Goal: Task Accomplishment & Management: Use online tool/utility

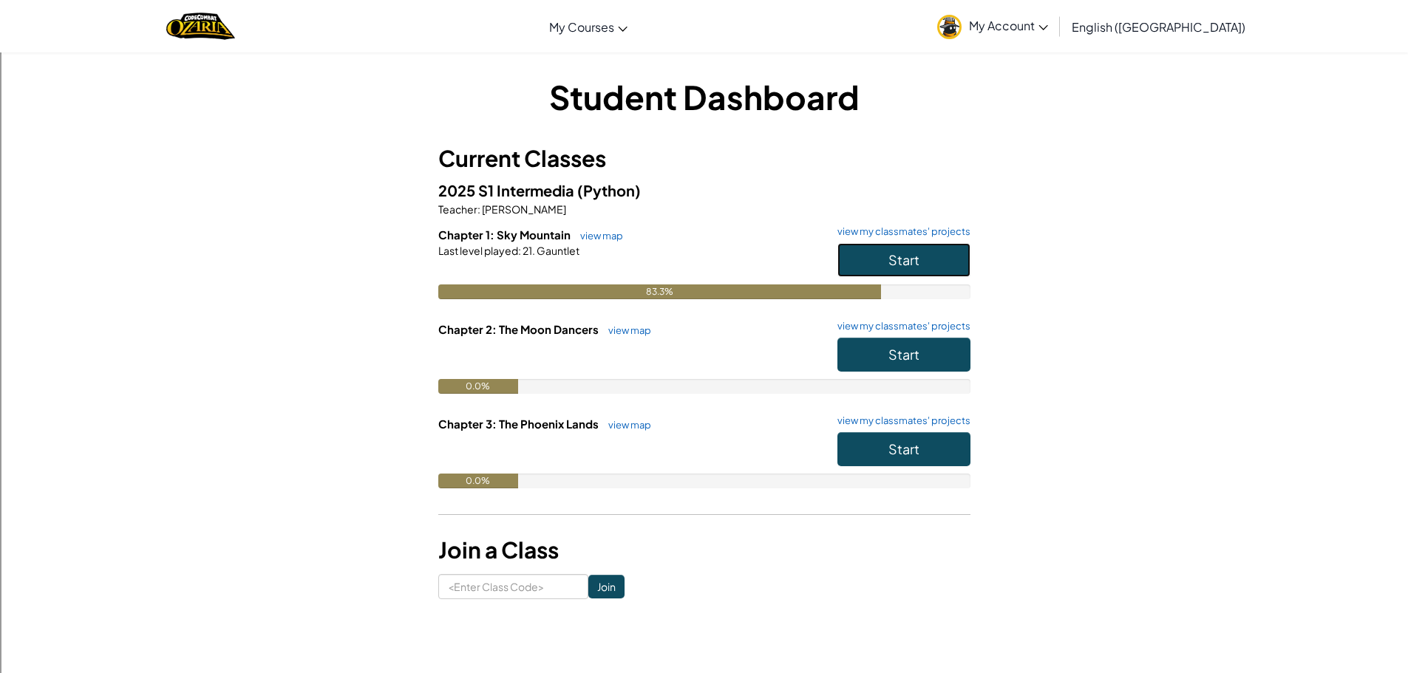
click at [946, 262] on button "Start" at bounding box center [904, 260] width 133 height 34
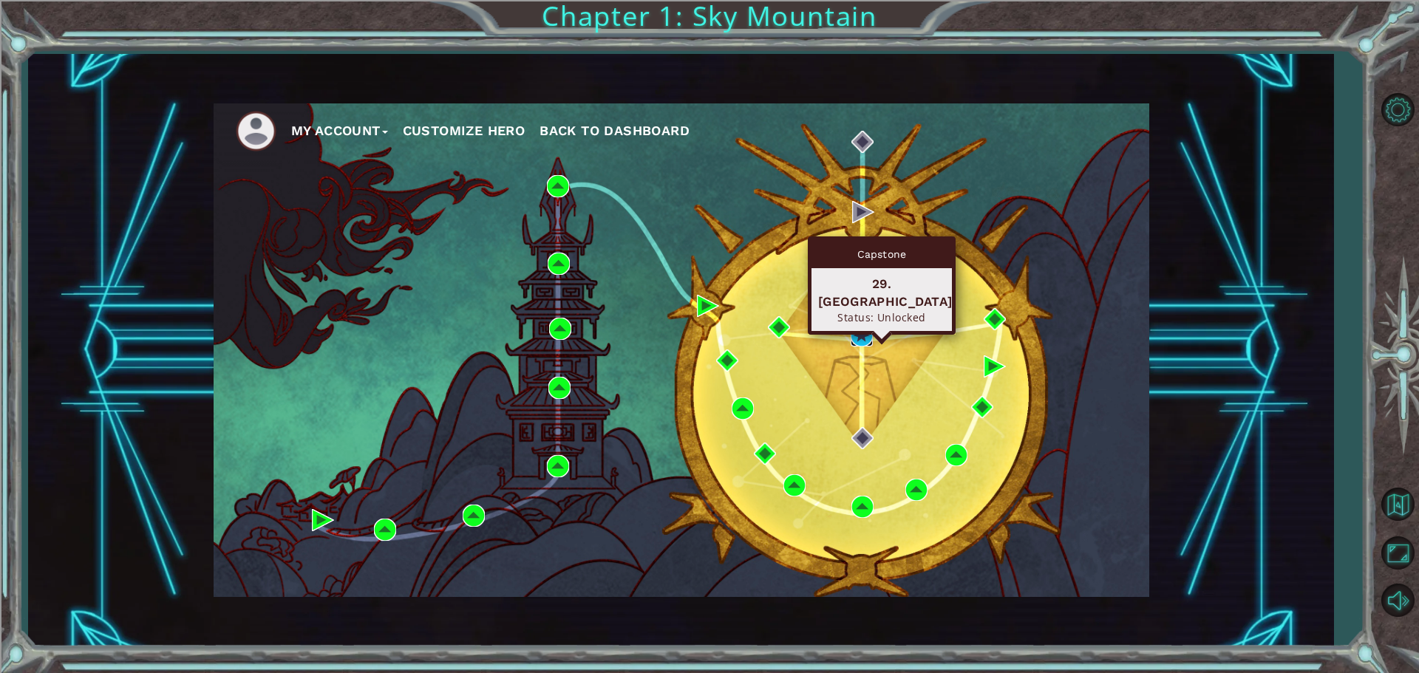
click at [856, 330] on img at bounding box center [862, 336] width 22 height 22
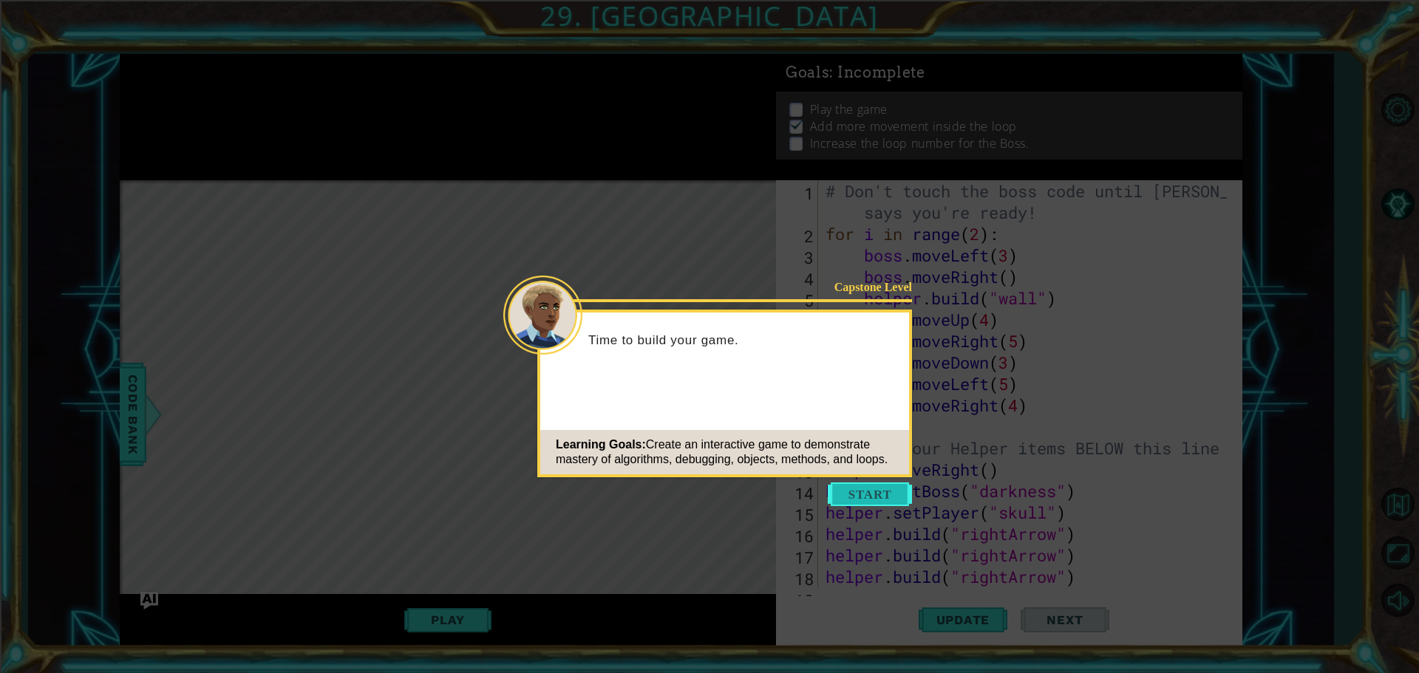
click at [869, 495] on button "Start" at bounding box center [870, 495] width 84 height 24
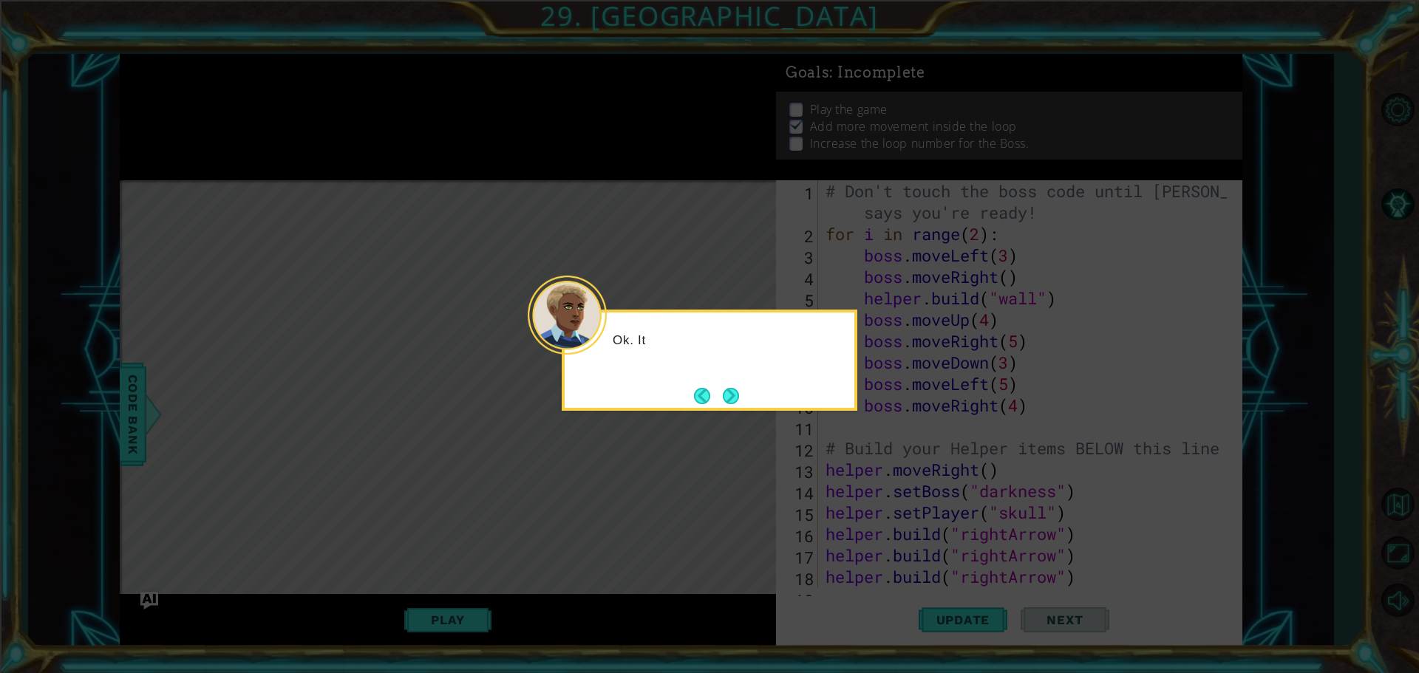
click at [701, 407] on div "Ok. It" at bounding box center [710, 360] width 296 height 101
click at [724, 378] on div "Ok. It's finally time to work on the boss." at bounding box center [710, 356] width 290 height 75
click at [730, 378] on div "Ok. It's finally time to work on the boss." at bounding box center [710, 356] width 290 height 75
click at [723, 389] on button "Next" at bounding box center [731, 396] width 16 height 16
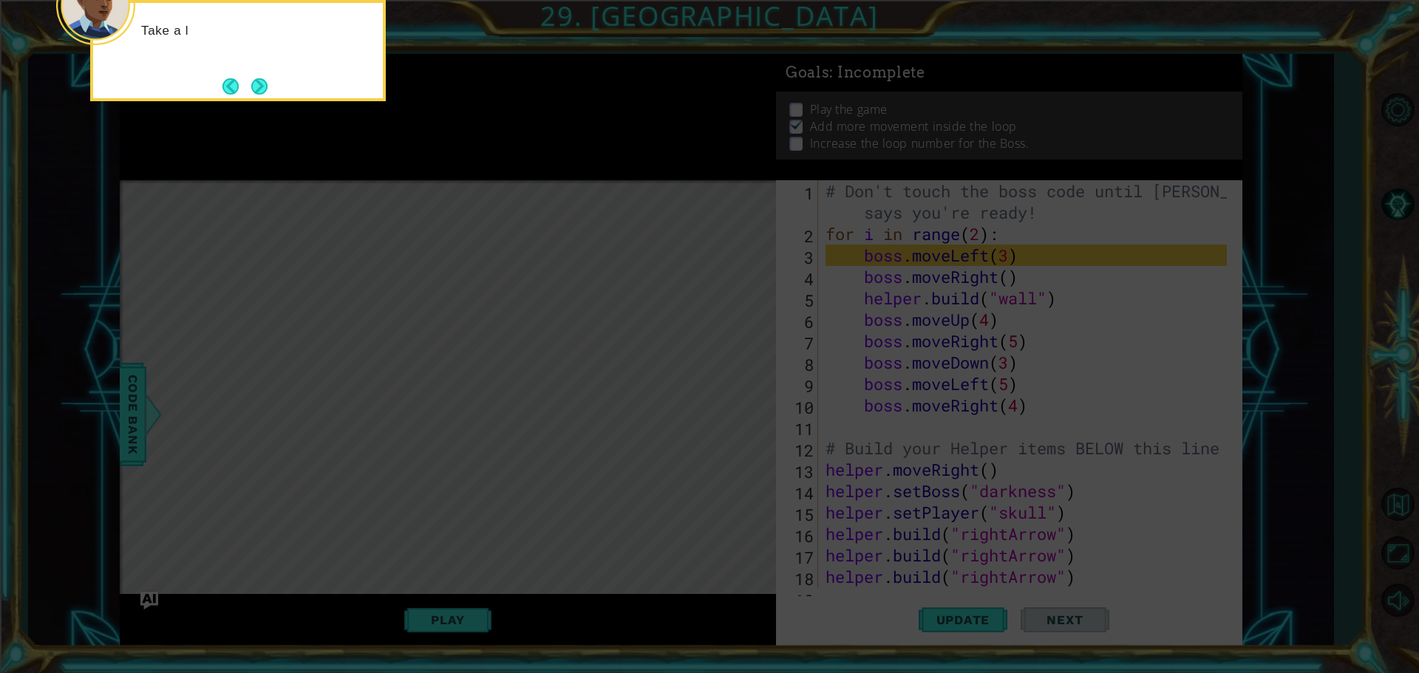
click at [717, 391] on icon at bounding box center [709, 100] width 1419 height 1145
click at [717, 397] on icon at bounding box center [709, 100] width 1419 height 1145
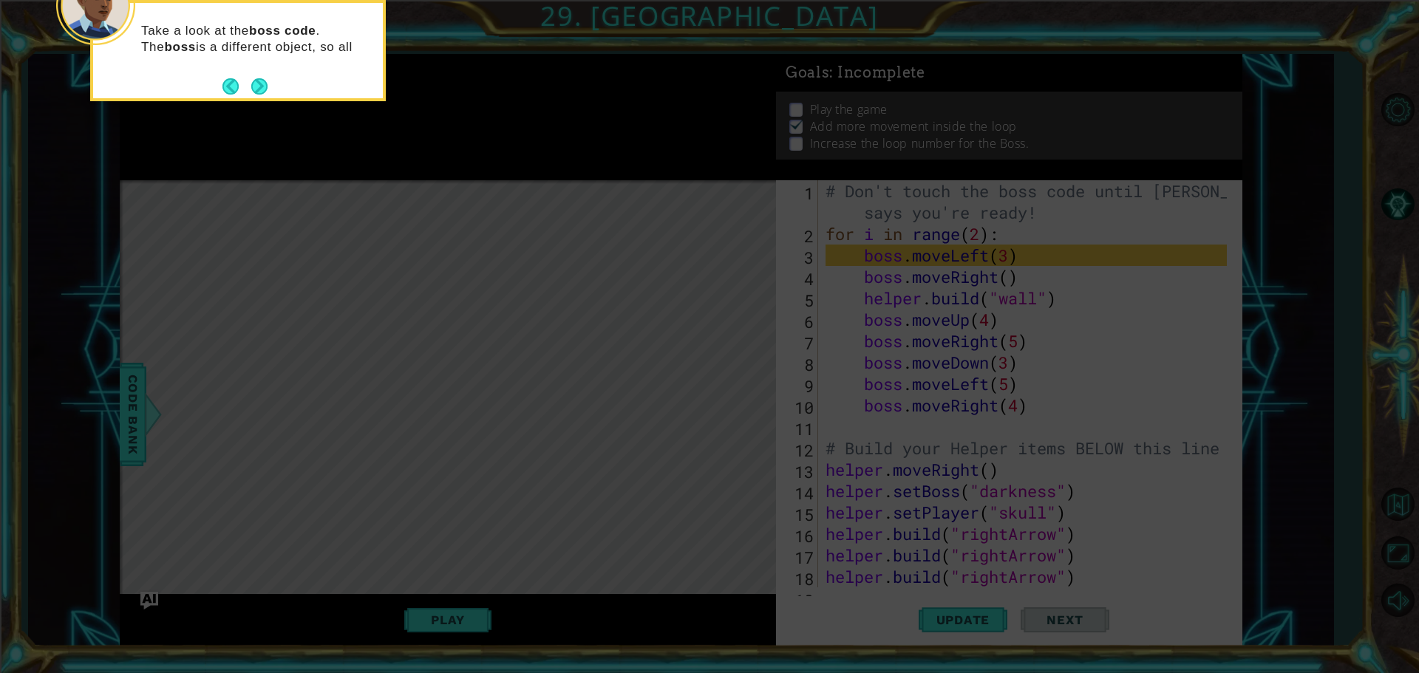
drag, startPoint x: 721, startPoint y: 396, endPoint x: 728, endPoint y: 384, distance: 14.6
click at [727, 383] on icon at bounding box center [709, 100] width 1419 height 1145
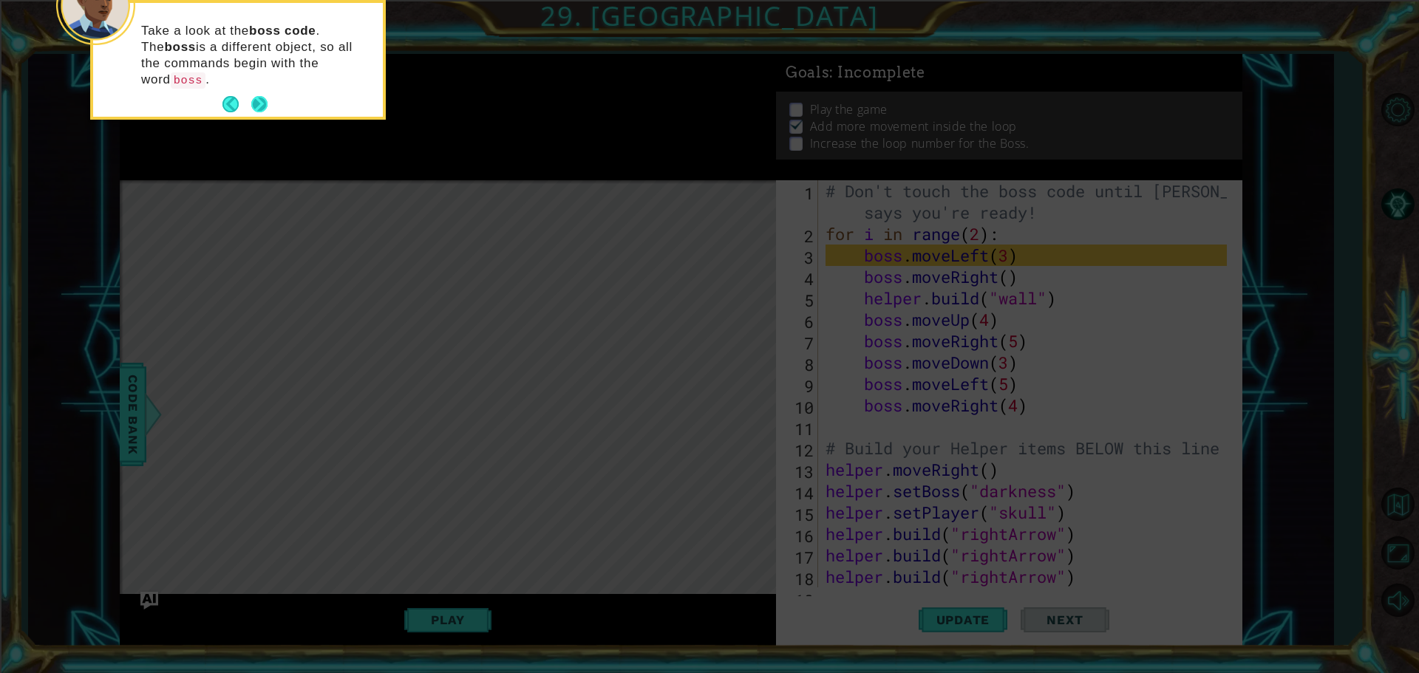
click at [264, 96] on button "Next" at bounding box center [259, 104] width 16 height 16
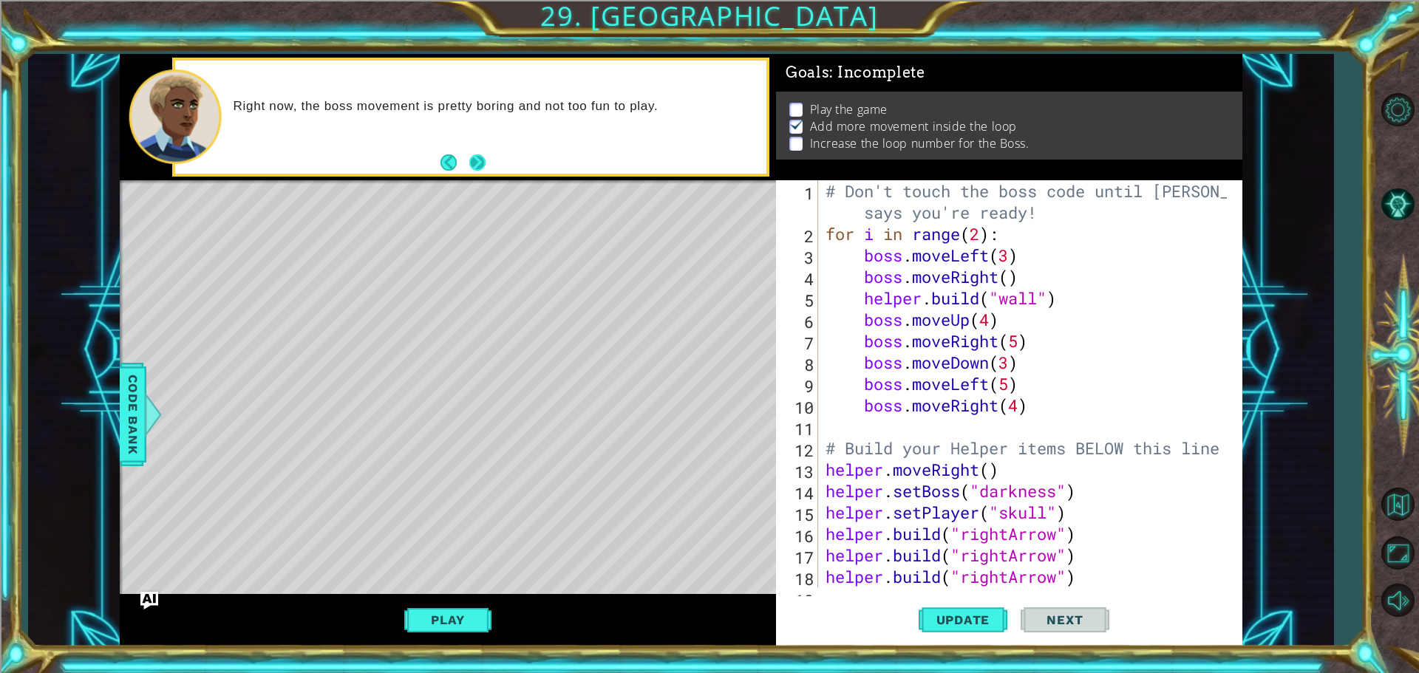
click at [475, 158] on button "Next" at bounding box center [477, 162] width 16 height 16
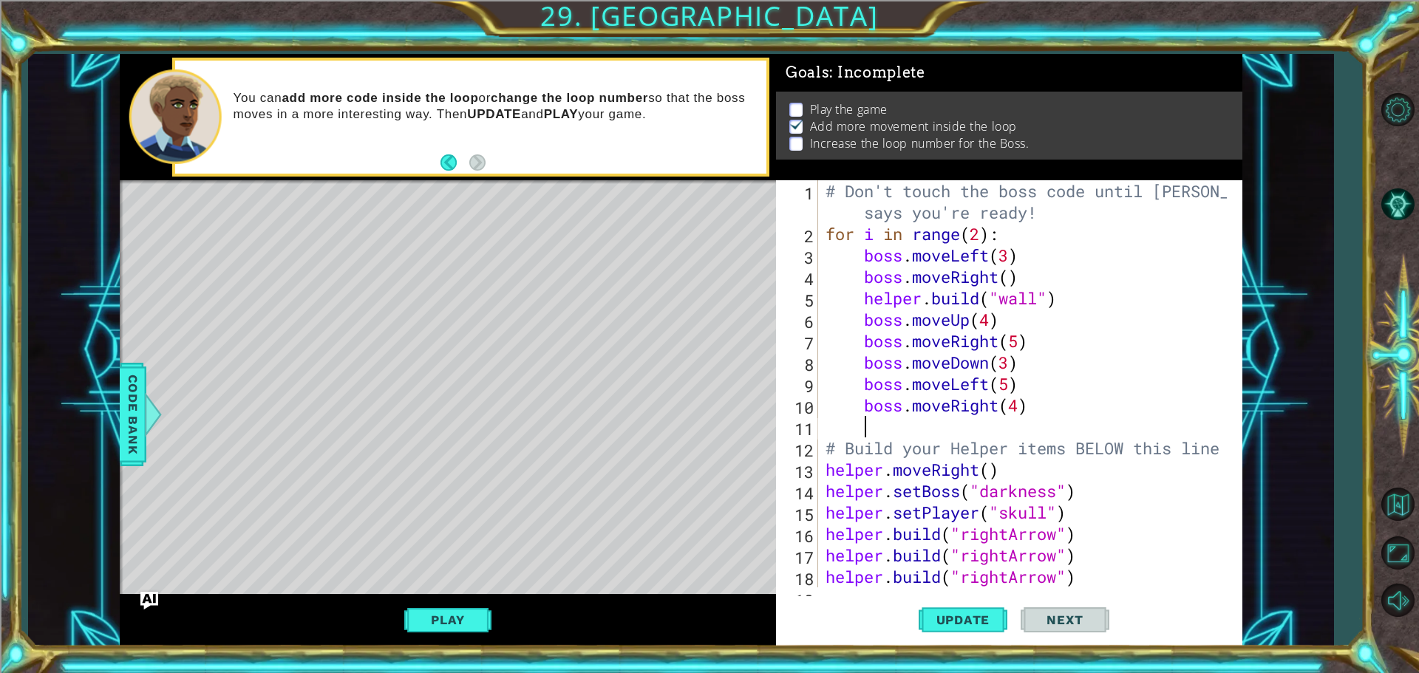
click at [872, 423] on div "# Don't touch the boss code until [PERSON_NAME] says you're ready! for i in ran…" at bounding box center [1029, 416] width 412 height 472
type textarea "b"
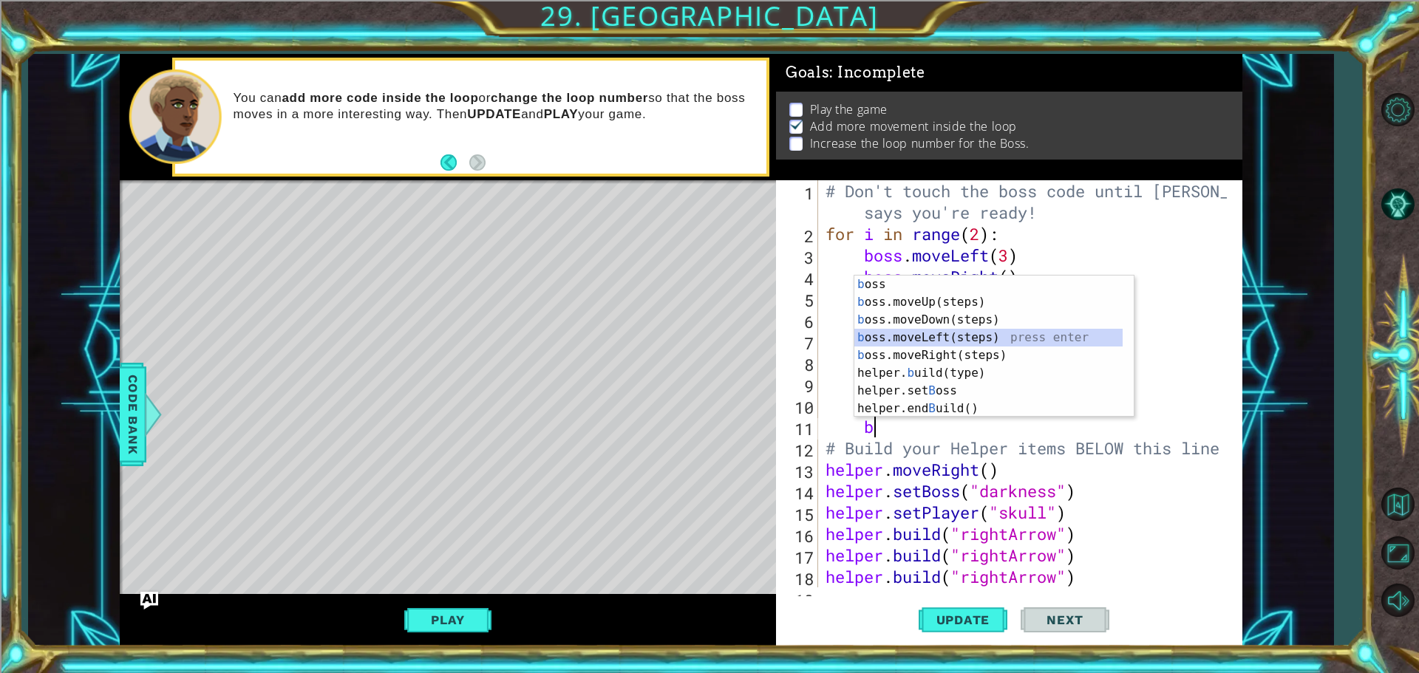
click at [940, 336] on div "b oss press enter b oss.moveUp(steps) press enter b oss.moveDown(steps) press e…" at bounding box center [989, 364] width 268 height 177
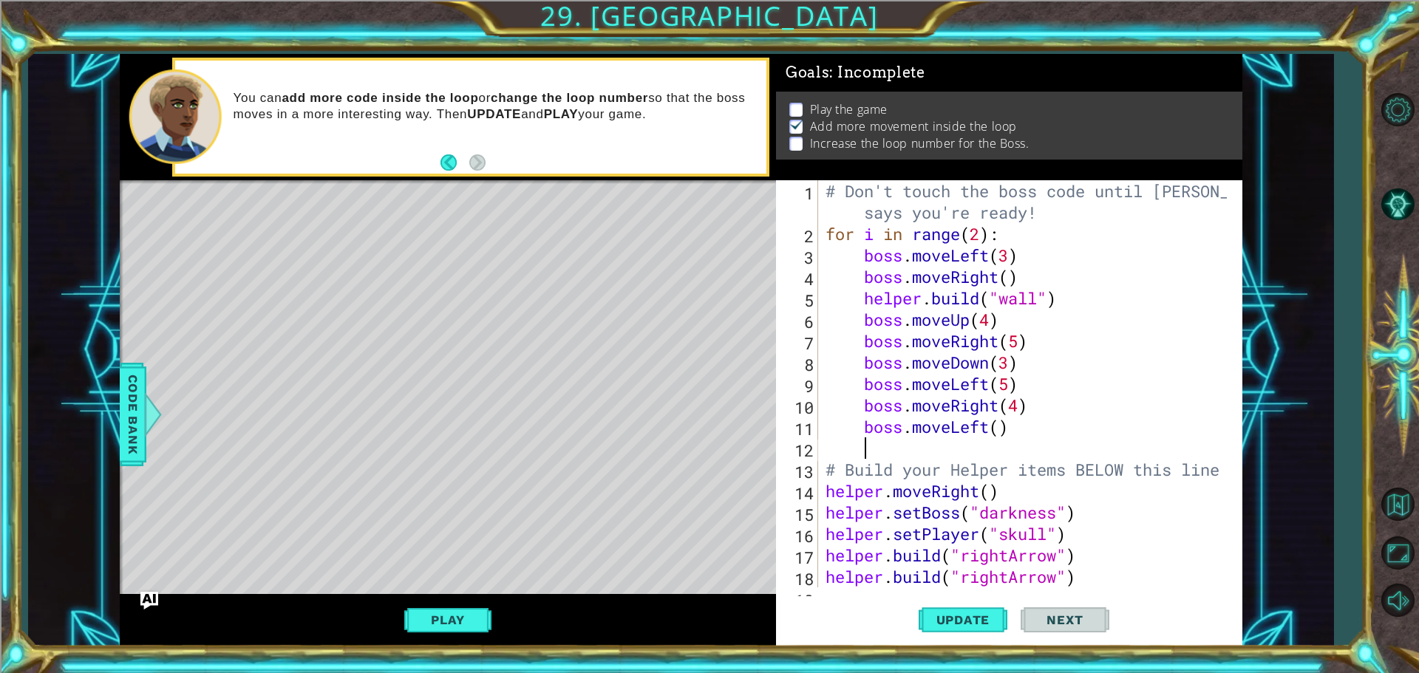
type textarea "b"
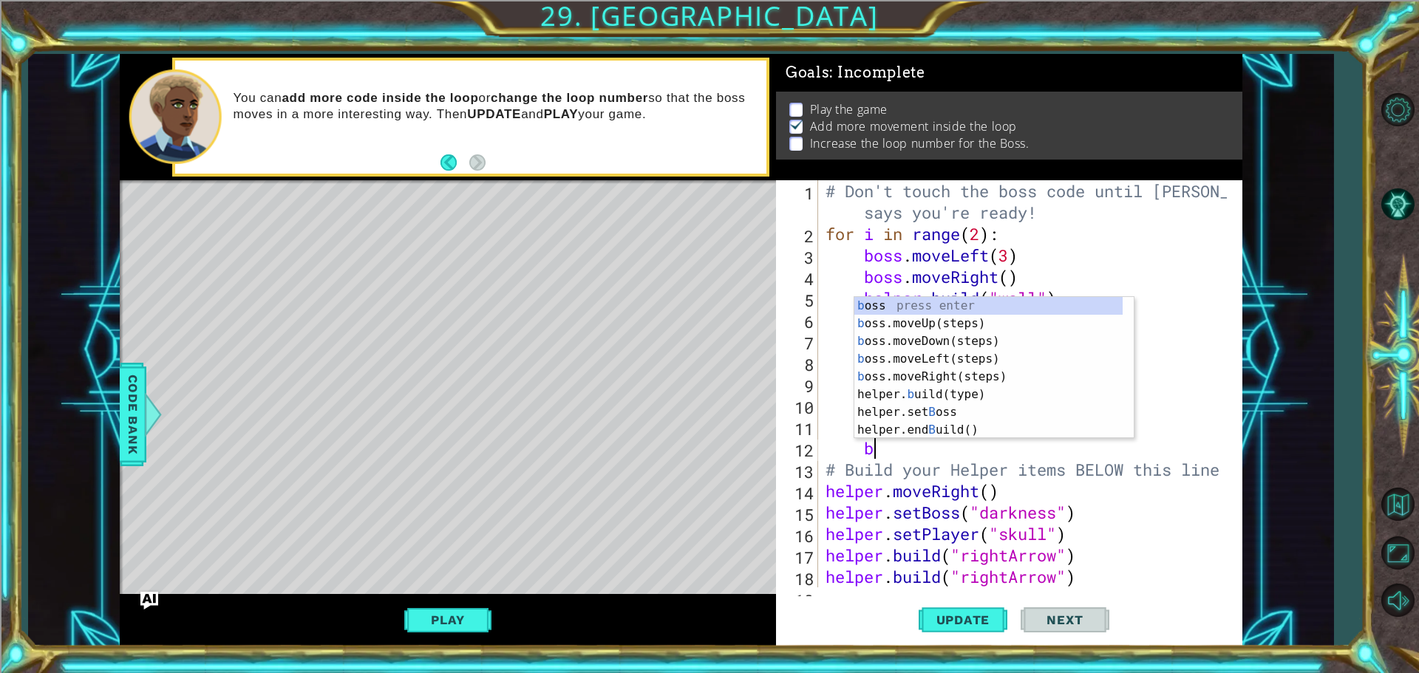
scroll to position [0, 1]
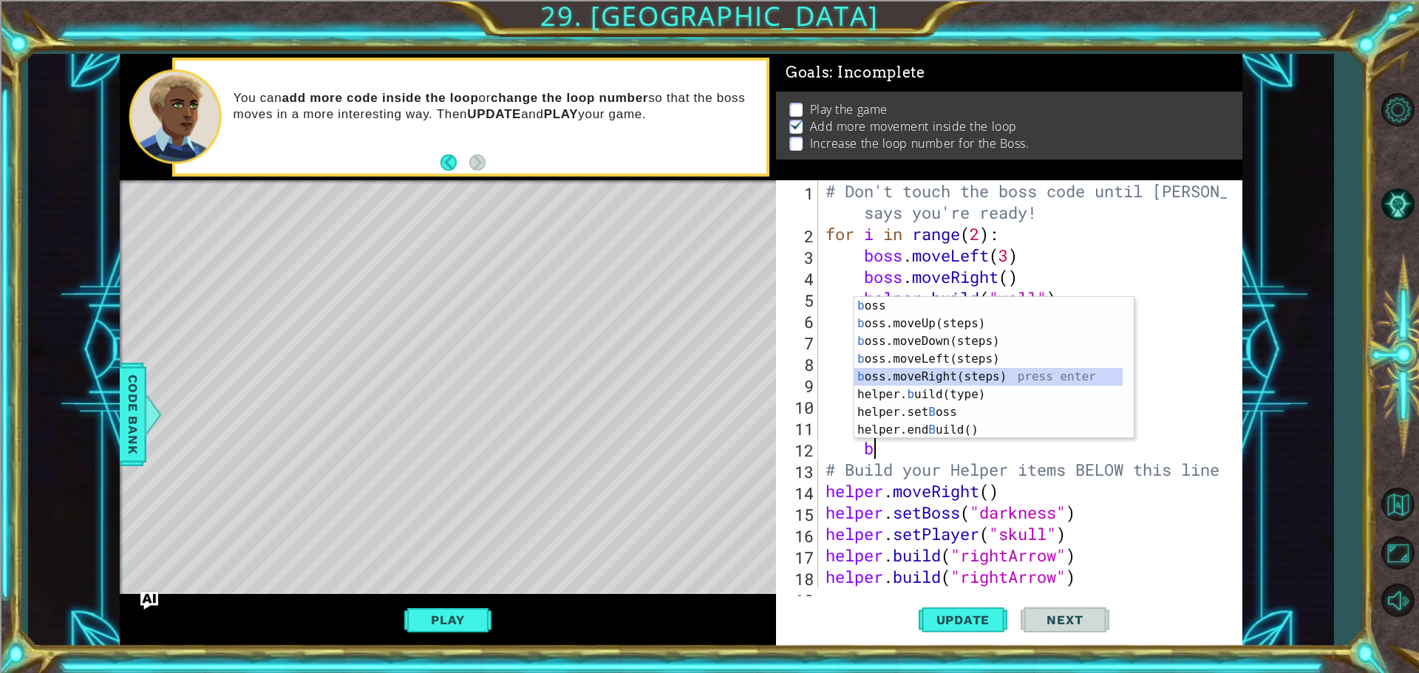
click at [940, 379] on div "b oss press enter b oss.moveUp(steps) press enter b oss.moveDown(steps) press e…" at bounding box center [989, 385] width 268 height 177
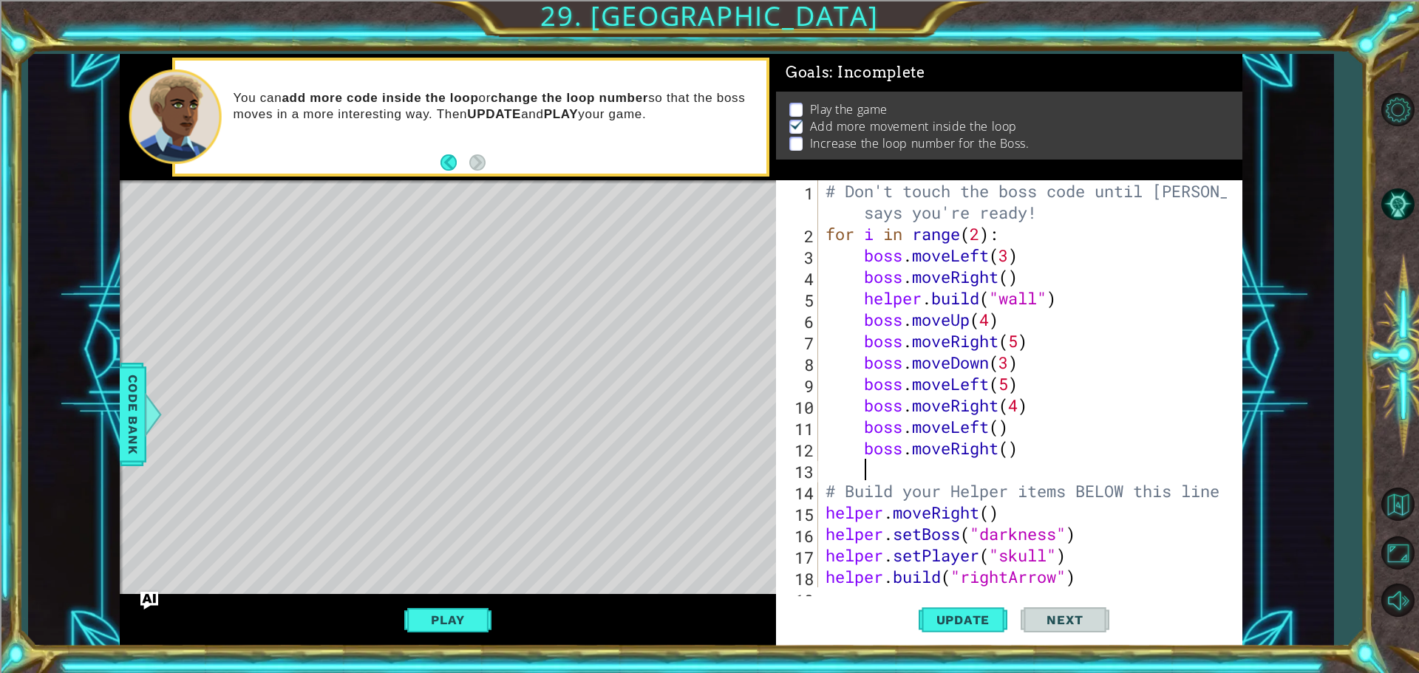
type textarea "b"
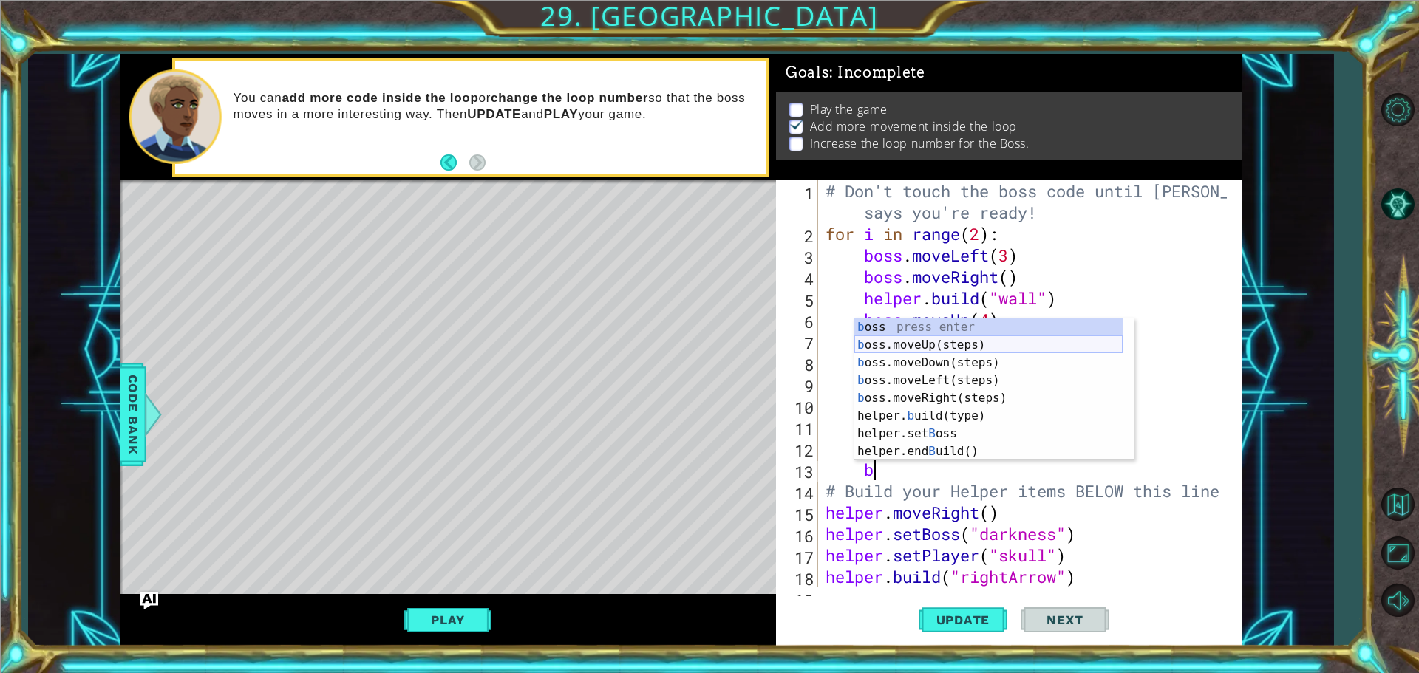
click at [960, 349] on div "b oss press enter b oss.moveUp(steps) press enter b oss.moveDown(steps) press e…" at bounding box center [989, 407] width 268 height 177
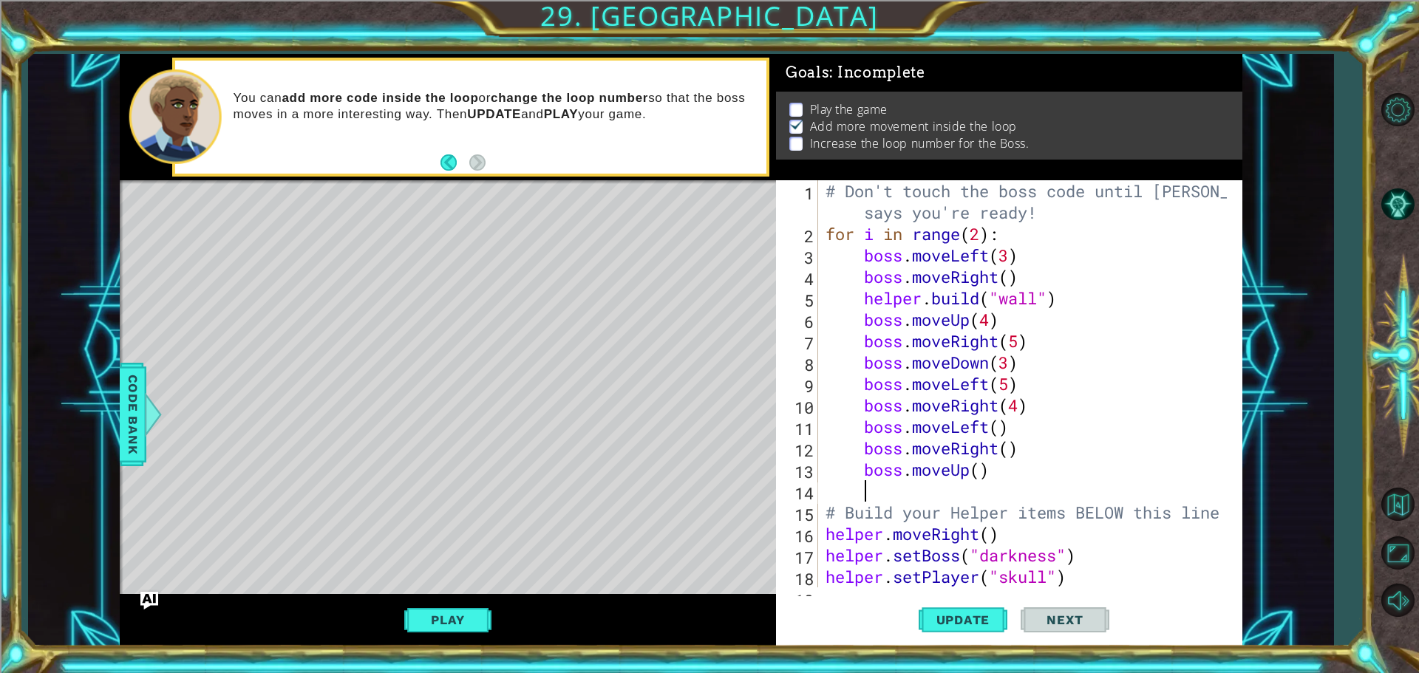
scroll to position [0, 1]
type textarea "b"
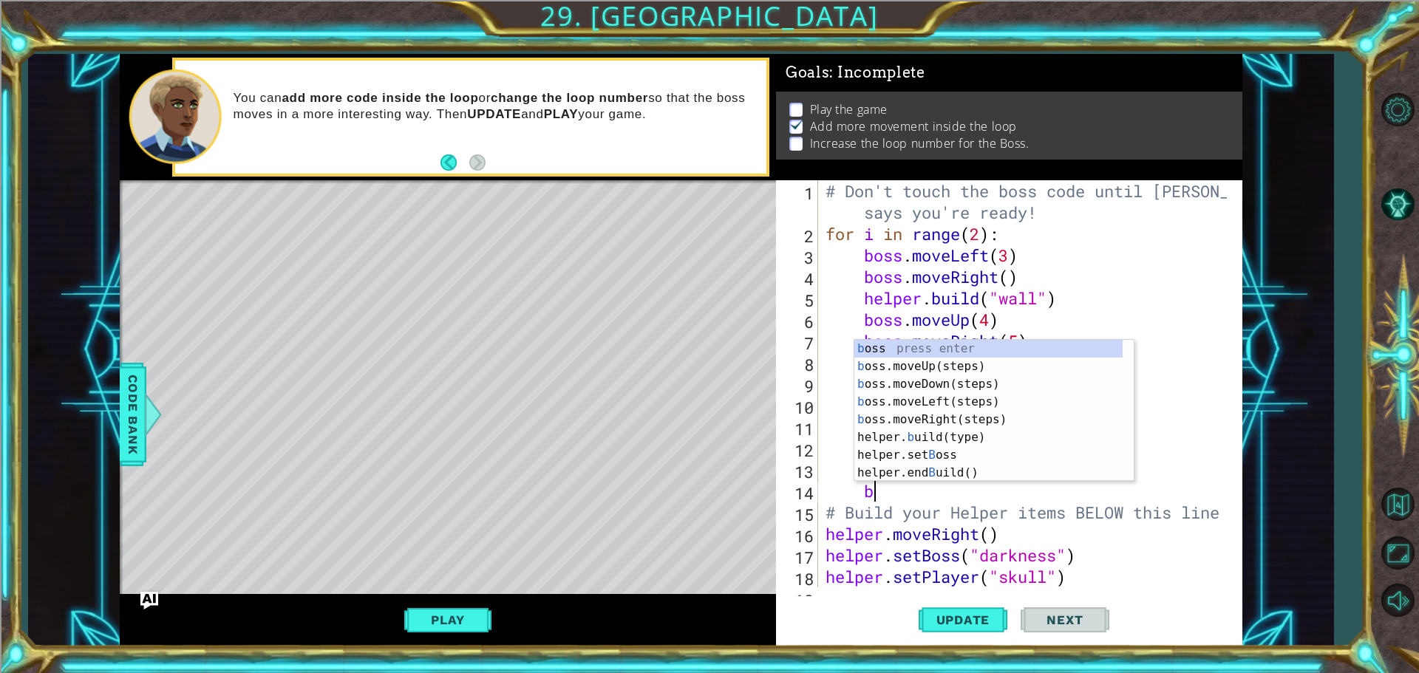
scroll to position [0, 1]
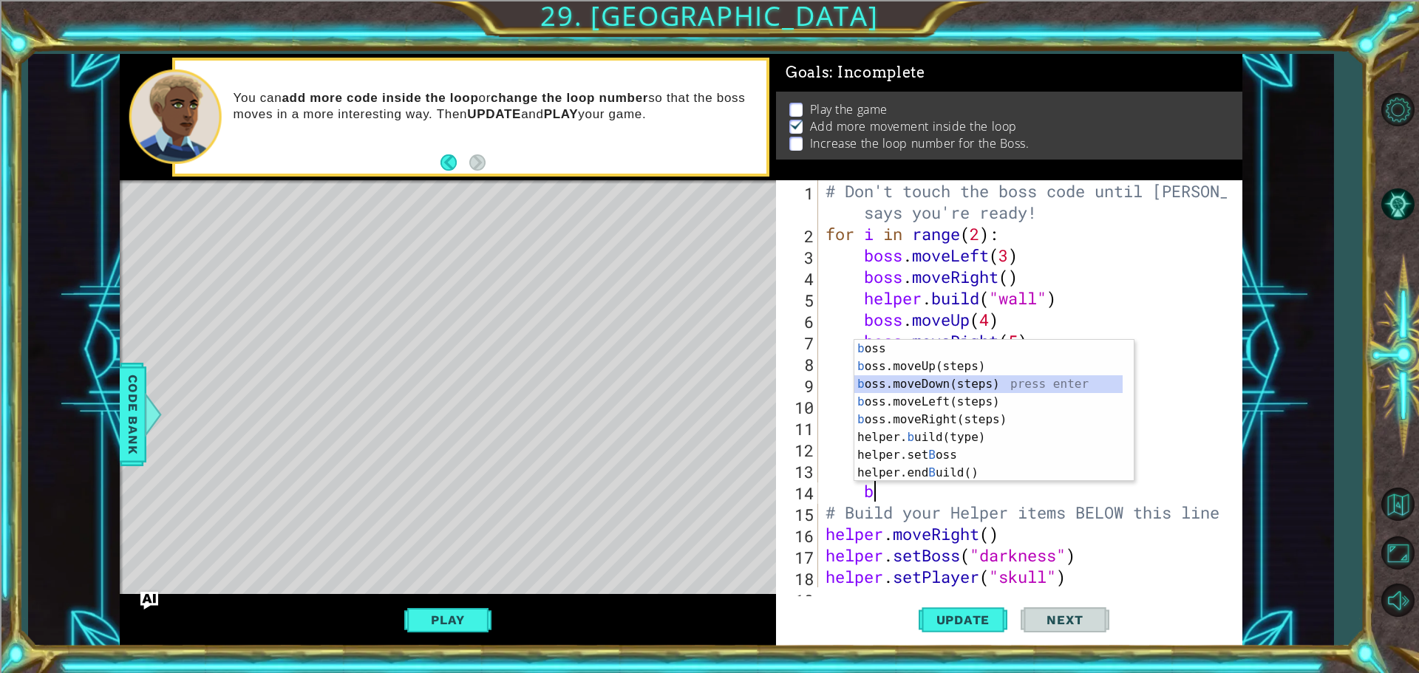
click at [932, 376] on div "b oss press enter b oss.moveUp(steps) press enter b oss.moveDown(steps) press e…" at bounding box center [989, 428] width 268 height 177
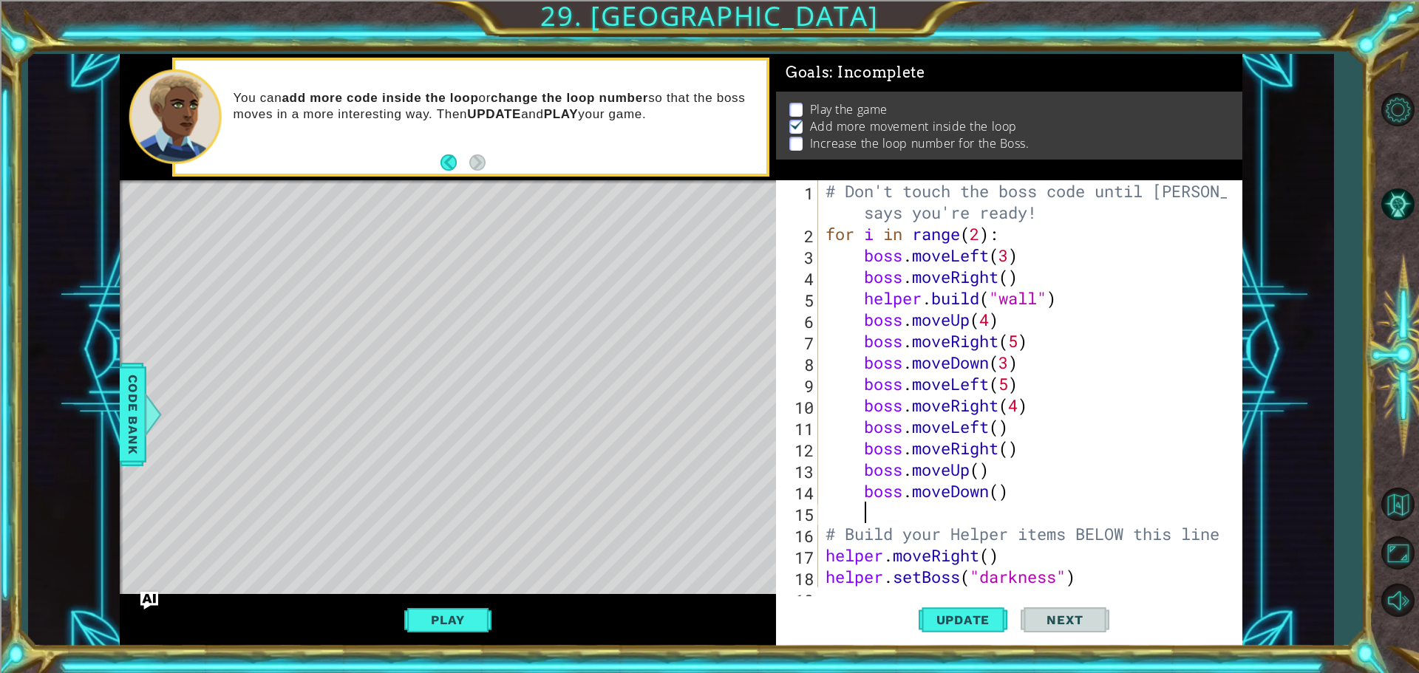
type textarea "b"
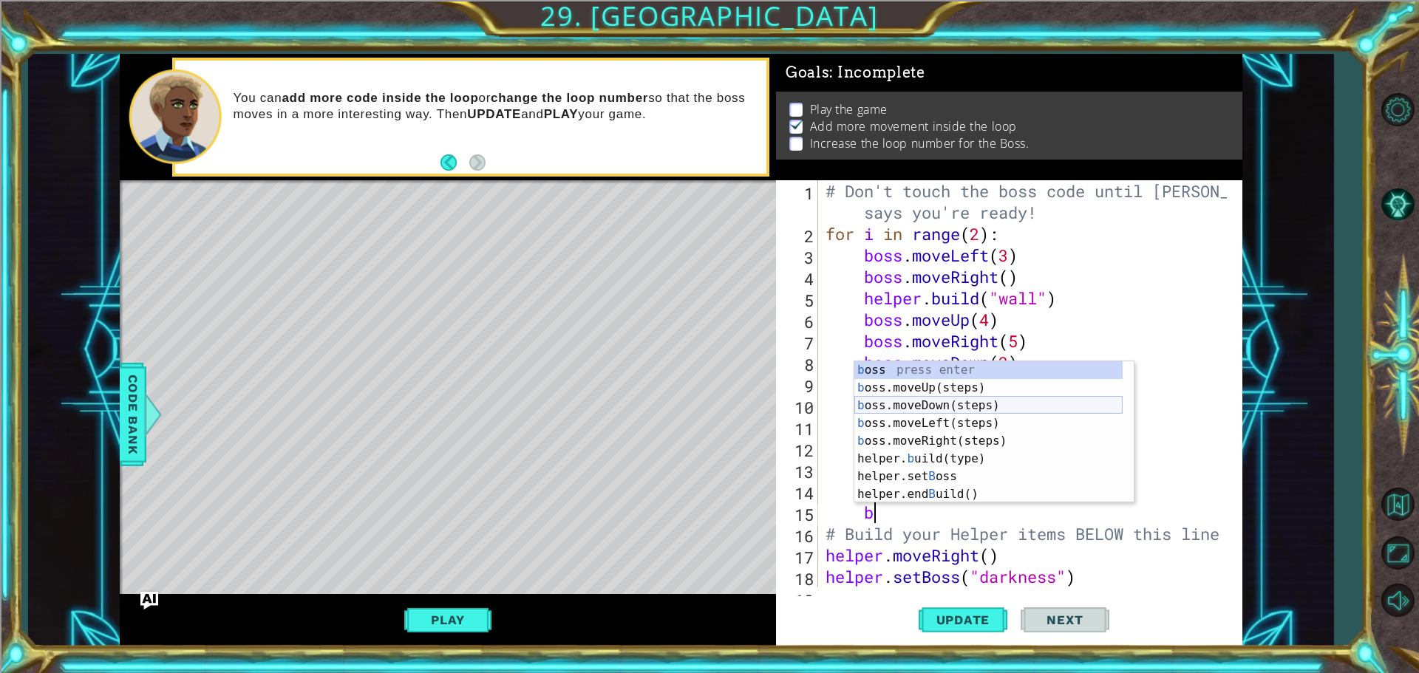
click at [926, 403] on div "b oss press enter b oss.moveUp(steps) press enter b oss.moveDown(steps) press e…" at bounding box center [989, 449] width 268 height 177
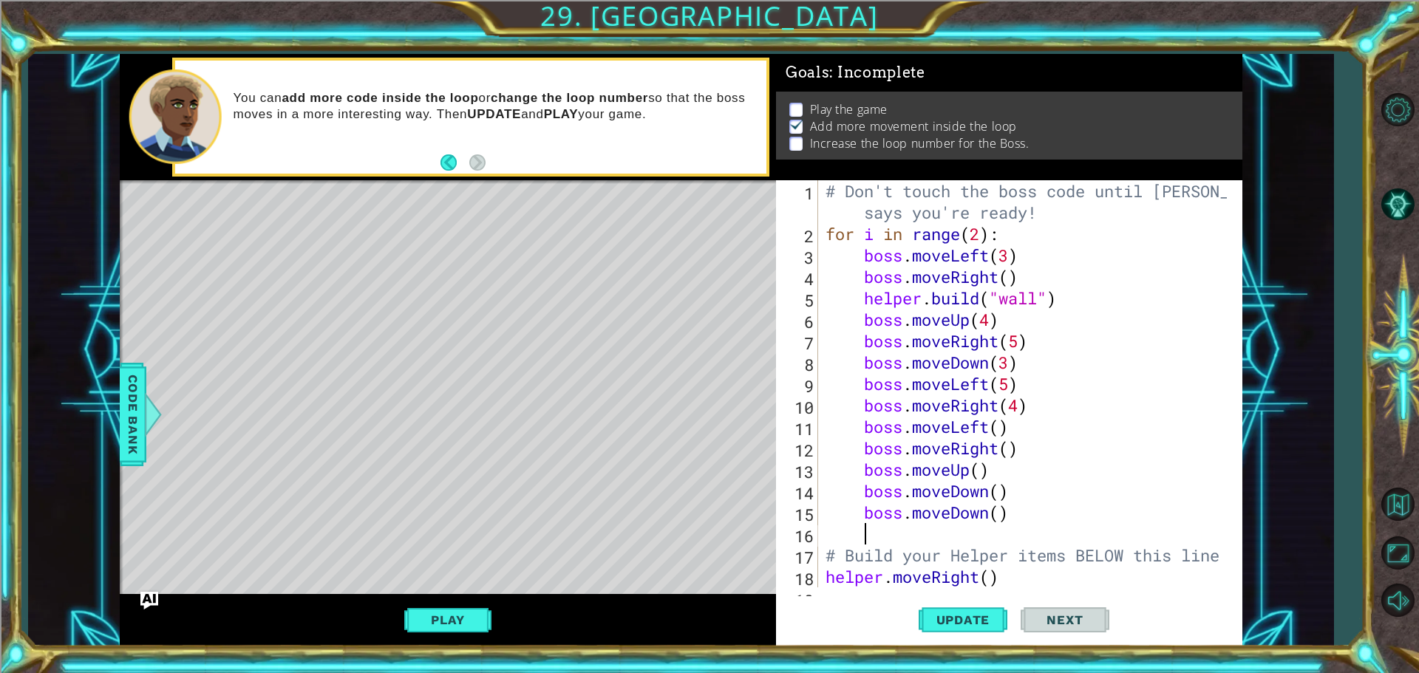
type textarea "b"
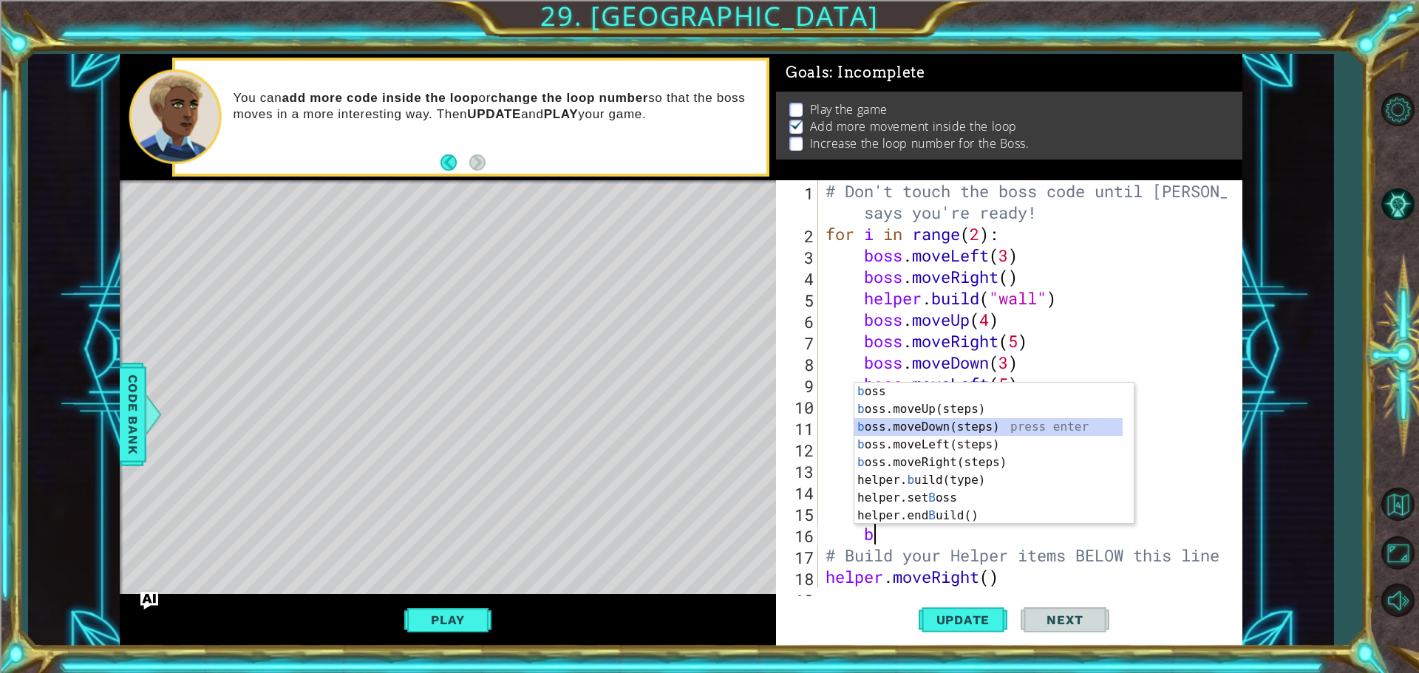
click at [926, 422] on div "b oss press enter b oss.moveUp(steps) press enter b oss.moveDown(steps) press e…" at bounding box center [989, 471] width 268 height 177
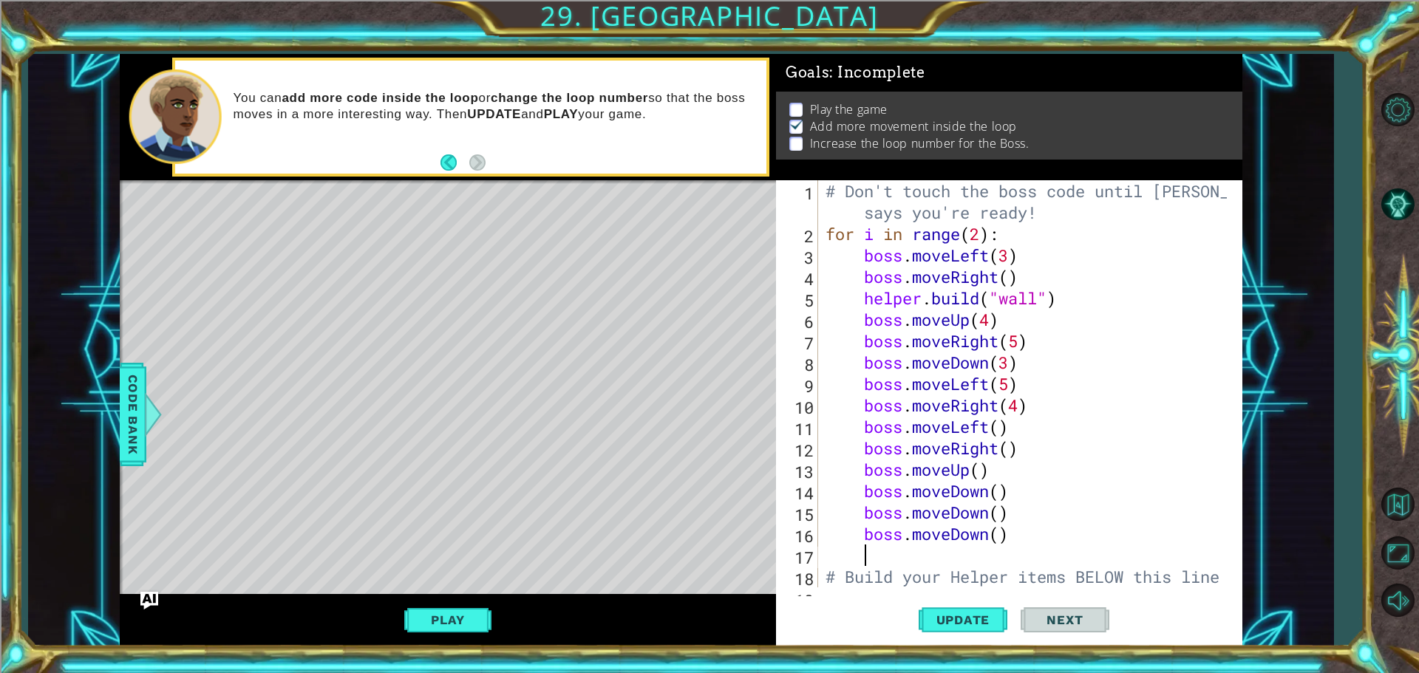
type textarea "b"
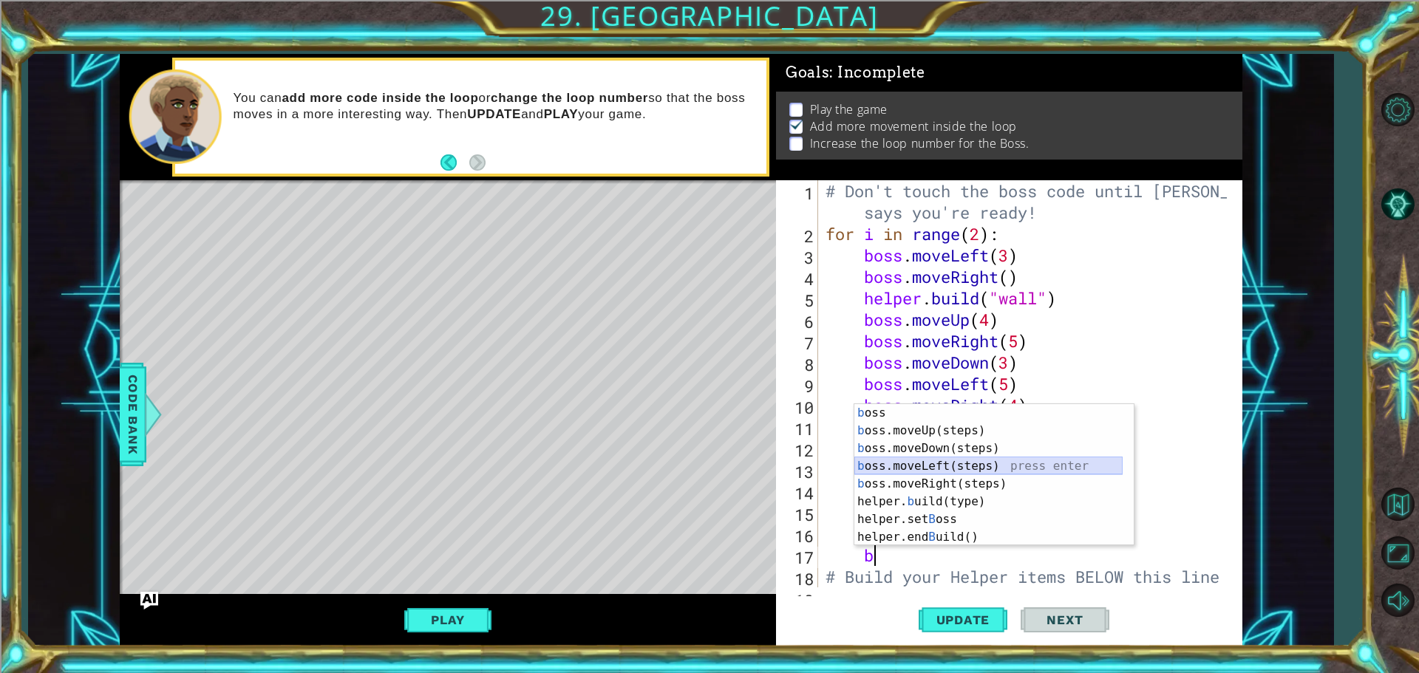
click at [923, 460] on div "b oss press enter b oss.moveUp(steps) press enter b oss.moveDown(steps) press e…" at bounding box center [989, 492] width 268 height 177
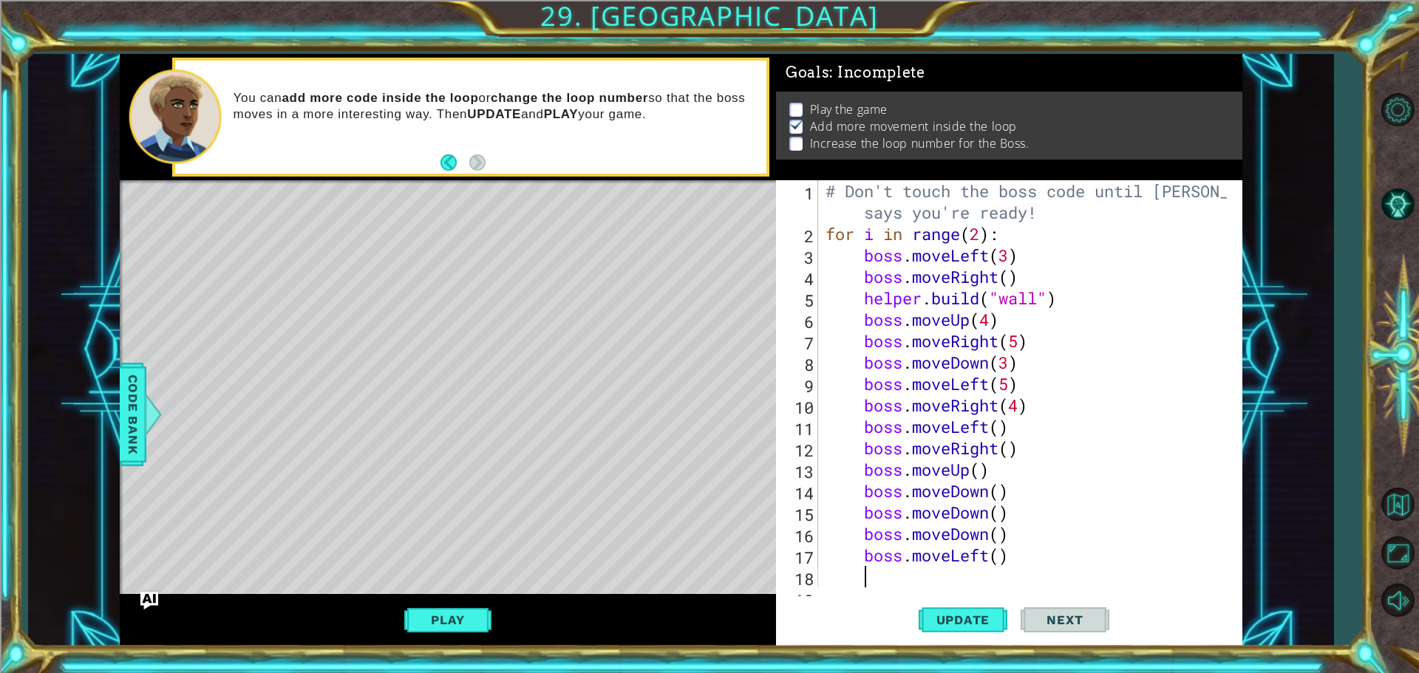
type textarea "b"
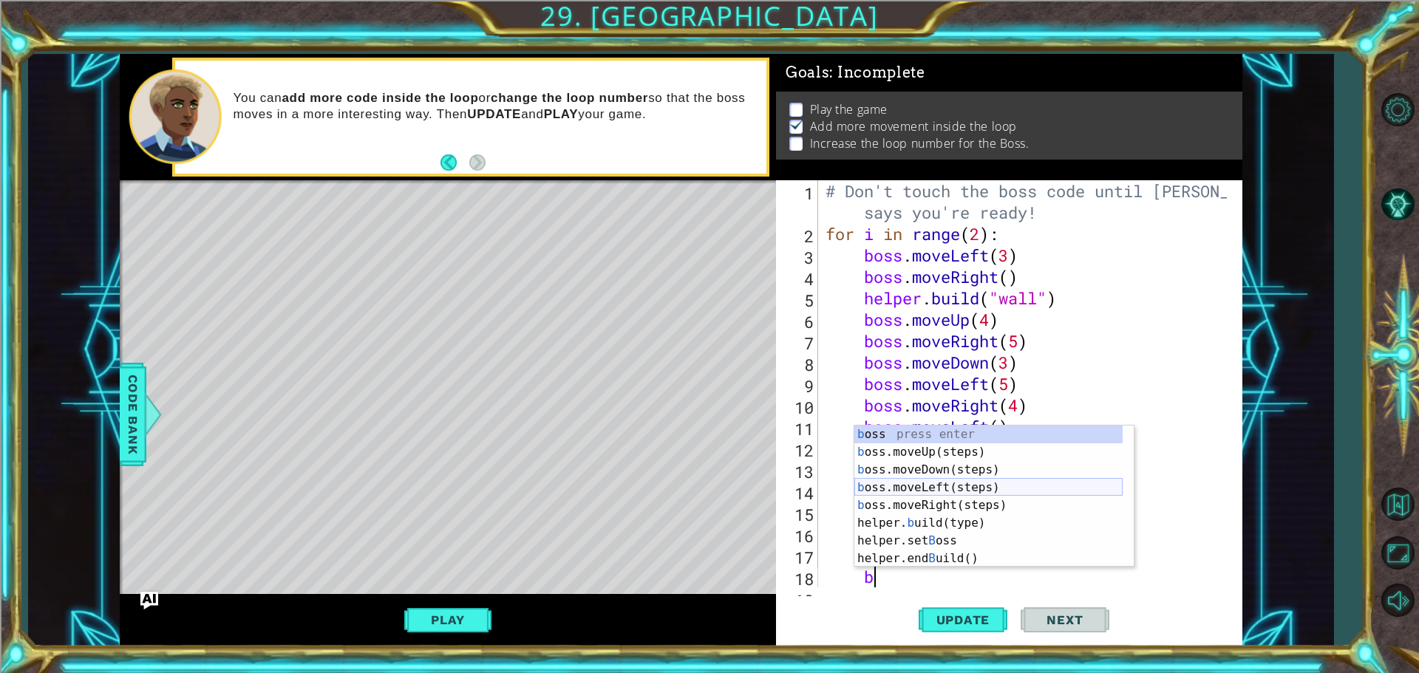
click at [927, 491] on div "b oss press enter b oss.moveUp(steps) press enter b oss.moveDown(steps) press e…" at bounding box center [989, 514] width 268 height 177
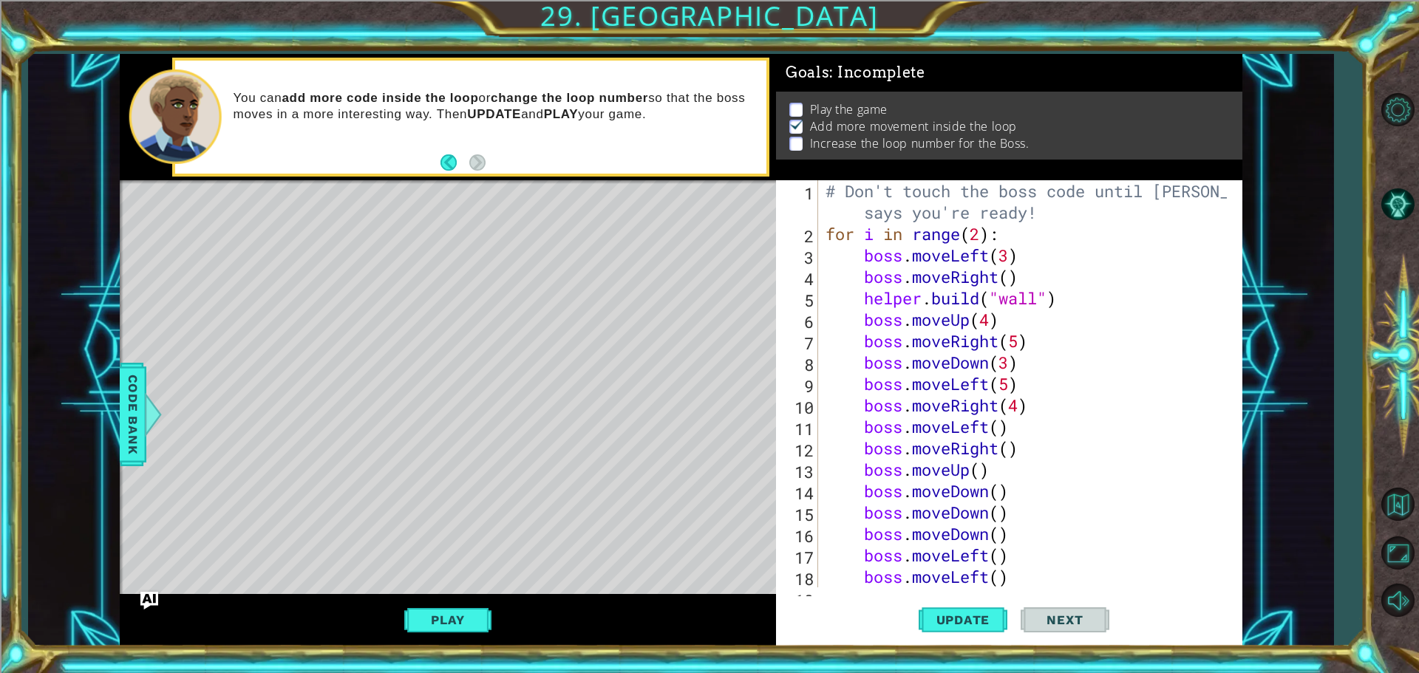
type textarea "b"
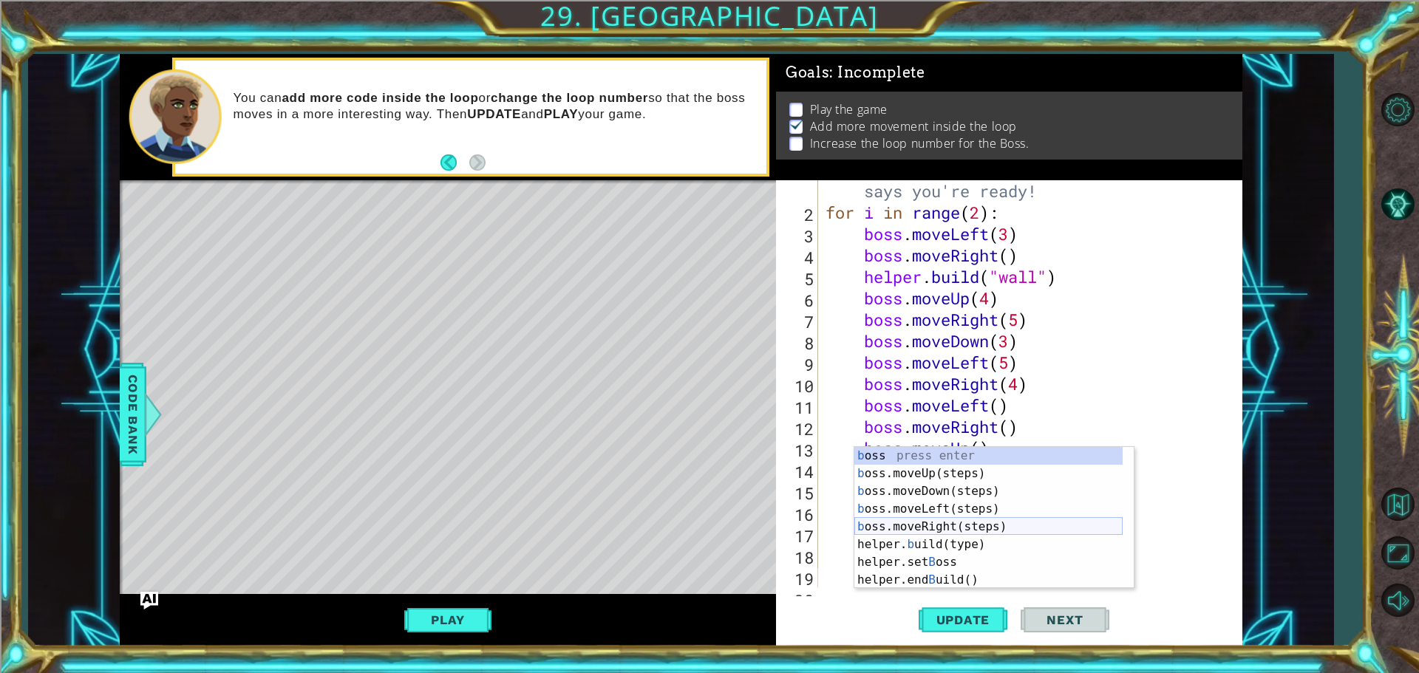
click at [927, 520] on div "b oss press enter b oss.moveUp(steps) press enter b oss.moveDown(steps) press e…" at bounding box center [989, 535] width 268 height 177
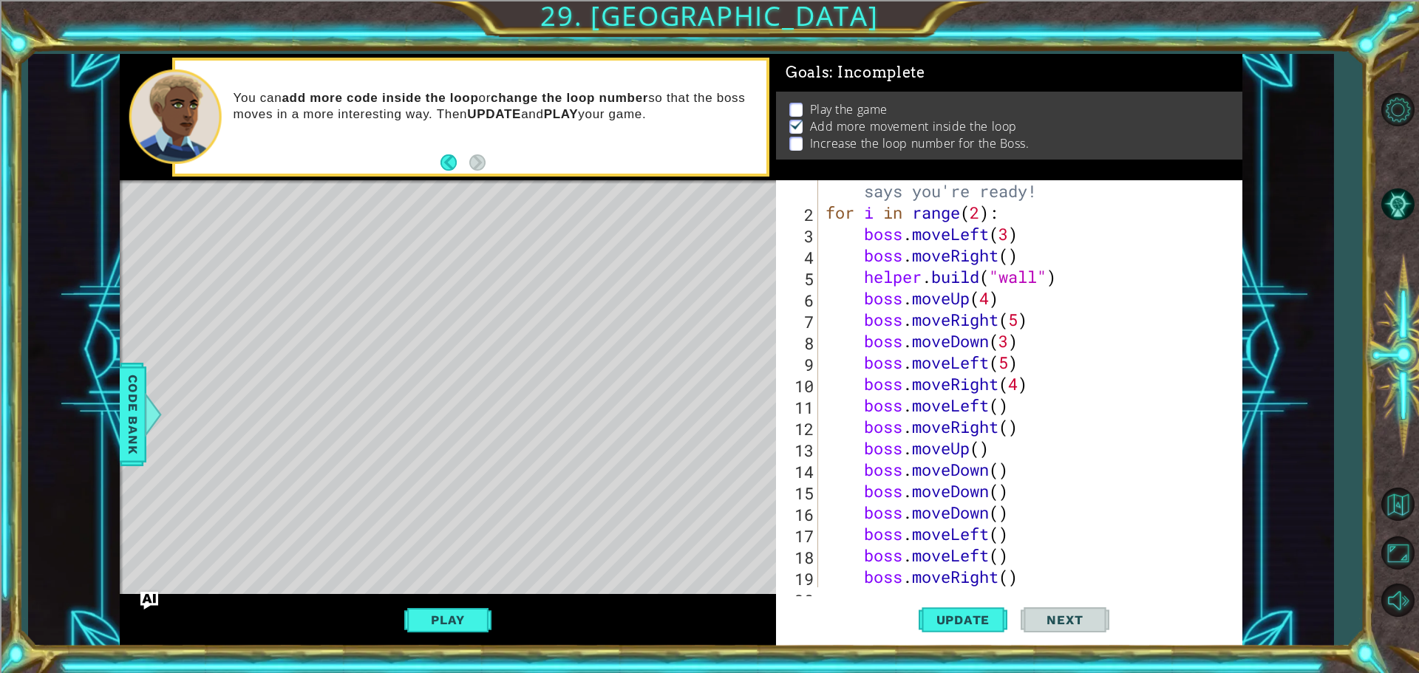
scroll to position [0, 1]
click at [948, 617] on span "Update" at bounding box center [964, 620] width 84 height 15
click at [478, 614] on button "Play" at bounding box center [447, 620] width 86 height 28
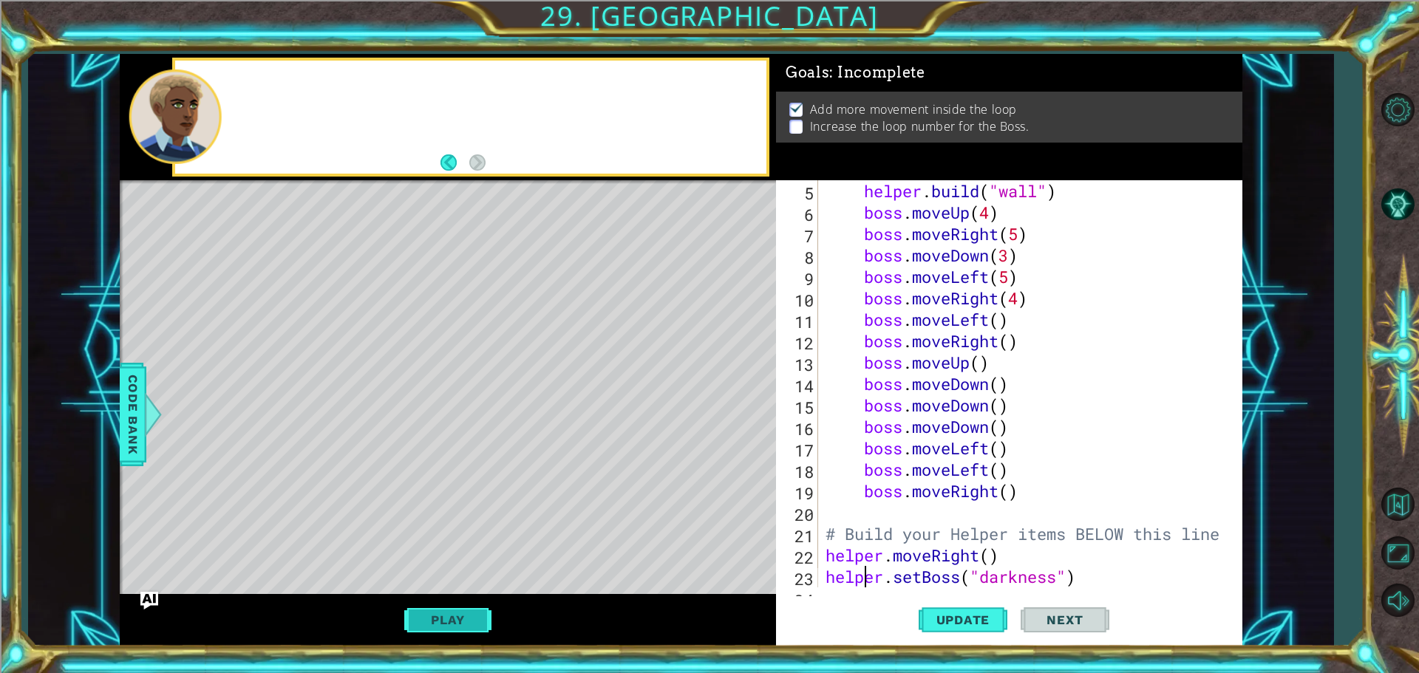
type textarea "[DOMAIN_NAME]("spikes")"
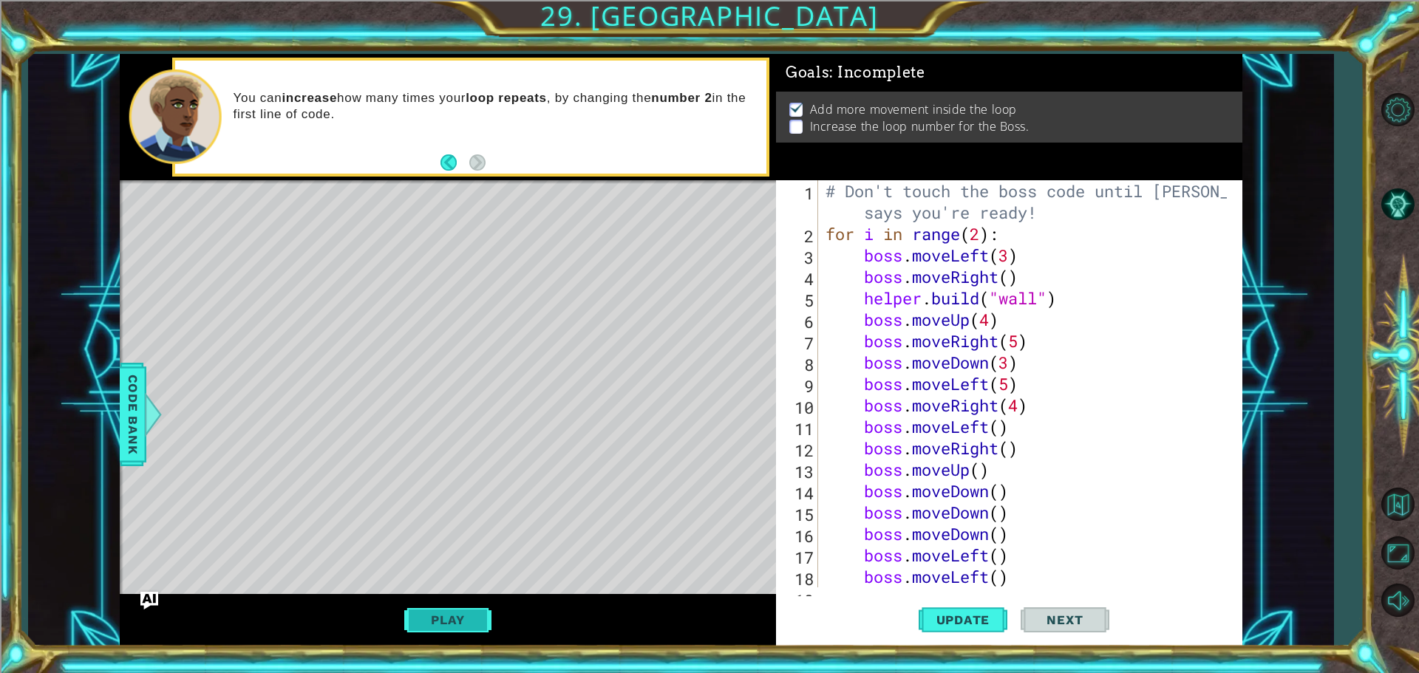
scroll to position [279, 0]
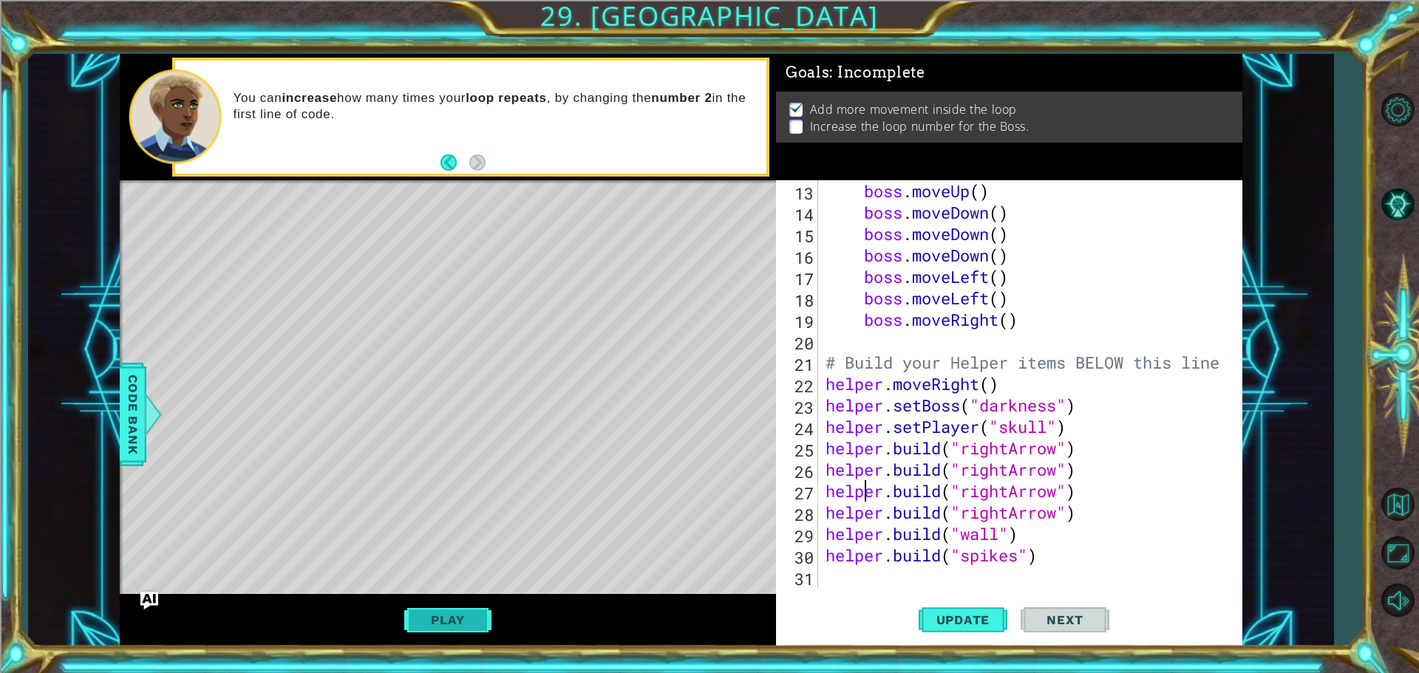
type textarea "# Build your Helper items BELOW this line"
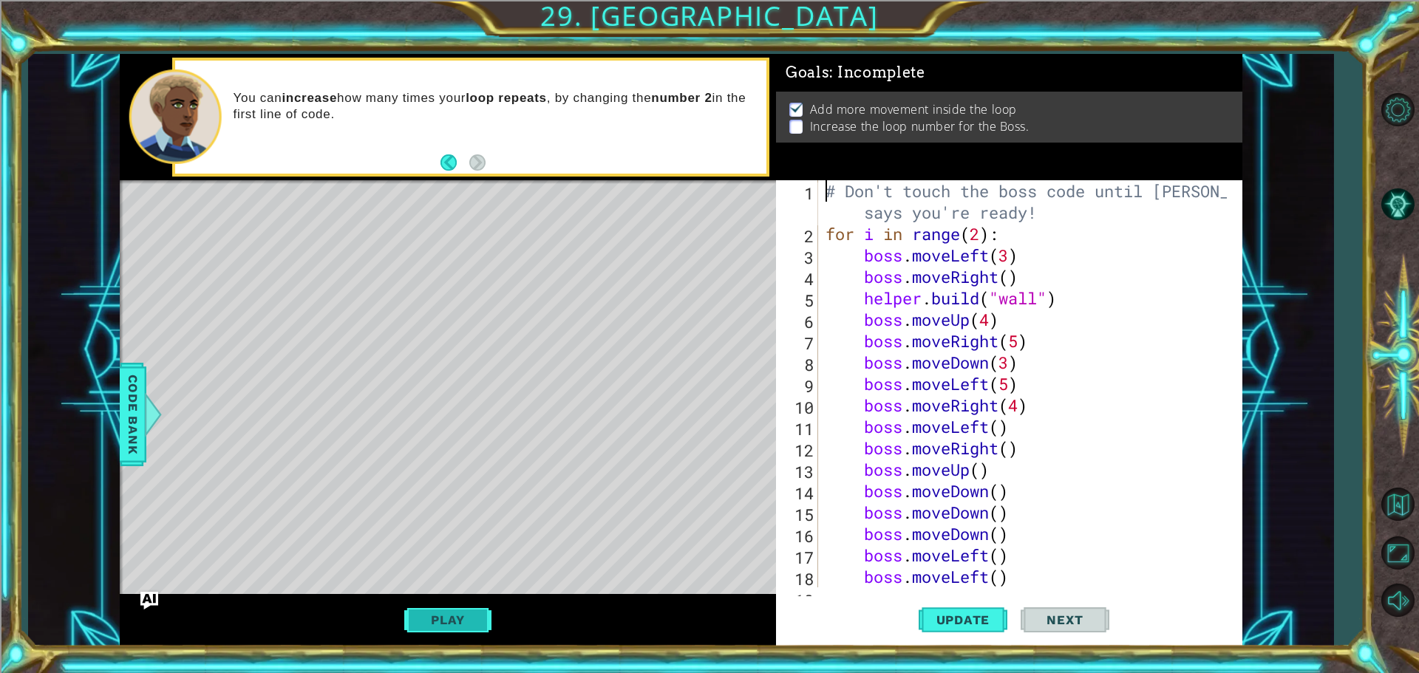
scroll to position [0, 0]
click at [998, 427] on div "# Don't touch the boss code until [PERSON_NAME] says you're ready! for i in ran…" at bounding box center [1029, 416] width 412 height 472
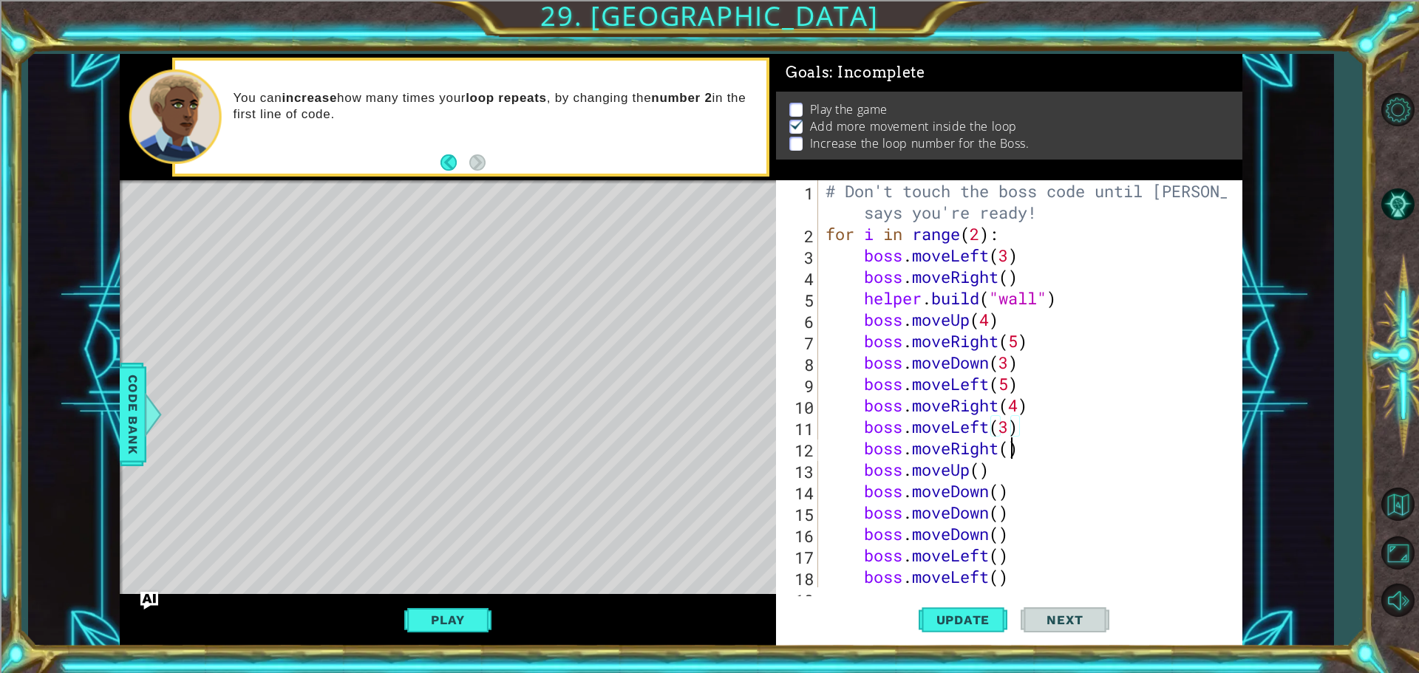
click at [1007, 449] on div "# Don't touch the boss code until [PERSON_NAME] says you're ready! for i in ran…" at bounding box center [1029, 416] width 412 height 472
click at [979, 474] on div "# Don't touch the boss code until [PERSON_NAME] says you're ready! for i in ran…" at bounding box center [1029, 416] width 412 height 472
click at [1002, 492] on div "# Don't touch the boss code until [PERSON_NAME] says you're ready! for i in ran…" at bounding box center [1029, 416] width 412 height 472
click at [1002, 513] on div "# Don't touch the boss code until [PERSON_NAME] says you're ready! for i in ran…" at bounding box center [1029, 416] width 412 height 472
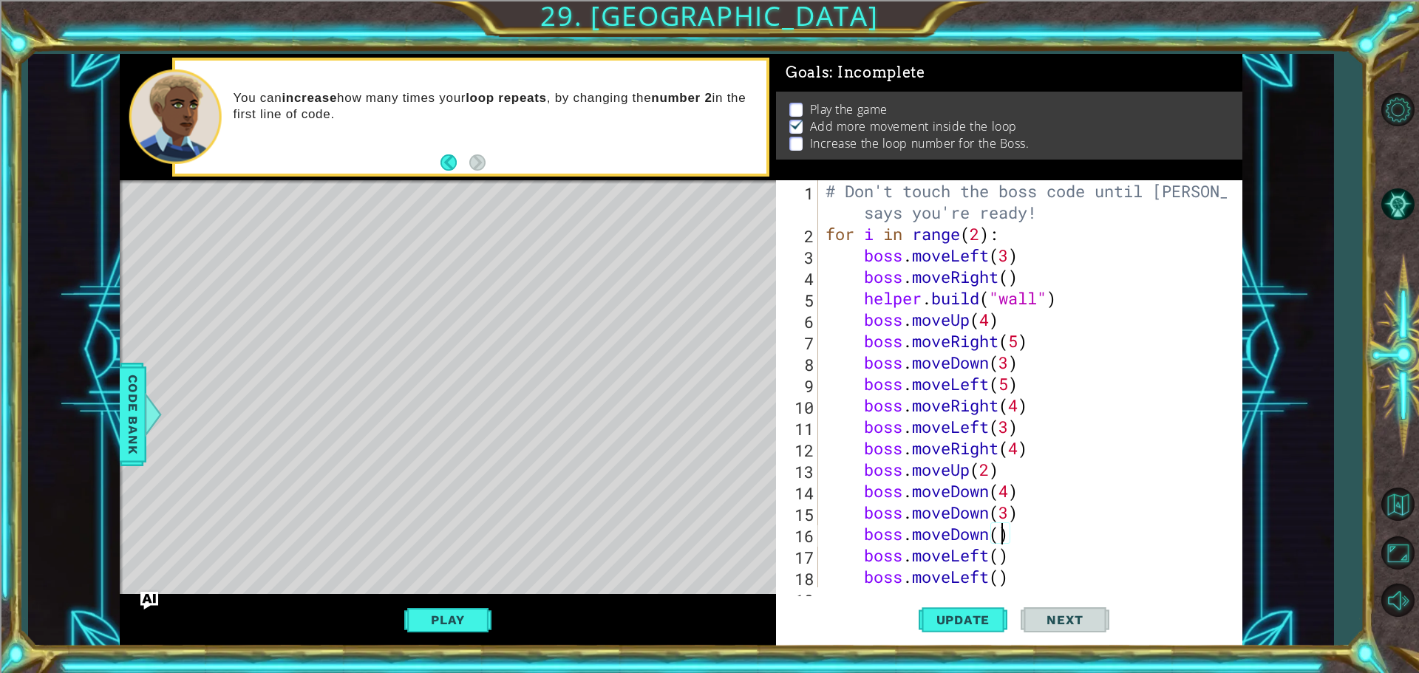
click at [999, 534] on div "# Don't touch the boss code until [PERSON_NAME] says you're ready! for i in ran…" at bounding box center [1029, 416] width 412 height 472
click at [999, 554] on div "# Don't touch the boss code until [PERSON_NAME] says you're ready! for i in ran…" at bounding box center [1029, 416] width 412 height 472
click at [1001, 574] on div "# Don't touch the boss code until [PERSON_NAME] says you're ready! for i in ran…" at bounding box center [1029, 416] width 412 height 472
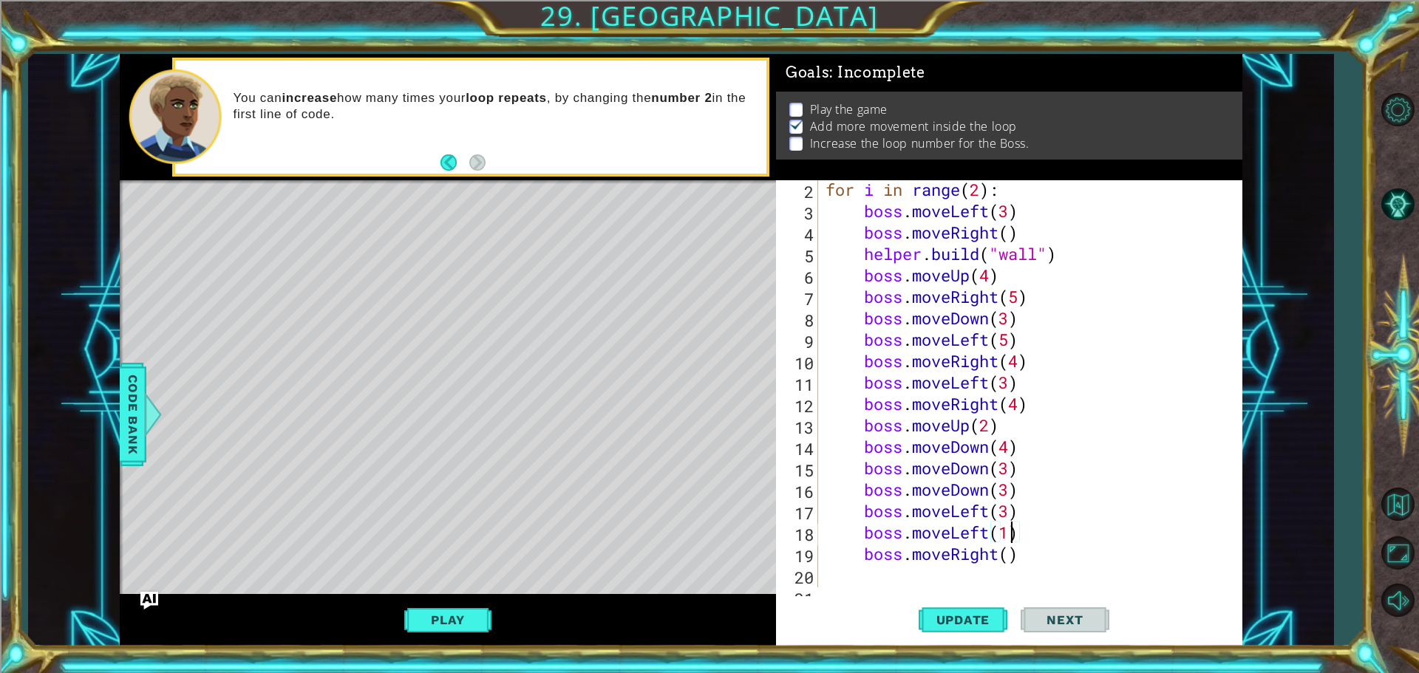
scroll to position [89, 0]
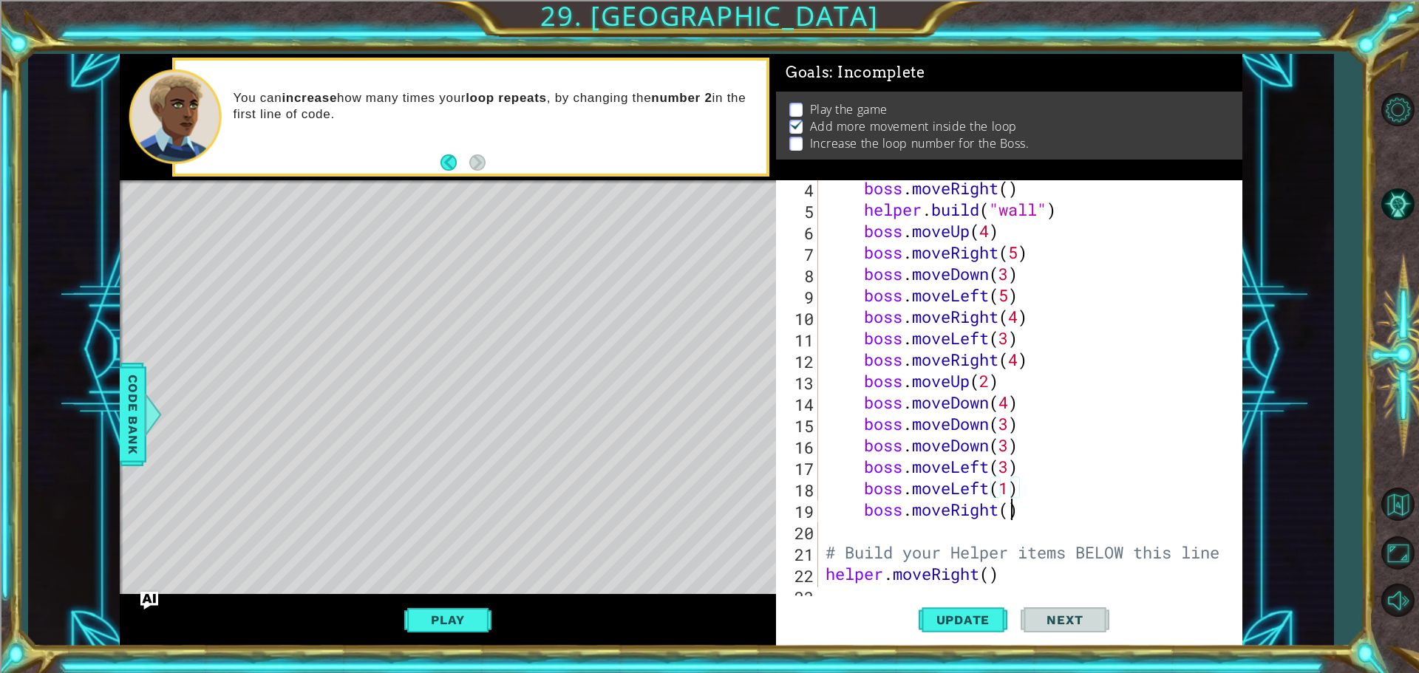
click at [1013, 517] on div "boss . moveRight ( ) helper . build ( "wall" ) boss . moveUp ( 4 ) boss . moveR…" at bounding box center [1029, 402] width 412 height 450
click at [975, 612] on button "Update" at bounding box center [963, 620] width 89 height 47
click at [483, 610] on button "Play" at bounding box center [447, 620] width 86 height 28
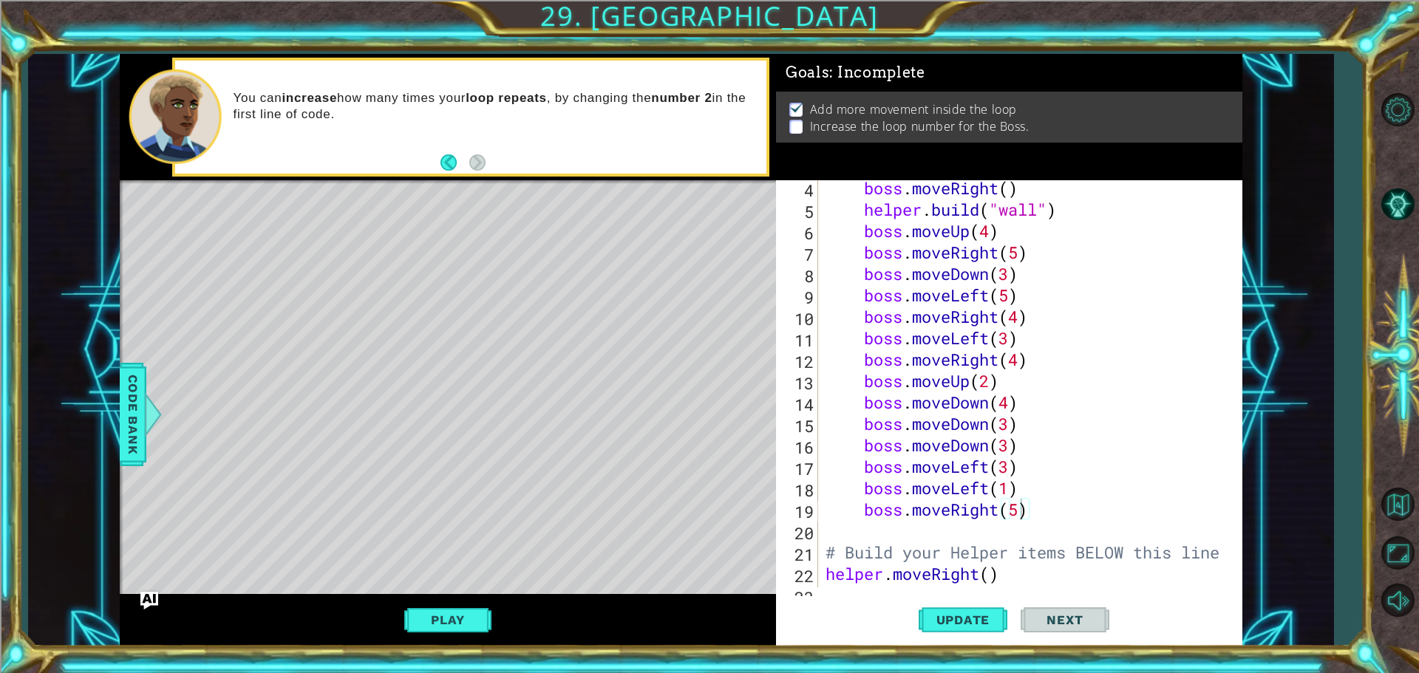
drag, startPoint x: 478, startPoint y: 615, endPoint x: 478, endPoint y: 646, distance: 31.1
click at [479, 639] on div "Play" at bounding box center [448, 620] width 656 height 52
click at [457, 607] on button "Play" at bounding box center [447, 620] width 86 height 28
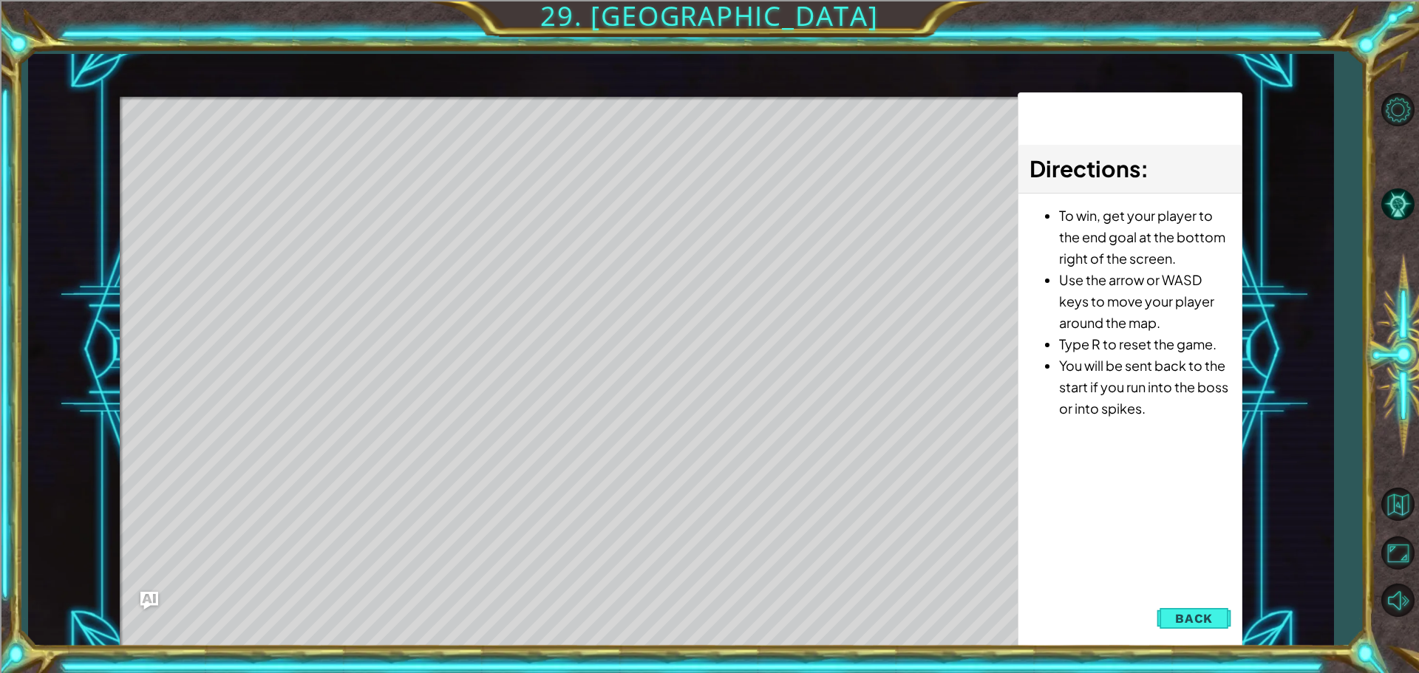
click at [1181, 620] on span "Back" at bounding box center [1194, 618] width 38 height 15
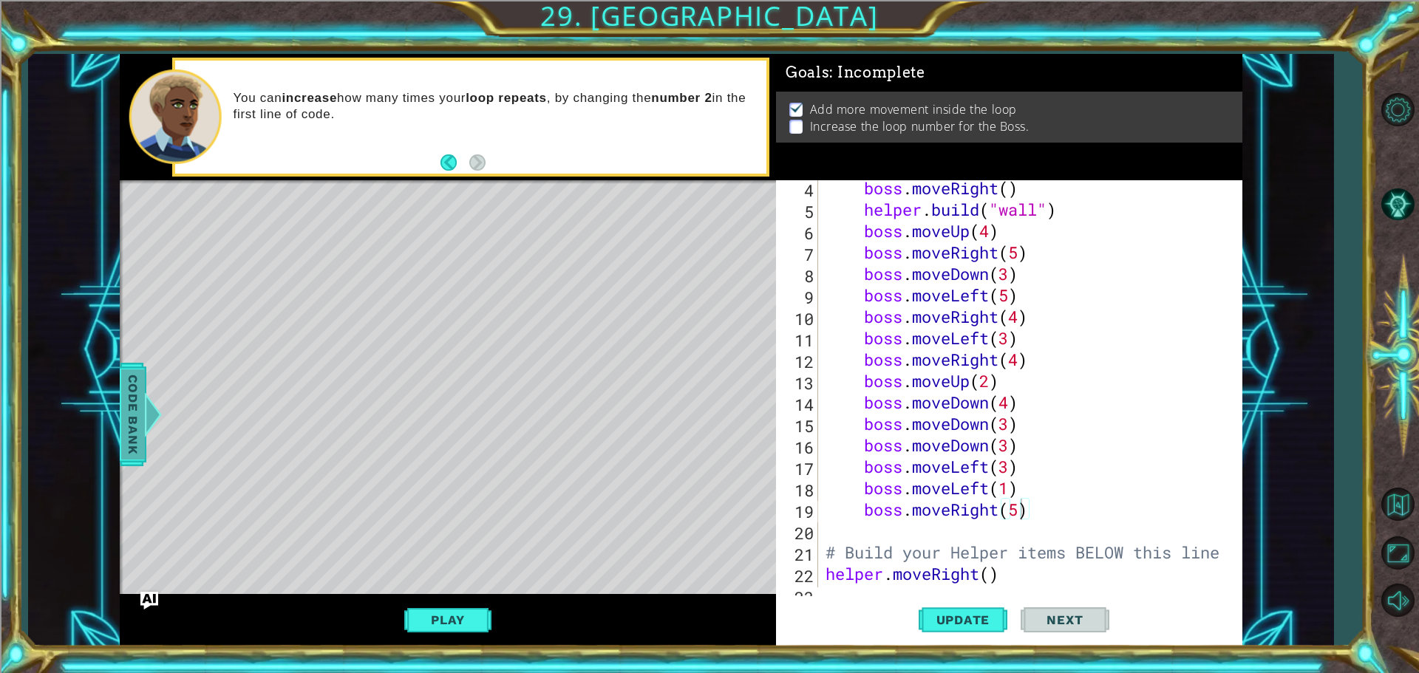
click at [137, 398] on span "Code Bank" at bounding box center [133, 415] width 24 height 90
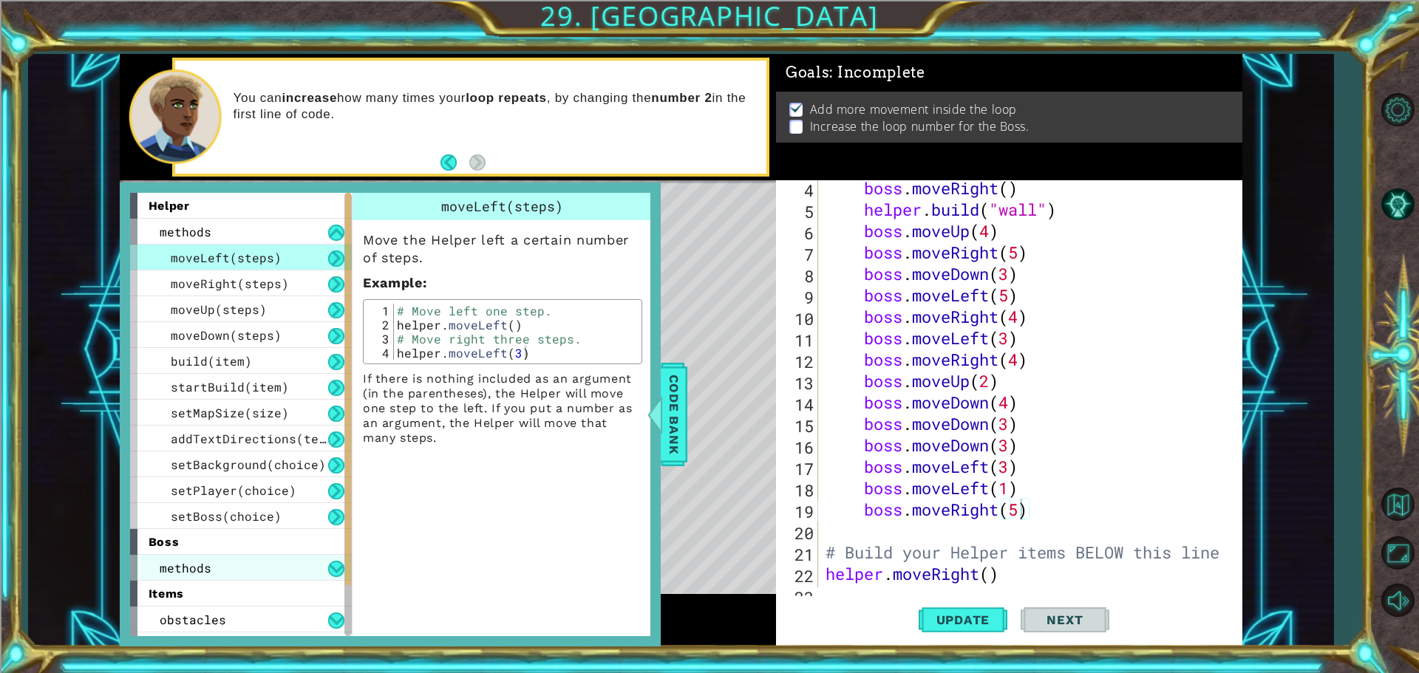
click at [269, 569] on div "methods" at bounding box center [241, 568] width 222 height 26
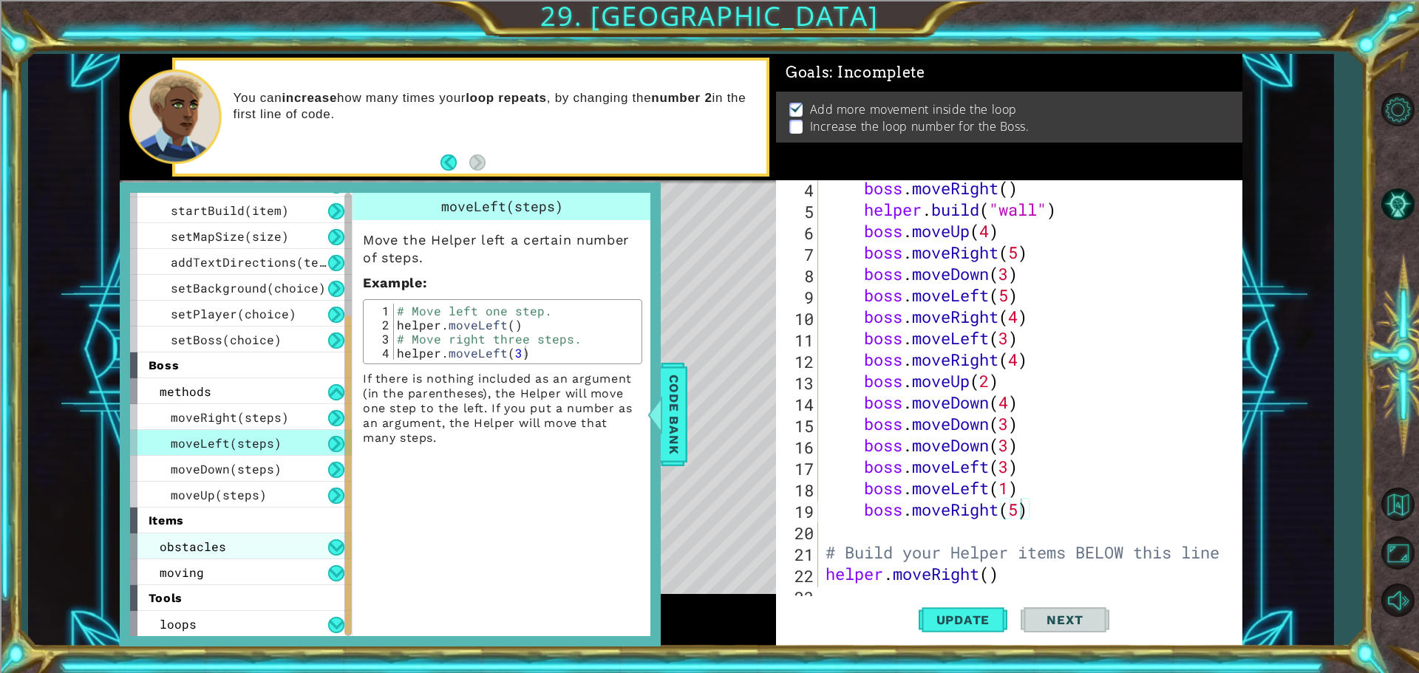
scroll to position [177, 0]
click at [231, 538] on div "obstacles" at bounding box center [241, 546] width 222 height 26
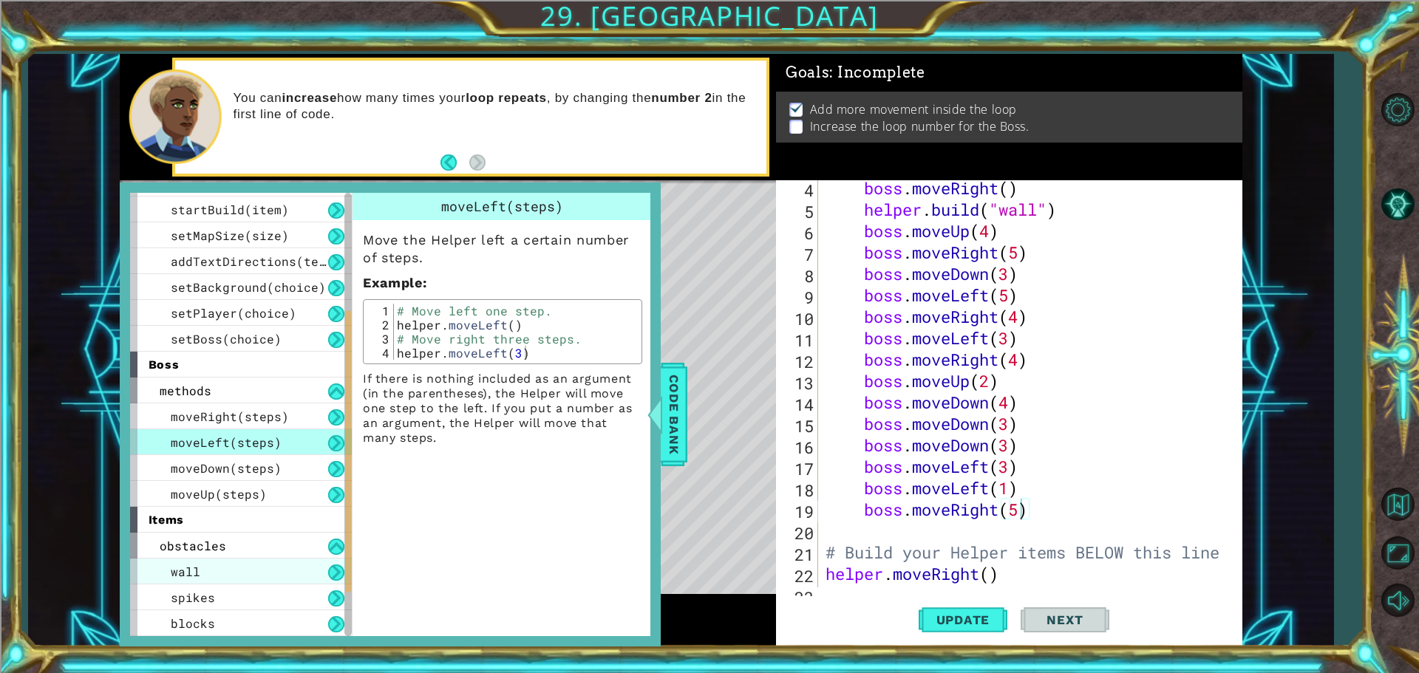
click at [240, 570] on div "wall" at bounding box center [241, 572] width 222 height 26
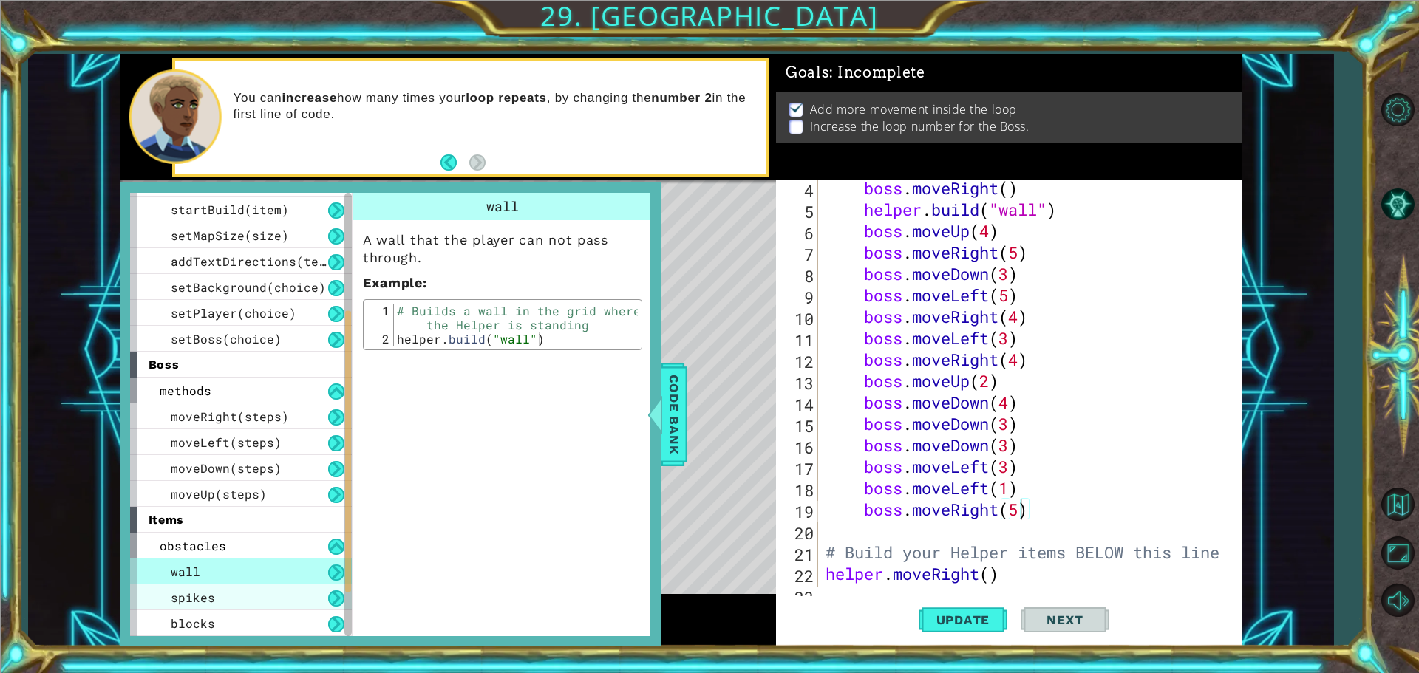
click at [230, 591] on div "spikes" at bounding box center [241, 598] width 222 height 26
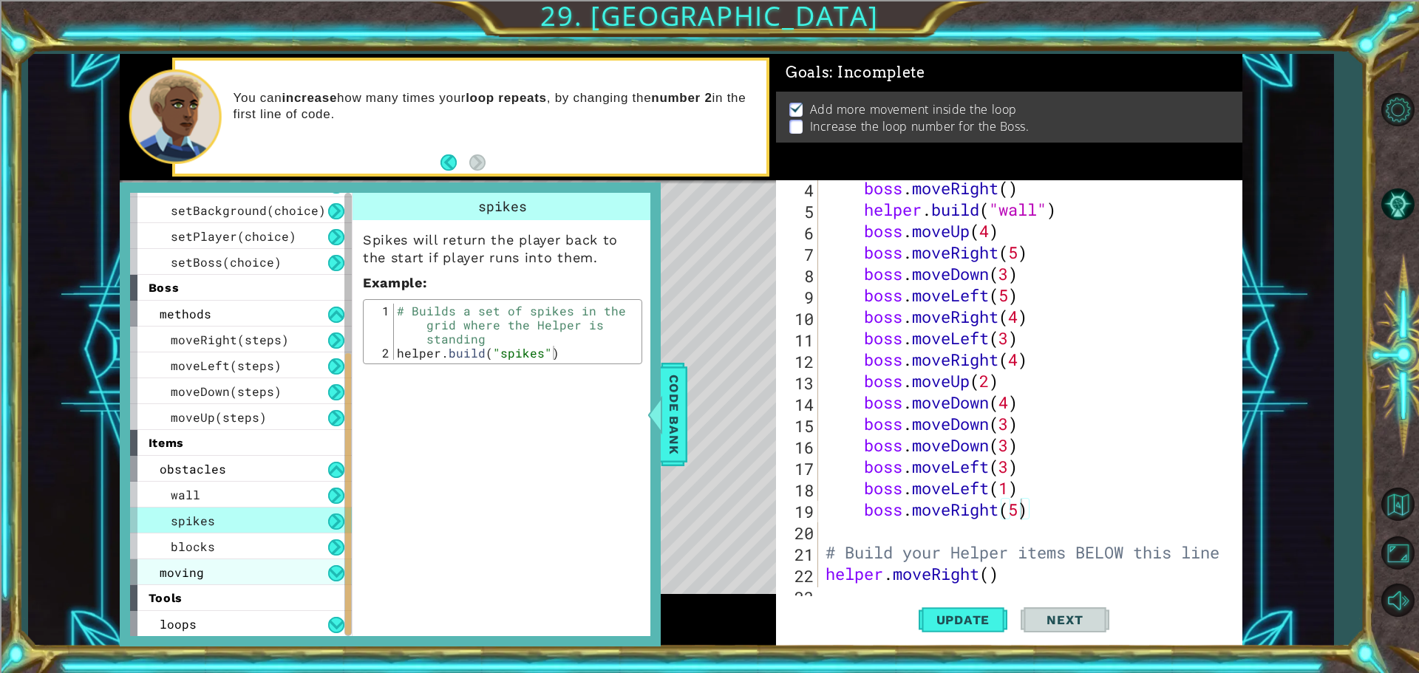
scroll to position [255, 0]
click at [223, 557] on div "blocks" at bounding box center [241, 546] width 222 height 26
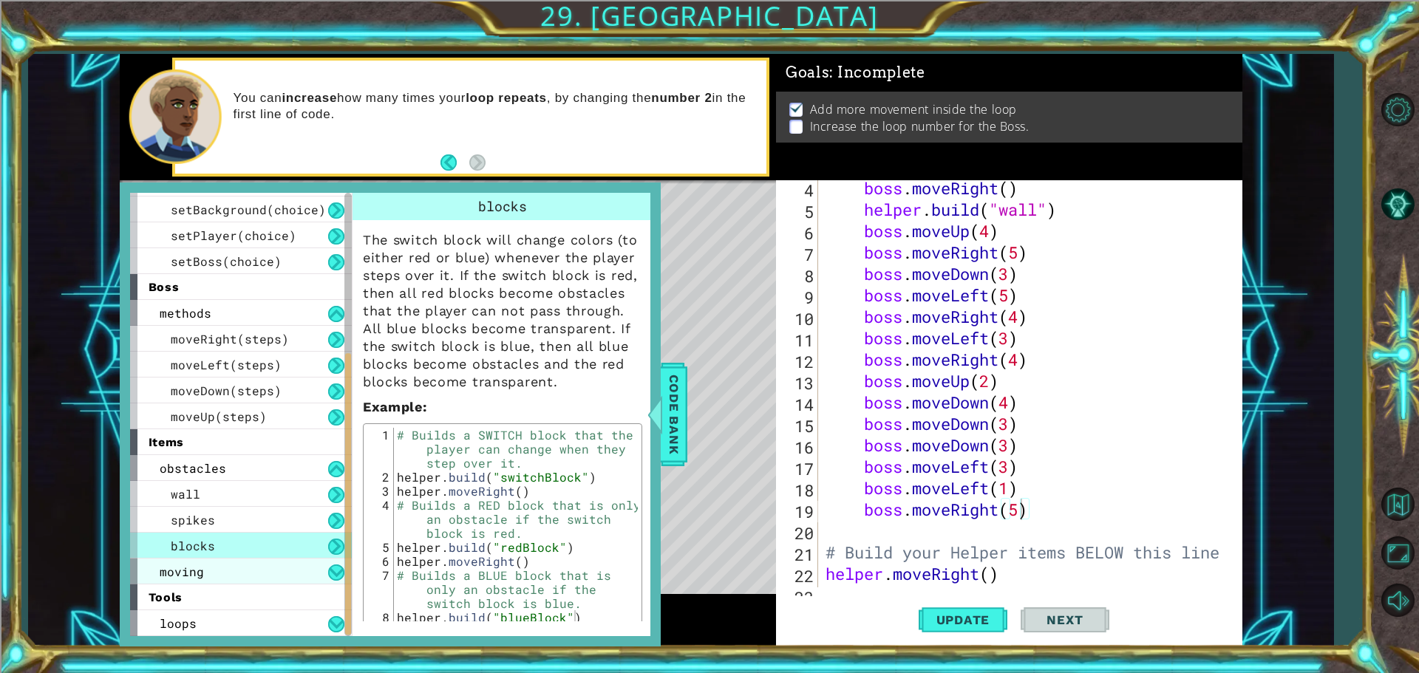
click at [222, 566] on div "moving" at bounding box center [241, 572] width 222 height 26
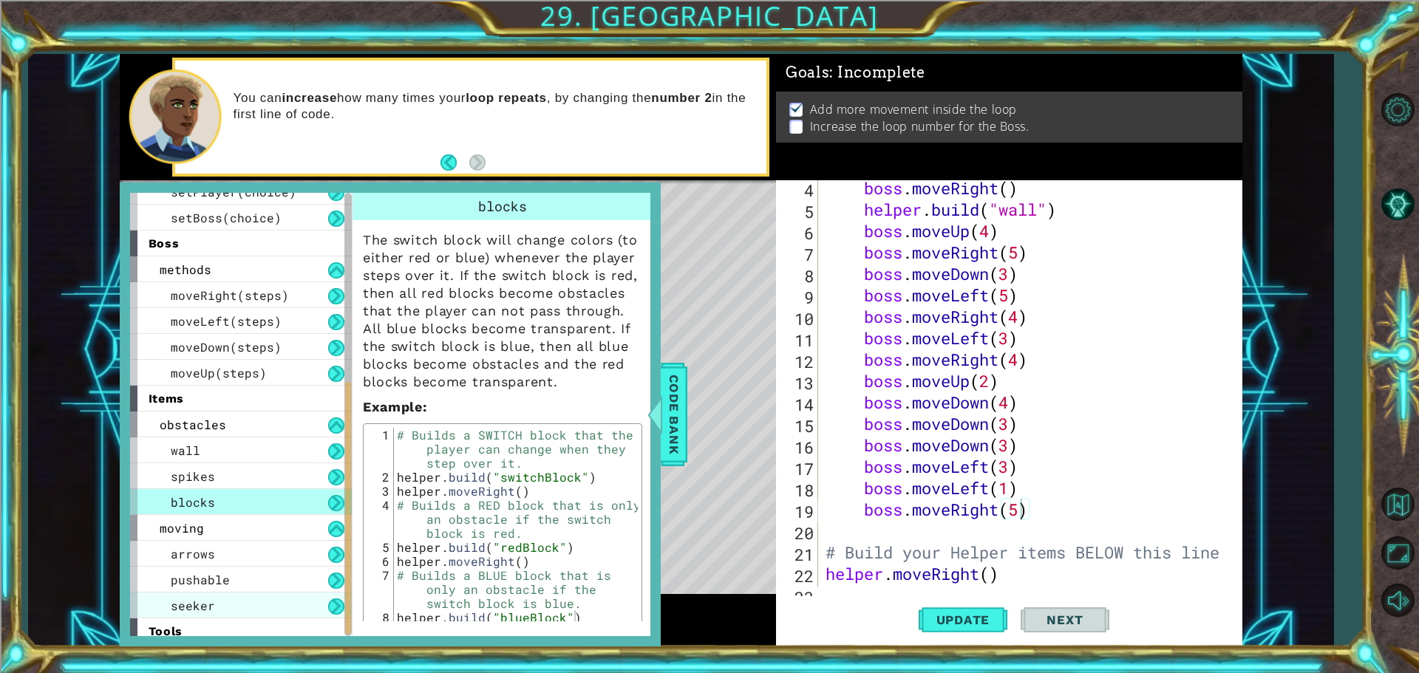
scroll to position [333, 0]
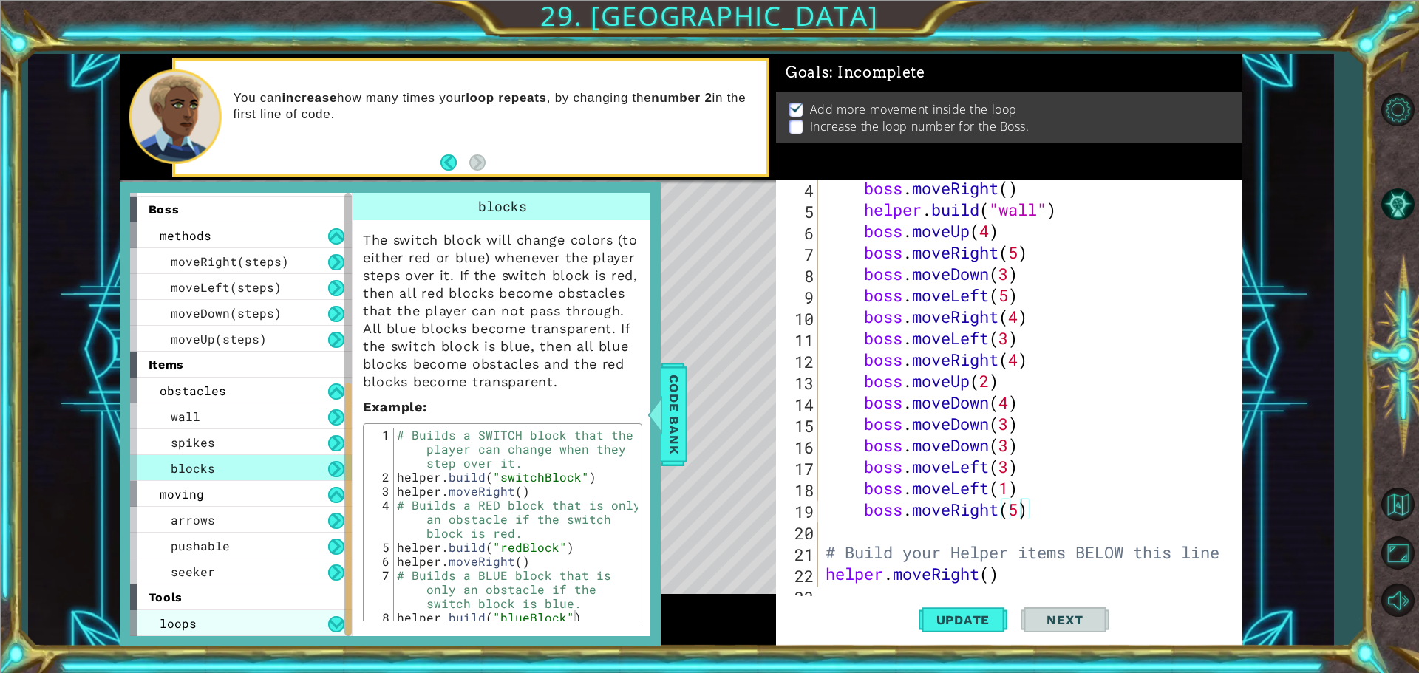
drag, startPoint x: 200, startPoint y: 602, endPoint x: 197, endPoint y: 618, distance: 16.7
click at [197, 618] on div "helper methods moveLeft(steps) moveRight(steps) moveUp(steps) moveDown(steps) b…" at bounding box center [246, 414] width 233 height 443
click at [197, 619] on div "loops" at bounding box center [241, 624] width 222 height 26
click at [232, 389] on div "obstacles" at bounding box center [241, 391] width 222 height 26
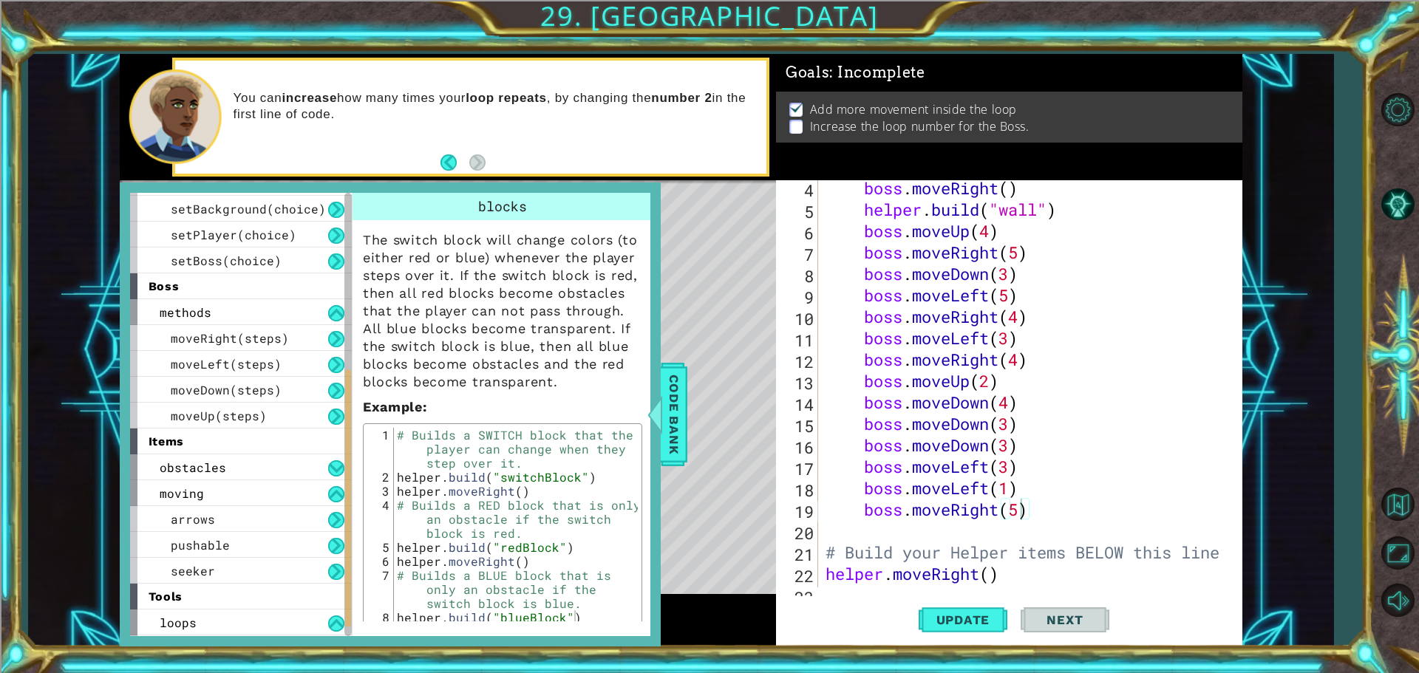
scroll to position [60, 0]
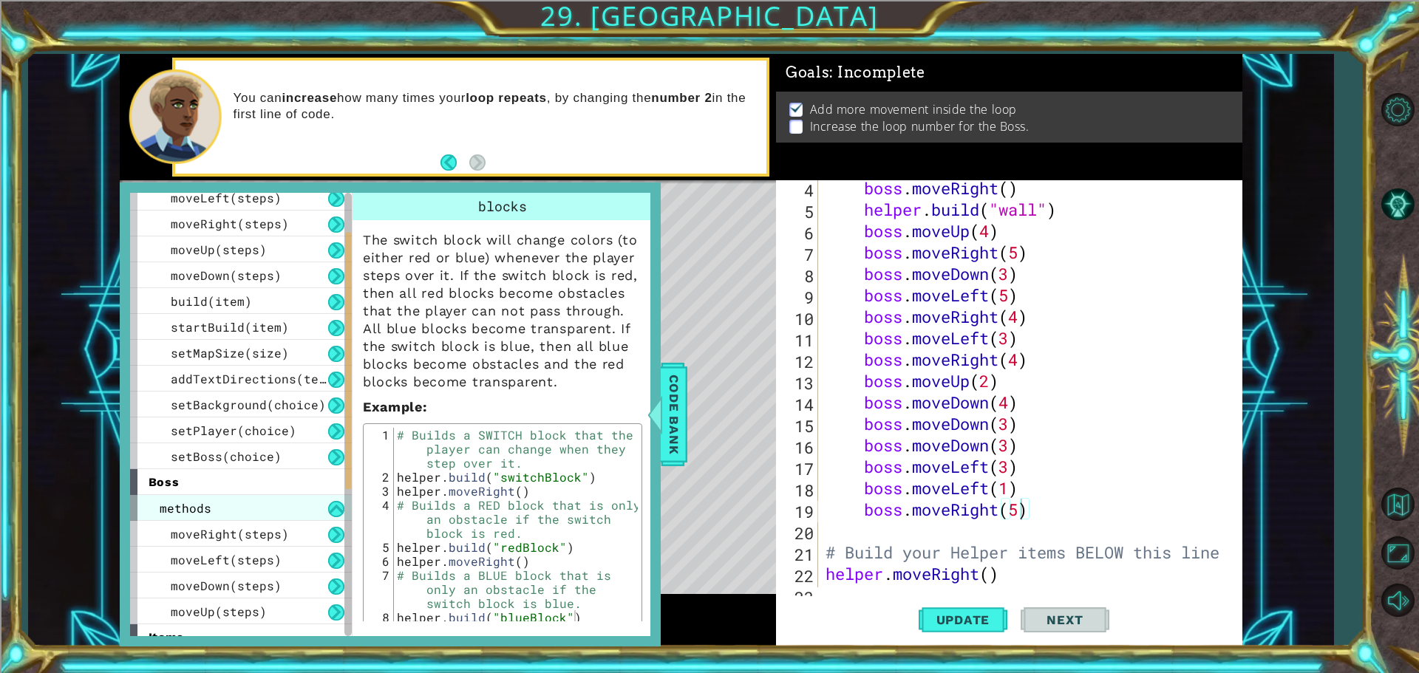
drag, startPoint x: 212, startPoint y: 541, endPoint x: 217, endPoint y: 515, distance: 27.0
click at [211, 541] on span "moveRight(steps)" at bounding box center [230, 534] width 118 height 16
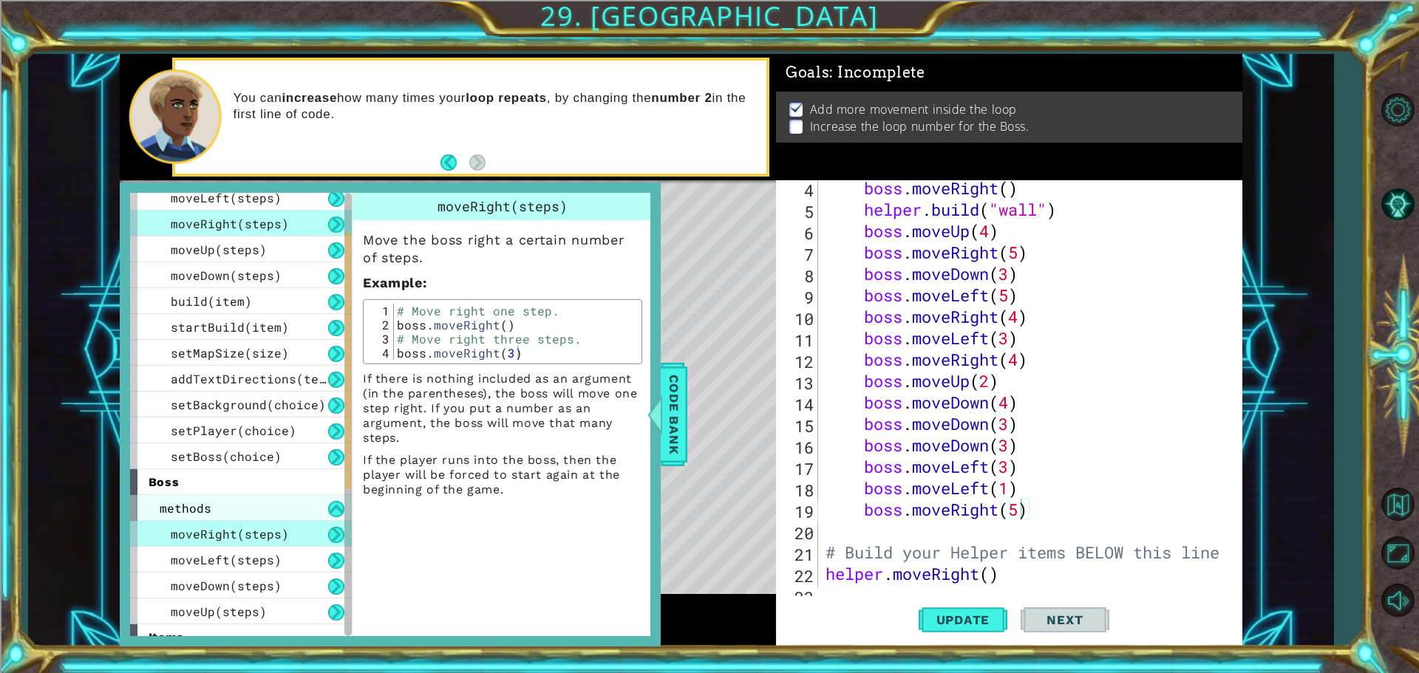
click at [211, 510] on div "methods" at bounding box center [241, 508] width 222 height 26
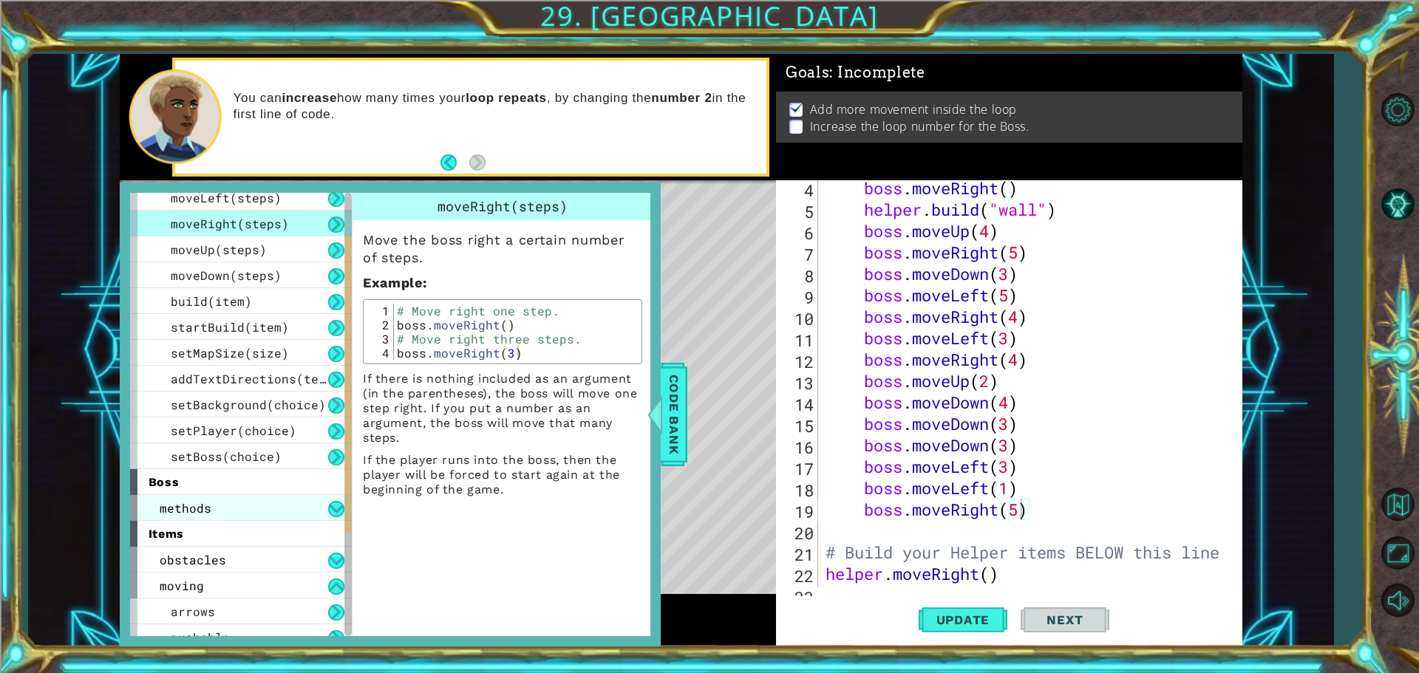
click at [214, 505] on div "methods" at bounding box center [241, 508] width 222 height 26
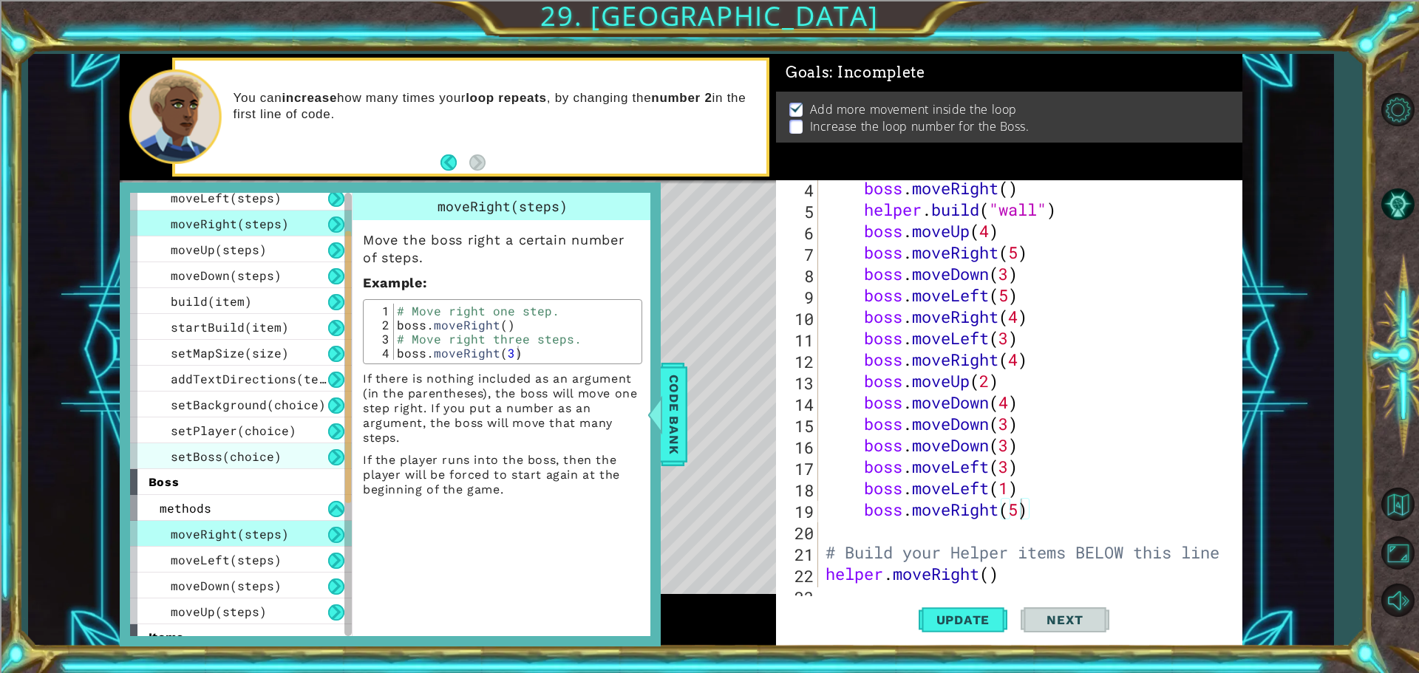
click at [218, 457] on span "setBoss(choice)" at bounding box center [226, 457] width 111 height 16
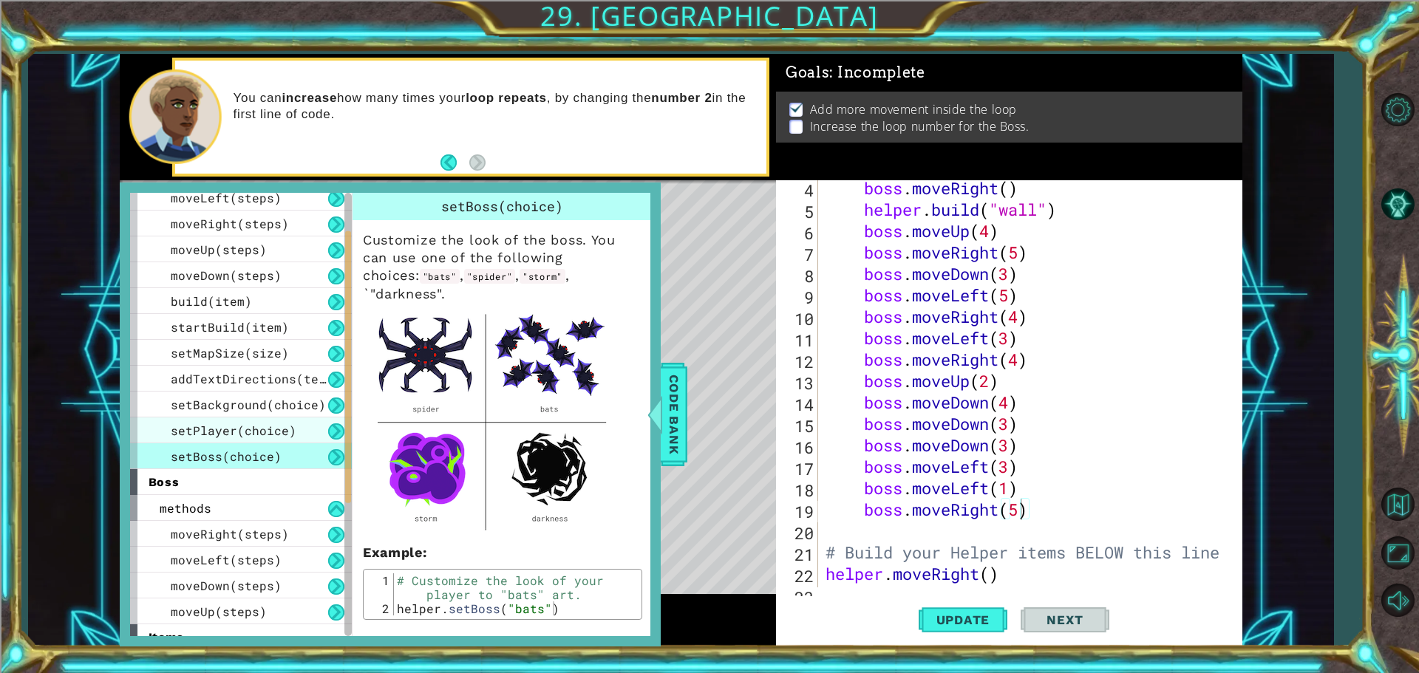
click at [220, 431] on span "setPlayer(choice)" at bounding box center [234, 431] width 126 height 16
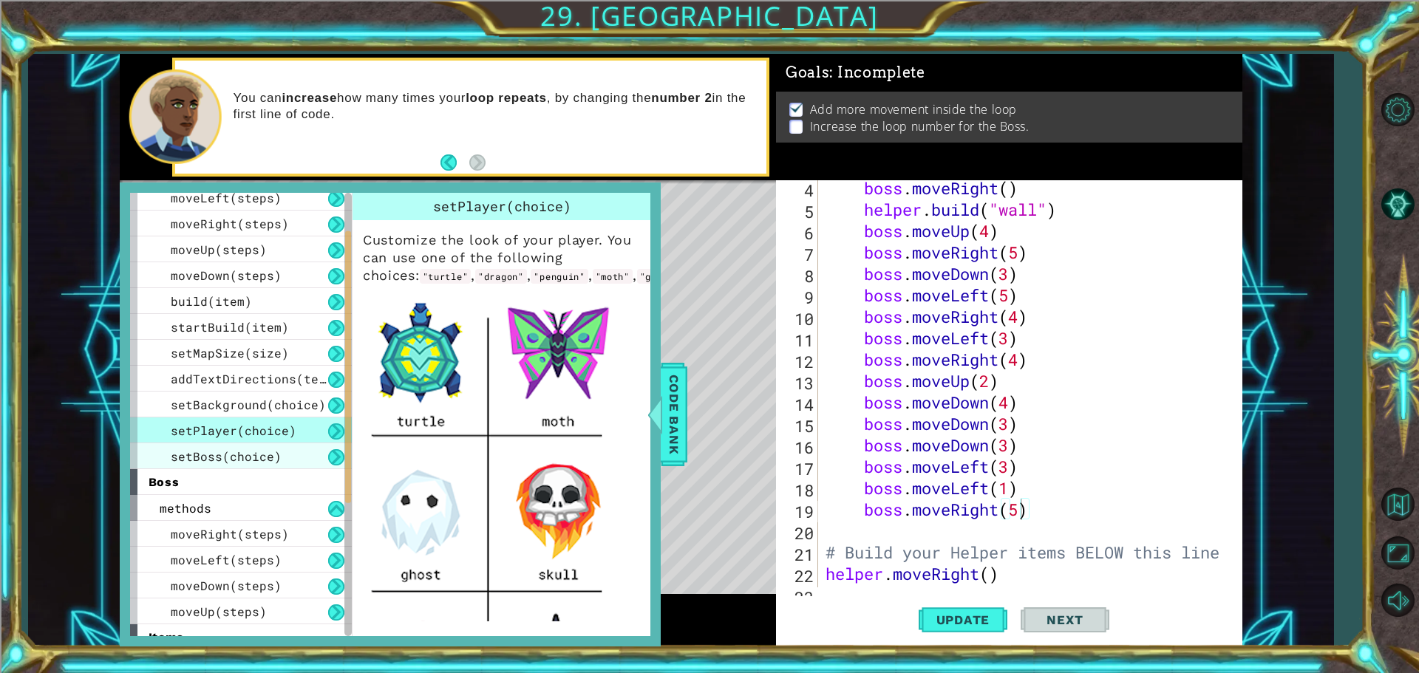
click at [225, 454] on span "setBoss(choice)" at bounding box center [226, 457] width 111 height 16
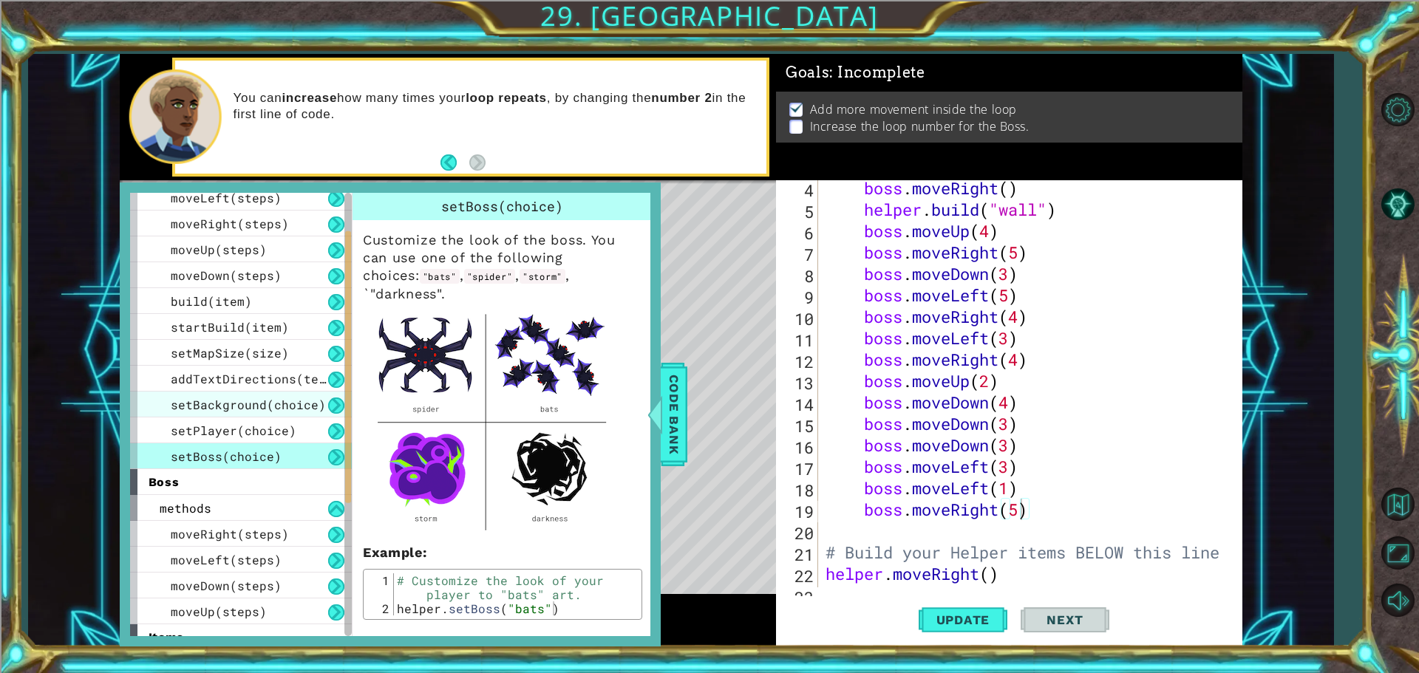
click at [230, 412] on span "setBackground(choice)" at bounding box center [248, 405] width 155 height 16
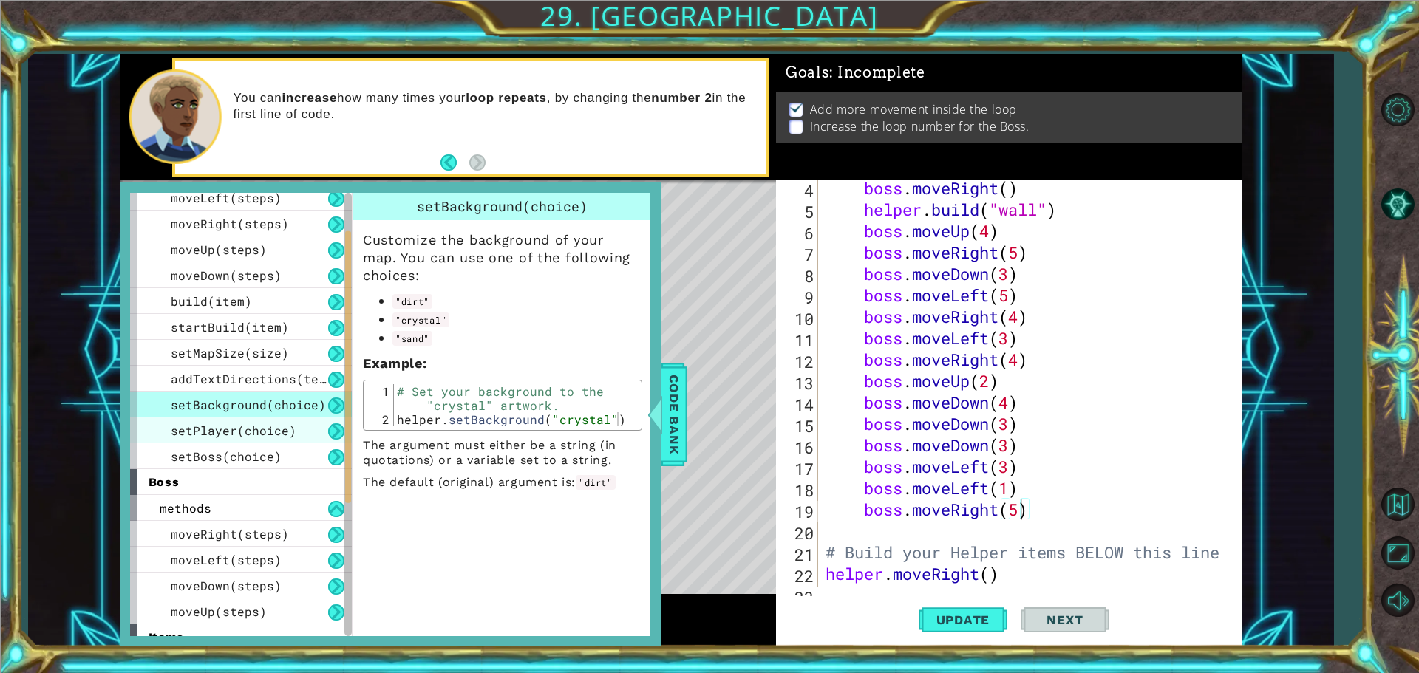
click at [227, 428] on span "setPlayer(choice)" at bounding box center [234, 431] width 126 height 16
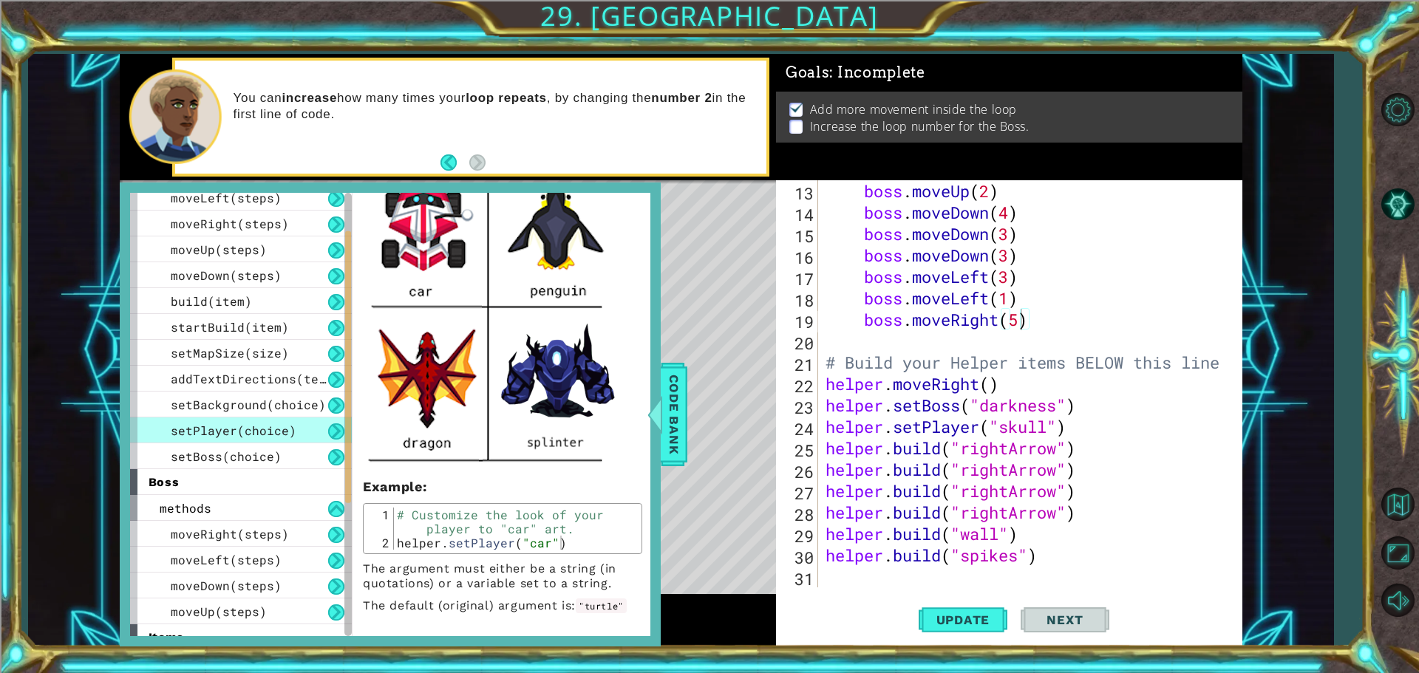
scroll to position [279, 0]
type textarea "[DOMAIN_NAME]("spikes")"
click at [839, 566] on div "boss . moveUp ( 2 ) boss . moveDown ( 4 ) boss . moveDown ( 3 ) boss . moveDown…" at bounding box center [1029, 405] width 412 height 450
click at [839, 574] on div "boss . moveUp ( 2 ) boss . moveDown ( 4 ) boss . moveDown ( 3 ) boss . moveDown…" at bounding box center [1029, 405] width 412 height 450
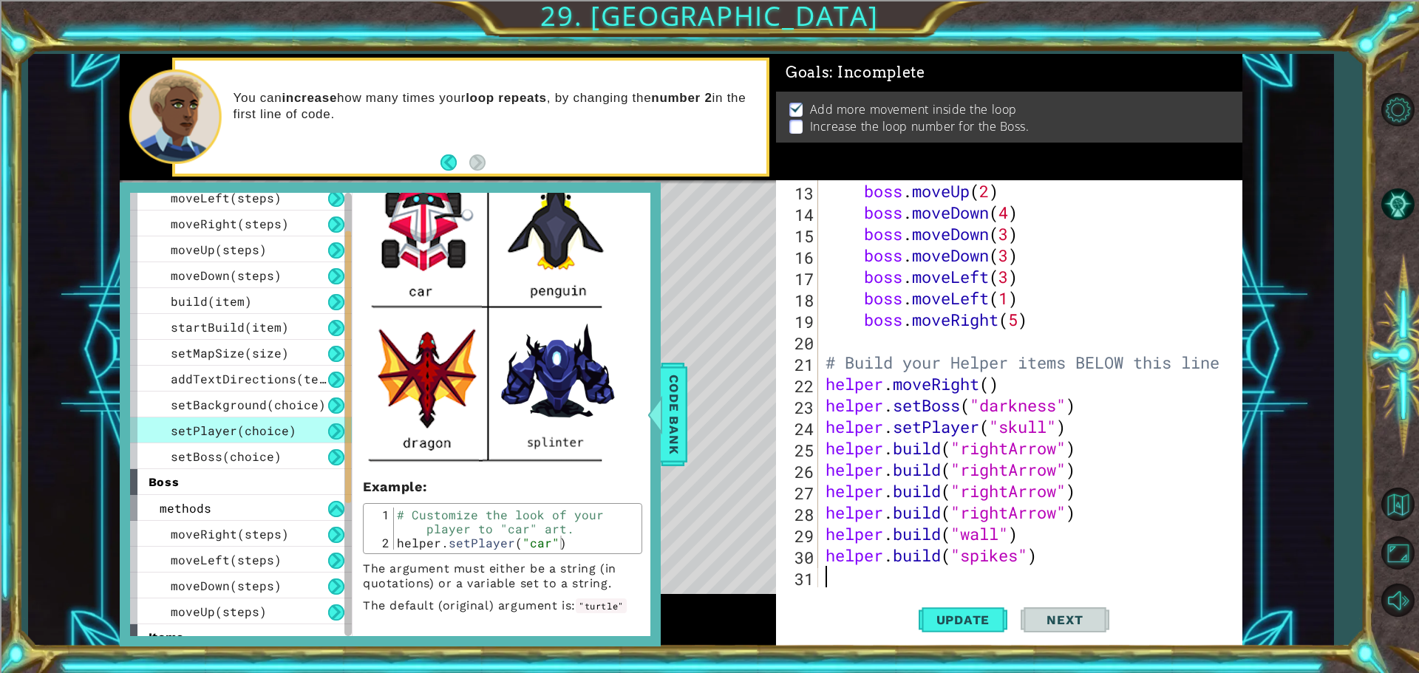
type textarea "n"
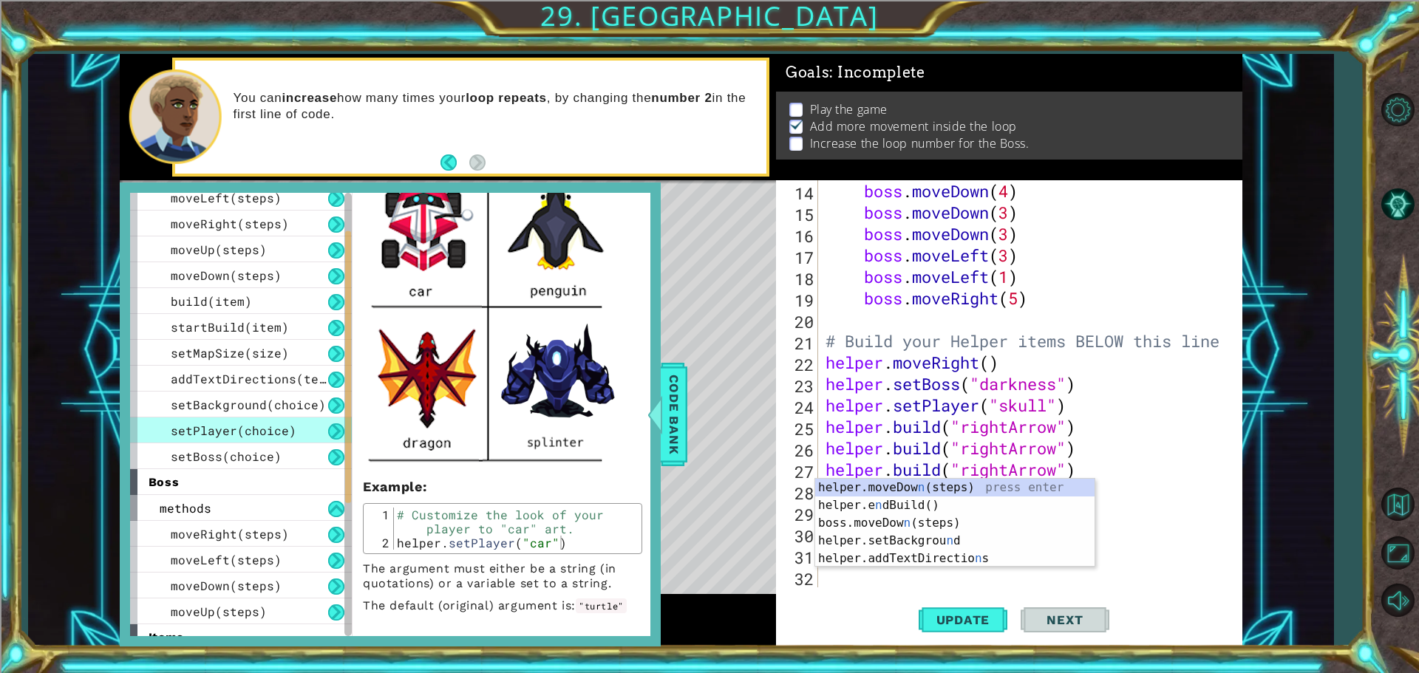
scroll to position [300, 0]
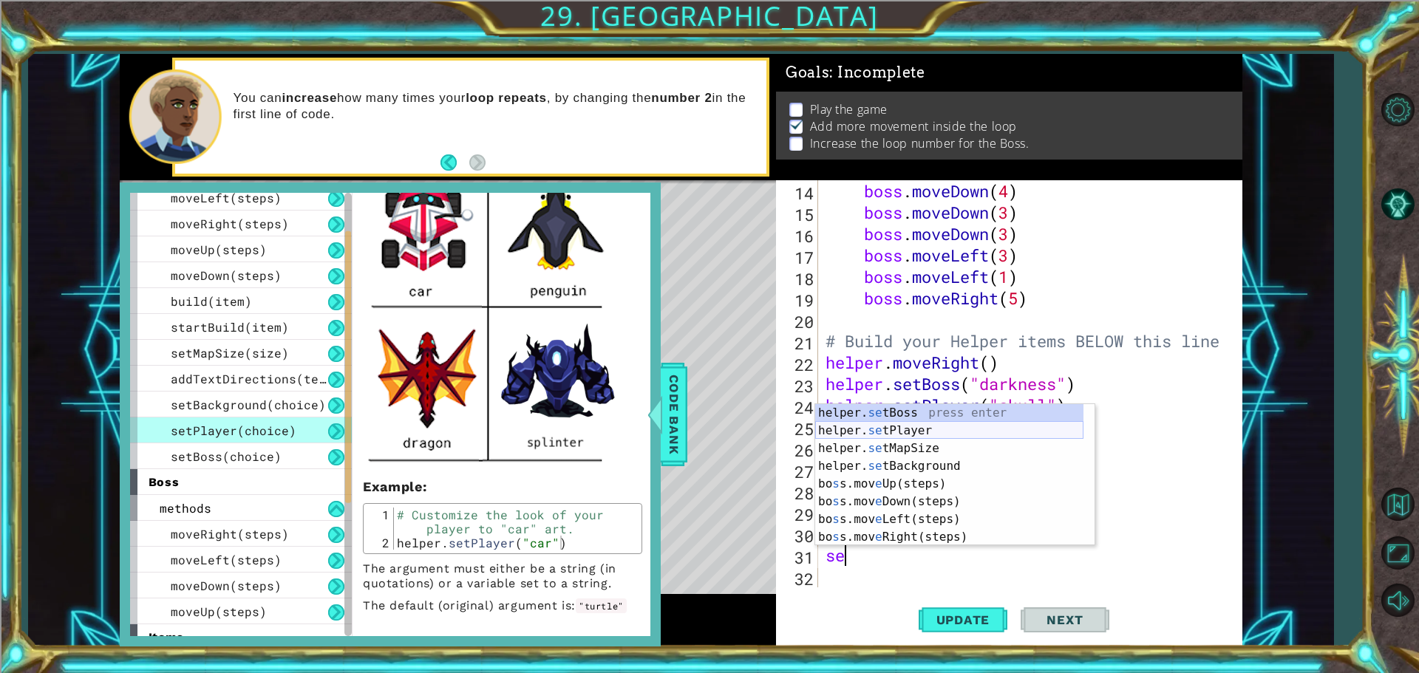
click at [911, 428] on div "helper. se tBoss press enter helper. se tPlayer press enter helper. se tMapSize…" at bounding box center [949, 492] width 268 height 177
type textarea "helper.setPlayer("dragon")"
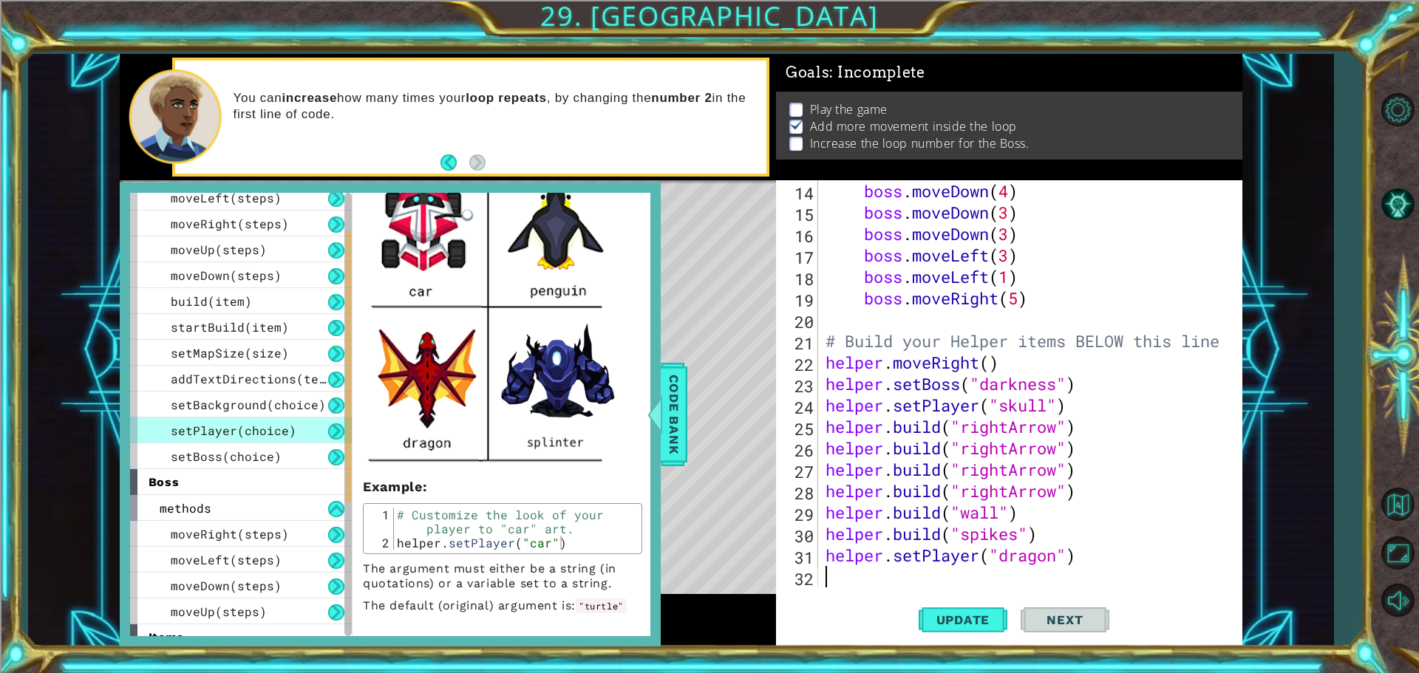
click at [954, 580] on div "boss . moveDown ( 4 ) boss . moveDown ( 3 ) boss . moveDown ( 3 ) boss . moveLe…" at bounding box center [1029, 405] width 412 height 450
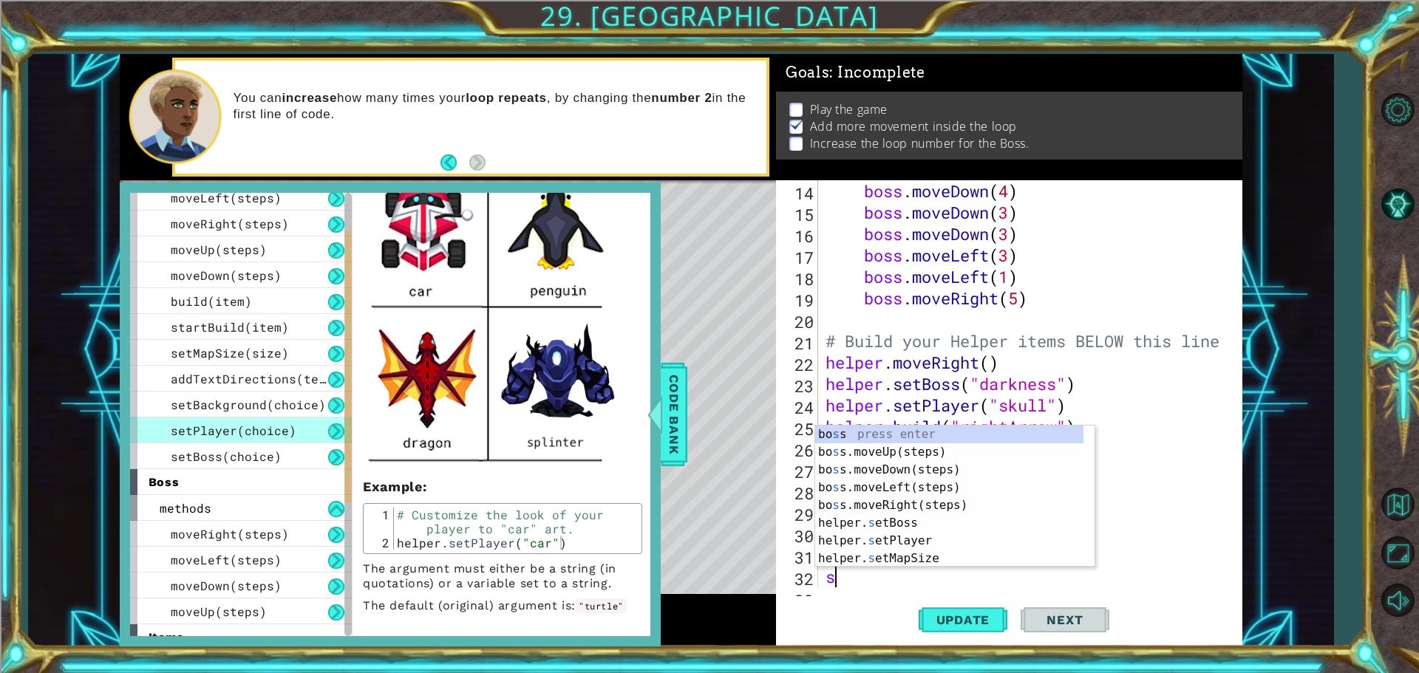
scroll to position [322, 0]
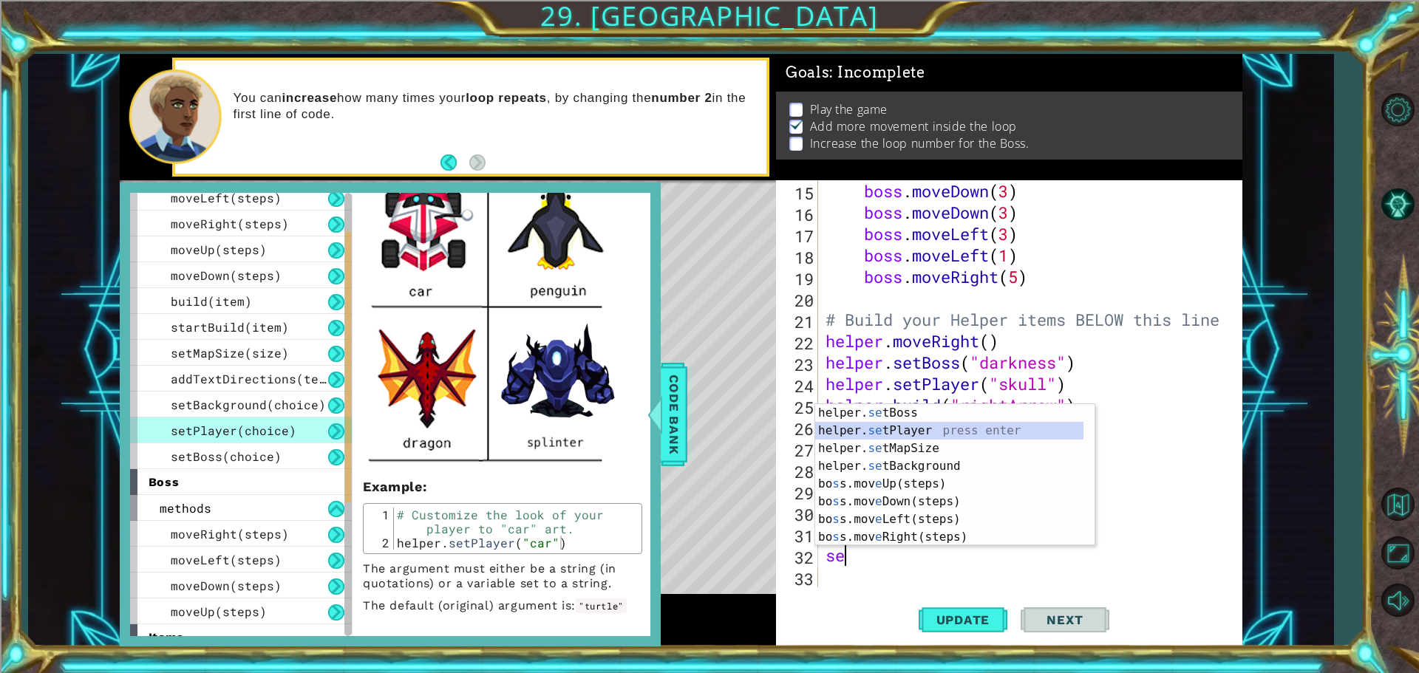
click at [897, 431] on div "helper. se tBoss press enter helper. se tPlayer press enter helper. se tMapSize…" at bounding box center [949, 492] width 268 height 177
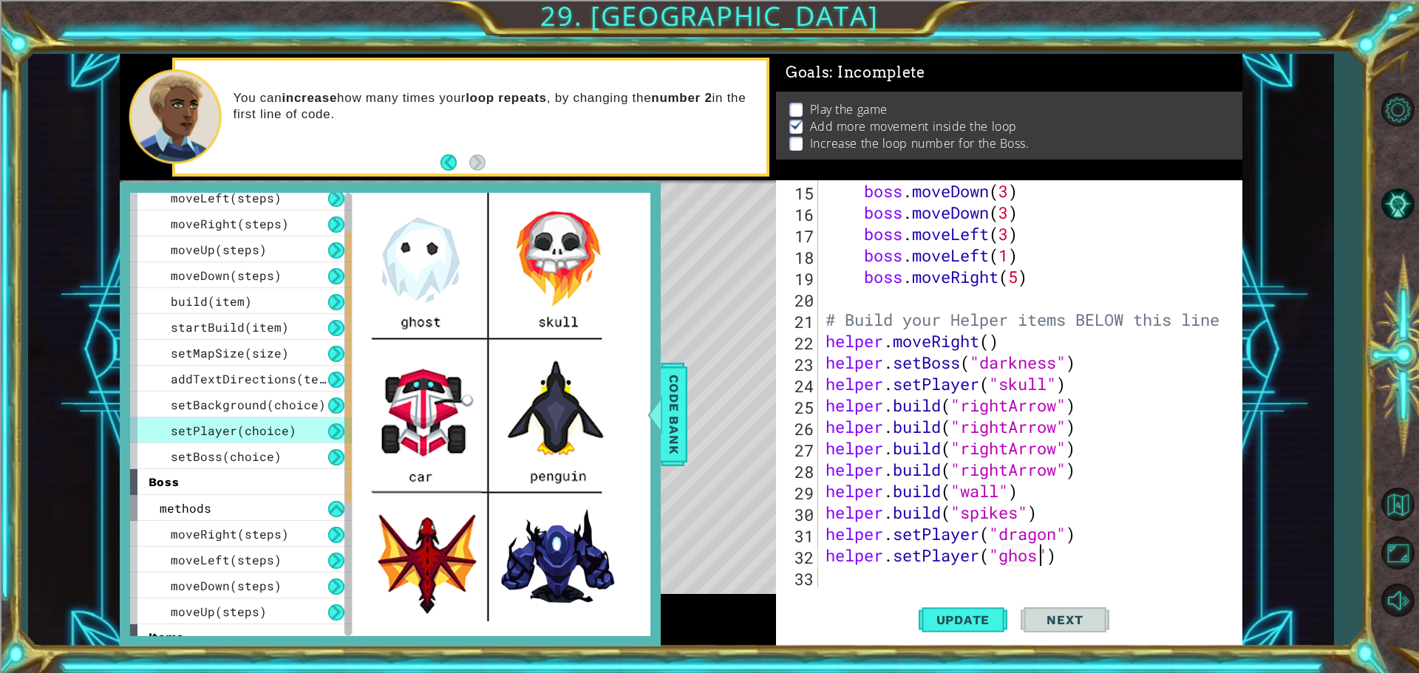
scroll to position [0, 10]
type textarea "helper.setPlayer("ghost")"
click at [670, 421] on span "Code Bank" at bounding box center [674, 415] width 24 height 90
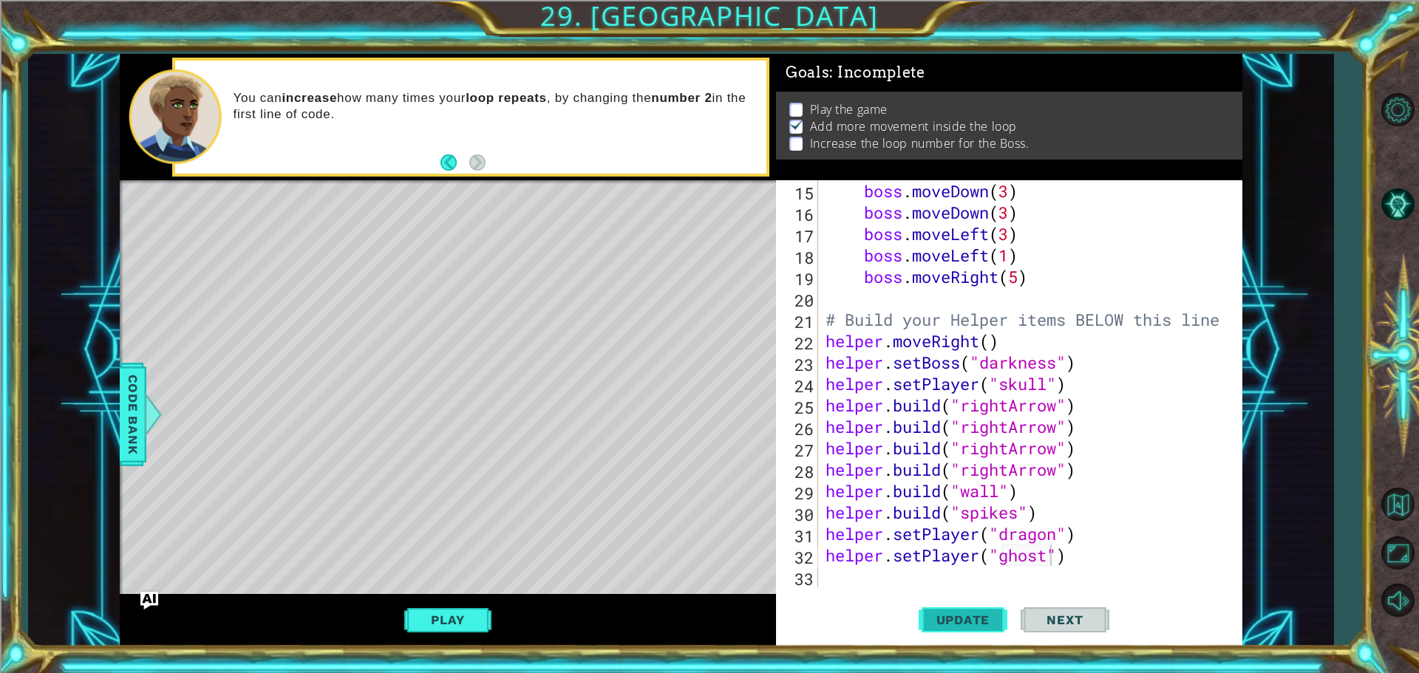
click at [1002, 618] on span "Update" at bounding box center [964, 620] width 84 height 15
click at [484, 609] on button "Play" at bounding box center [447, 620] width 86 height 28
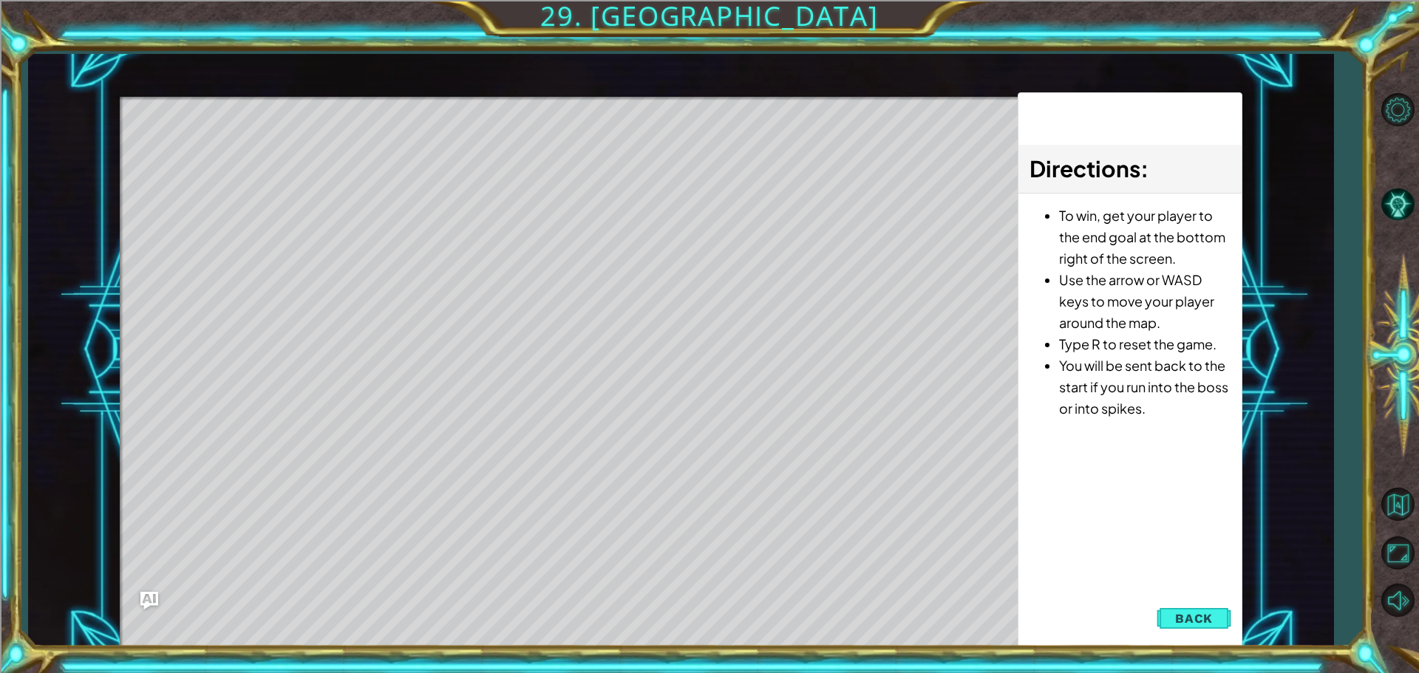
drag, startPoint x: 242, startPoint y: 194, endPoint x: 25, endPoint y: 35, distance: 269.2
click at [24, 33] on div "1 ההההההההההההההההההההההההההההההההההההההההההההההההההההההההההההההההההההההההההההה…" at bounding box center [709, 336] width 1419 height 673
drag, startPoint x: 345, startPoint y: 216, endPoint x: 537, endPoint y: 248, distance: 194.1
click at [537, 248] on div "Level Map" at bounding box center [461, 314] width 683 height 435
click at [1199, 617] on span "Back" at bounding box center [1194, 618] width 38 height 15
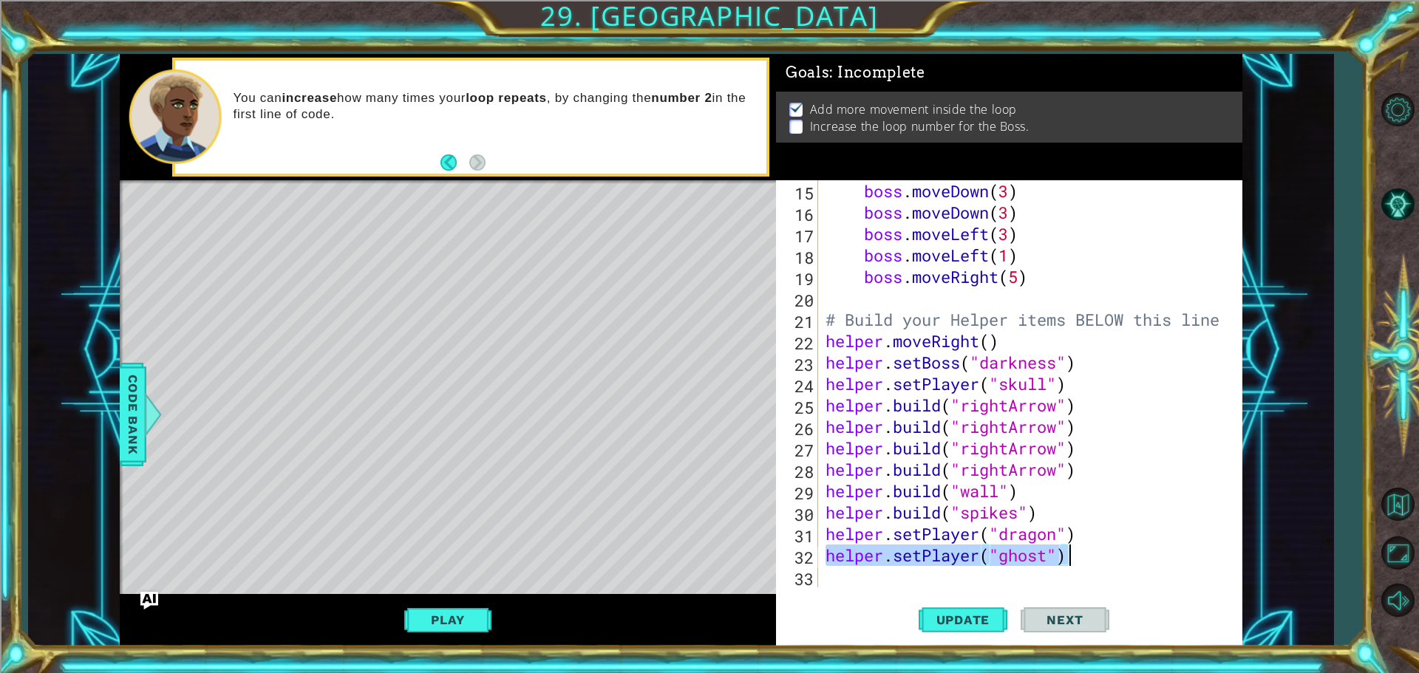
drag, startPoint x: 829, startPoint y: 554, endPoint x: 1069, endPoint y: 549, distance: 239.6
click at [1069, 549] on div "boss . moveDown ( 3 ) boss . moveDown ( 3 ) boss . moveLeft ( 3 ) boss . moveLe…" at bounding box center [1029, 405] width 412 height 450
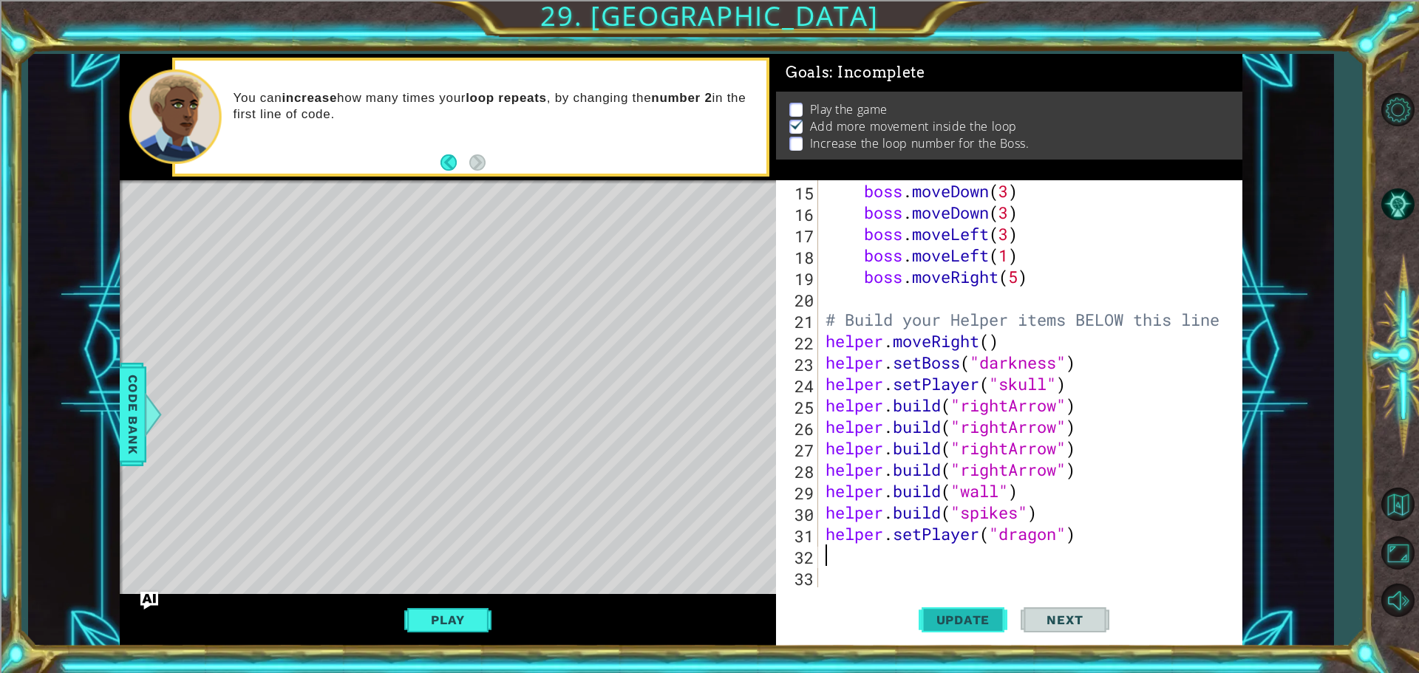
click at [945, 607] on button "Update" at bounding box center [963, 620] width 89 height 47
click at [509, 585] on div "Level Map" at bounding box center [461, 397] width 683 height 435
click at [461, 620] on button "Play" at bounding box center [447, 620] width 86 height 28
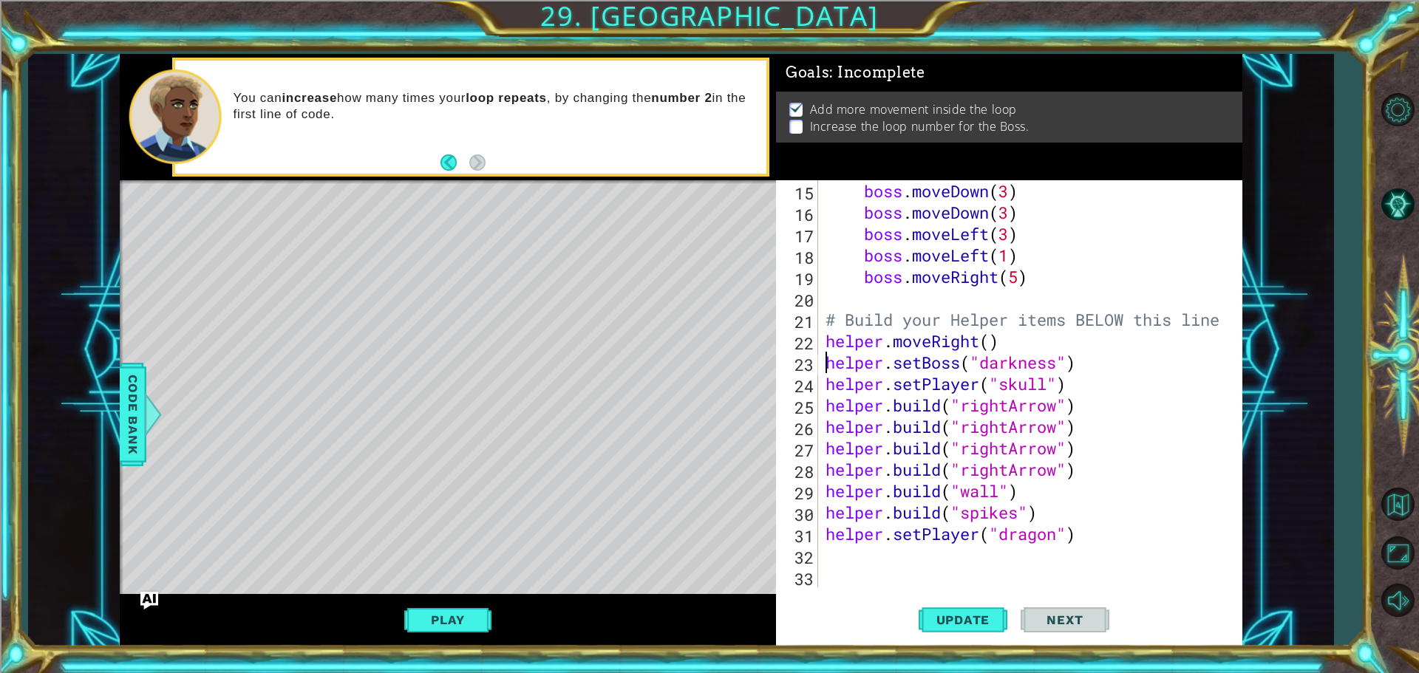
drag, startPoint x: 828, startPoint y: 367, endPoint x: 836, endPoint y: 387, distance: 21.6
click at [842, 397] on div "helper.setBoss("darkness") 15 16 17 18 19 20 21 22 23 24 25 26 27 28 29 30 31 3…" at bounding box center [1007, 383] width 462 height 407
drag, startPoint x: 841, startPoint y: 356, endPoint x: 703, endPoint y: 289, distance: 153.7
click at [703, 289] on div "Level Map" at bounding box center [461, 397] width 683 height 435
drag, startPoint x: 821, startPoint y: 341, endPoint x: 705, endPoint y: 393, distance: 126.7
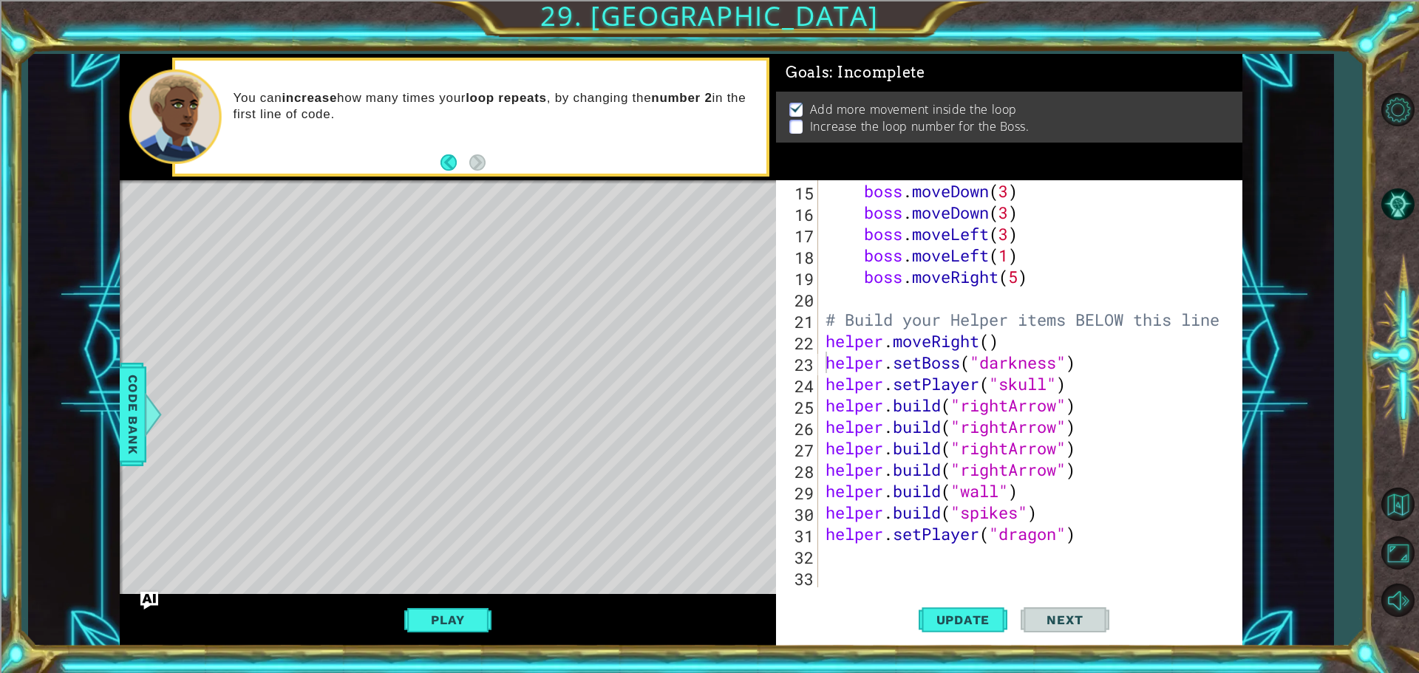
click at [705, 391] on div "Level Map" at bounding box center [461, 397] width 683 height 435
type textarea "helper.moveRight()"
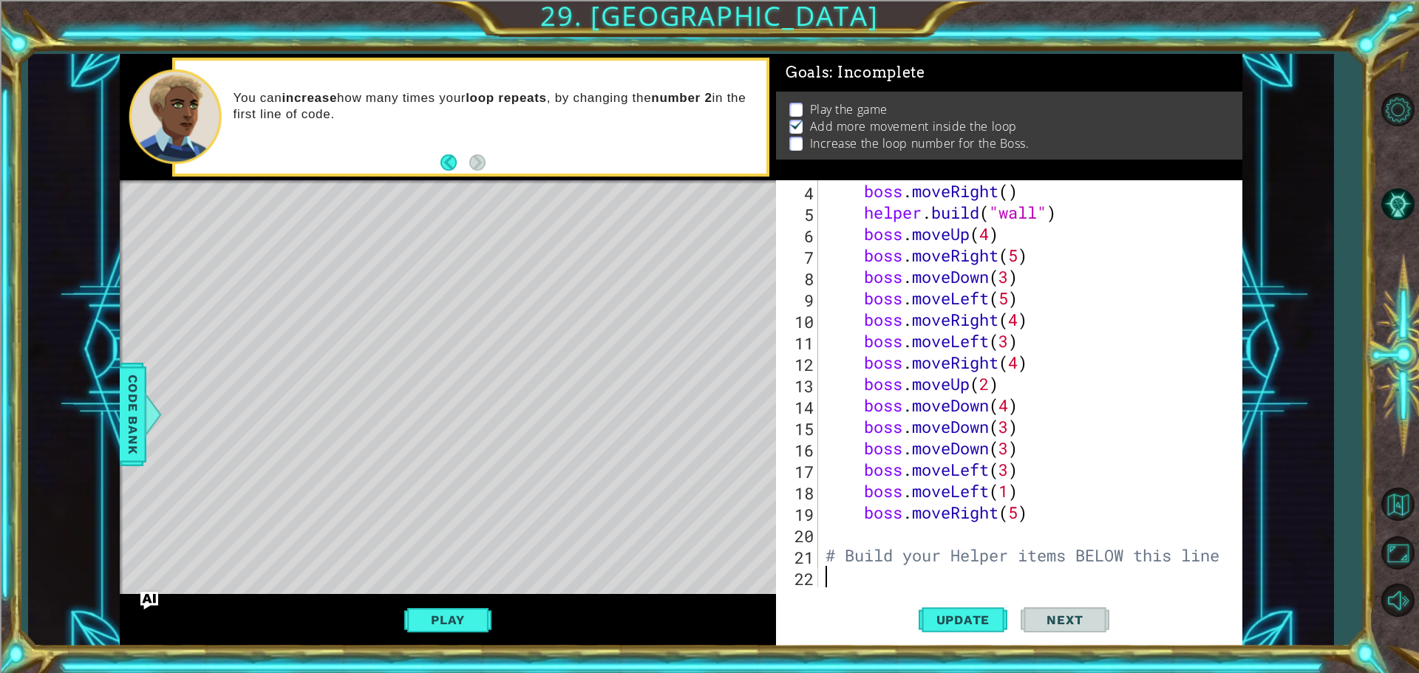
scroll to position [86, 0]
drag, startPoint x: 826, startPoint y: 342, endPoint x: 1095, endPoint y: 607, distance: 376.9
click at [1095, 607] on div "4 5 6 7 8 9 10 11 12 13 14 15 16 17 18 19 20 21 22 boss . moveRight ( ) helper …" at bounding box center [1009, 413] width 466 height 466
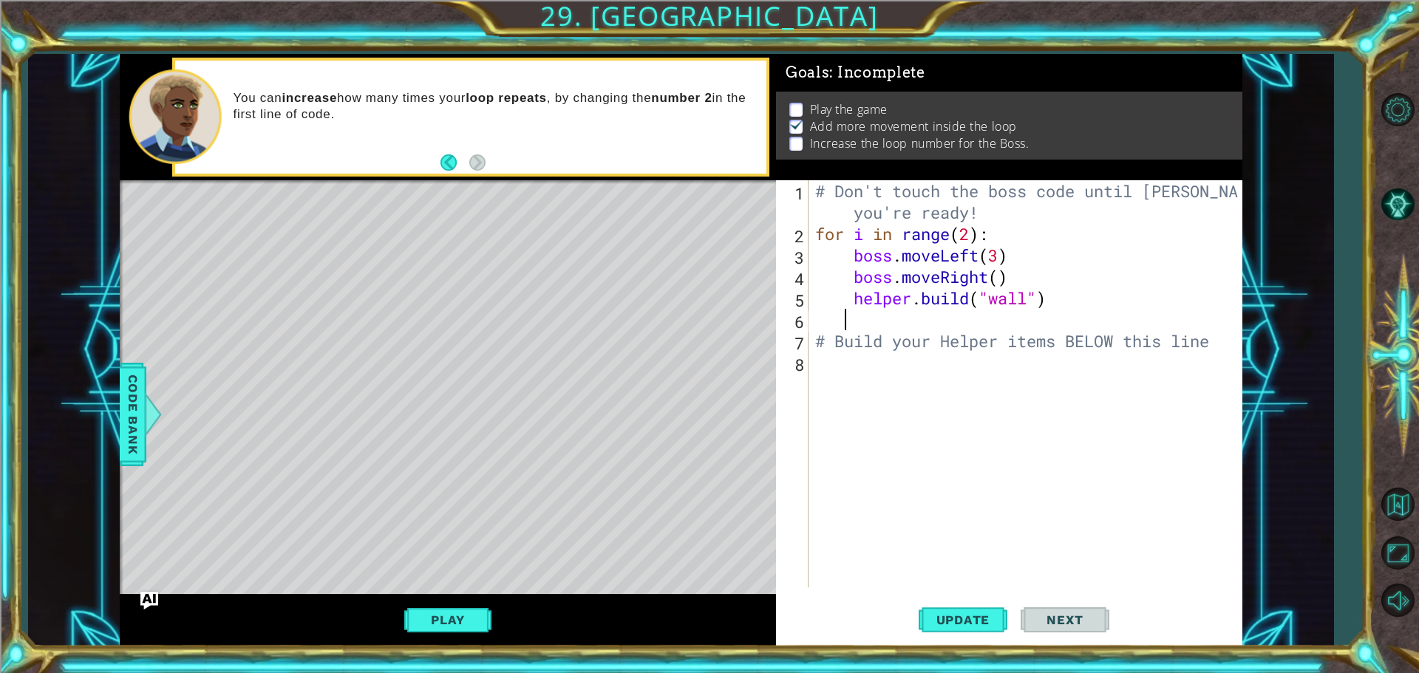
drag, startPoint x: 856, startPoint y: 229, endPoint x: 1024, endPoint y: 529, distance: 343.2
click at [1024, 529] on div "# Don't touch the boss code until [PERSON_NAME] says you're ready! for i in ran…" at bounding box center [1028, 416] width 433 height 472
click at [925, 619] on span "Update" at bounding box center [964, 620] width 84 height 15
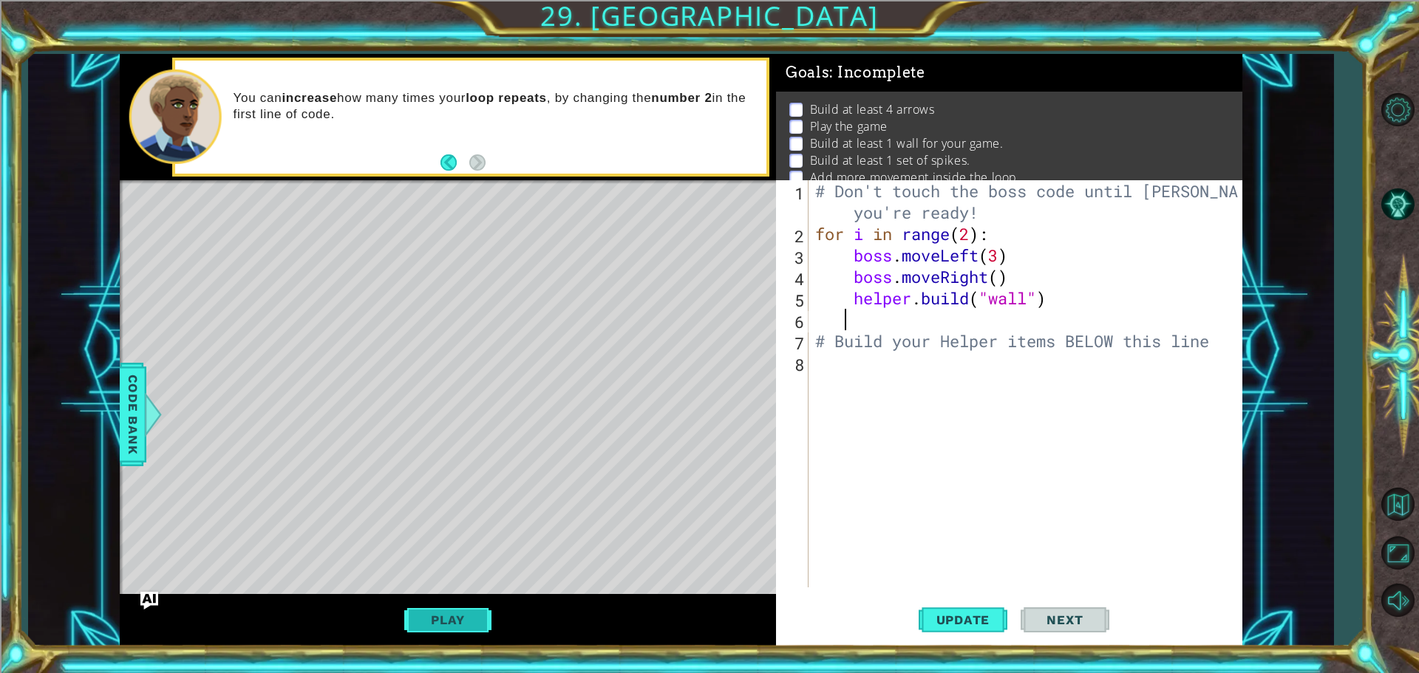
click at [468, 618] on button "Play" at bounding box center [447, 620] width 86 height 28
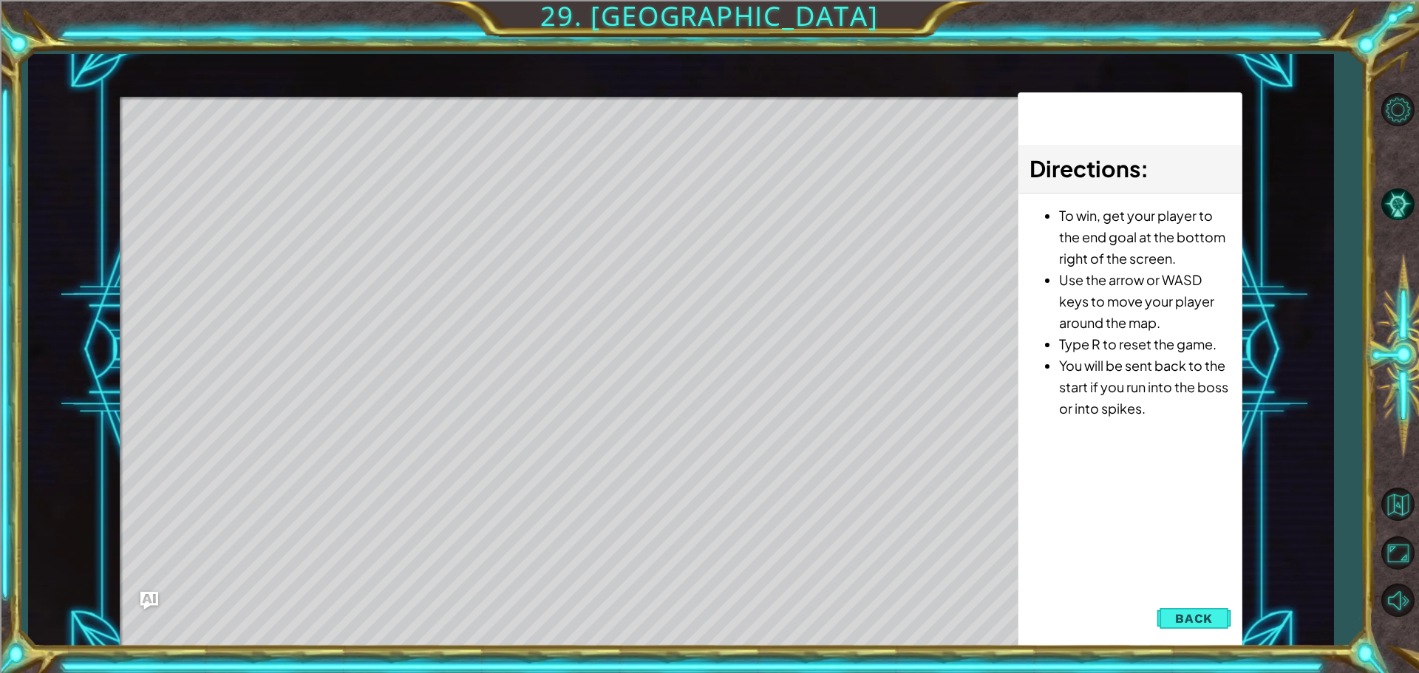
click at [609, 525] on div "Level Map" at bounding box center [461, 314] width 683 height 435
drag, startPoint x: 1198, startPoint y: 623, endPoint x: 1190, endPoint y: 634, distance: 13.3
click at [1196, 624] on span "Back" at bounding box center [1194, 618] width 38 height 15
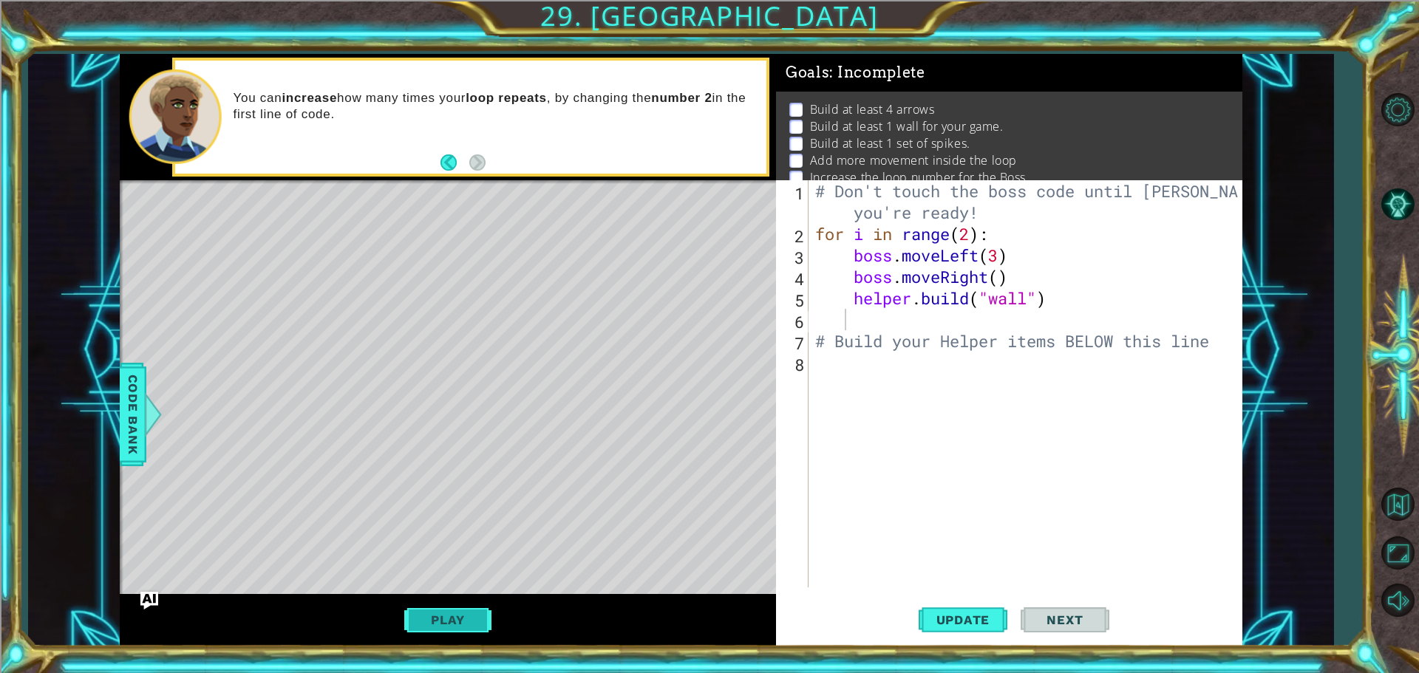
click at [471, 620] on button "Play" at bounding box center [447, 620] width 86 height 28
click at [991, 623] on span "Update" at bounding box center [964, 620] width 84 height 15
click at [544, 469] on div "Level Map" at bounding box center [461, 397] width 683 height 435
drag, startPoint x: 186, startPoint y: 198, endPoint x: 370, endPoint y: 347, distance: 236.6
click at [370, 347] on div "Level Map" at bounding box center [461, 397] width 683 height 435
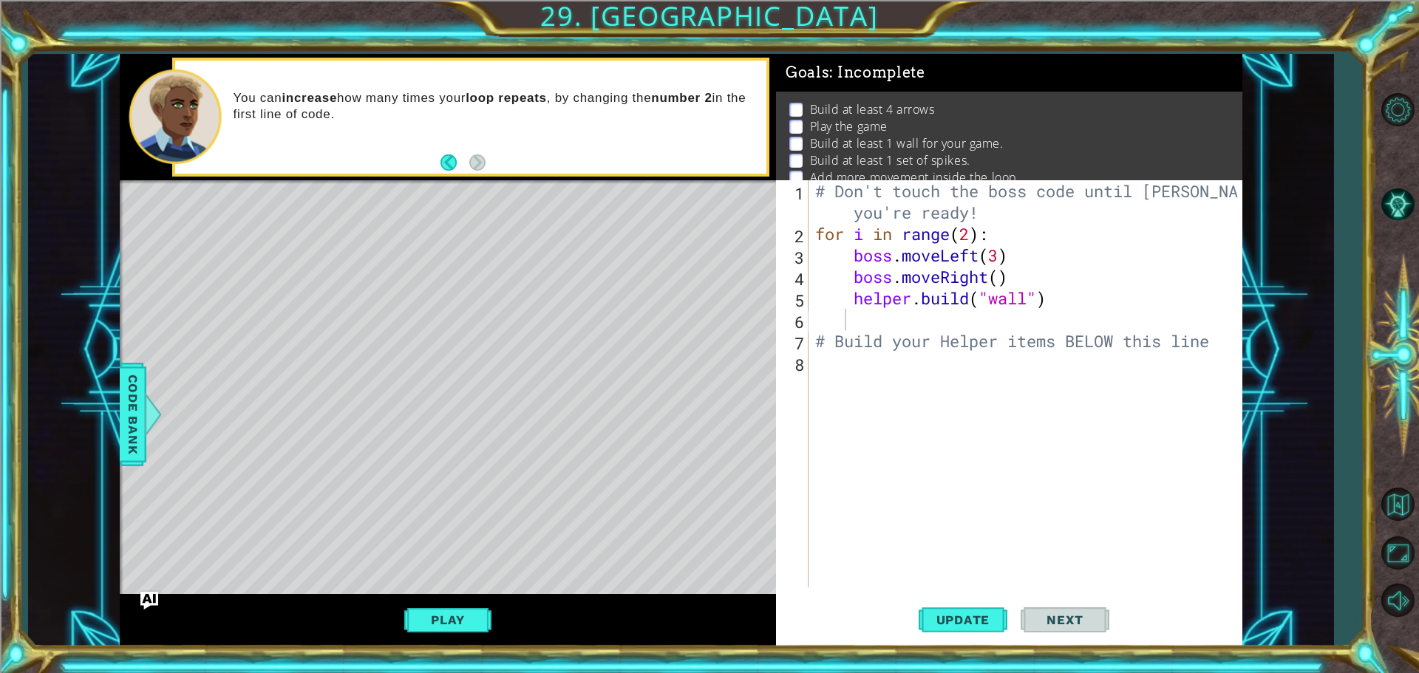
drag, startPoint x: 194, startPoint y: 212, endPoint x: 464, endPoint y: 330, distance: 295.3
click at [464, 330] on div "Level Map" at bounding box center [461, 397] width 683 height 435
click at [476, 628] on button "Play" at bounding box center [447, 620] width 86 height 28
